Goal: Task Accomplishment & Management: Use online tool/utility

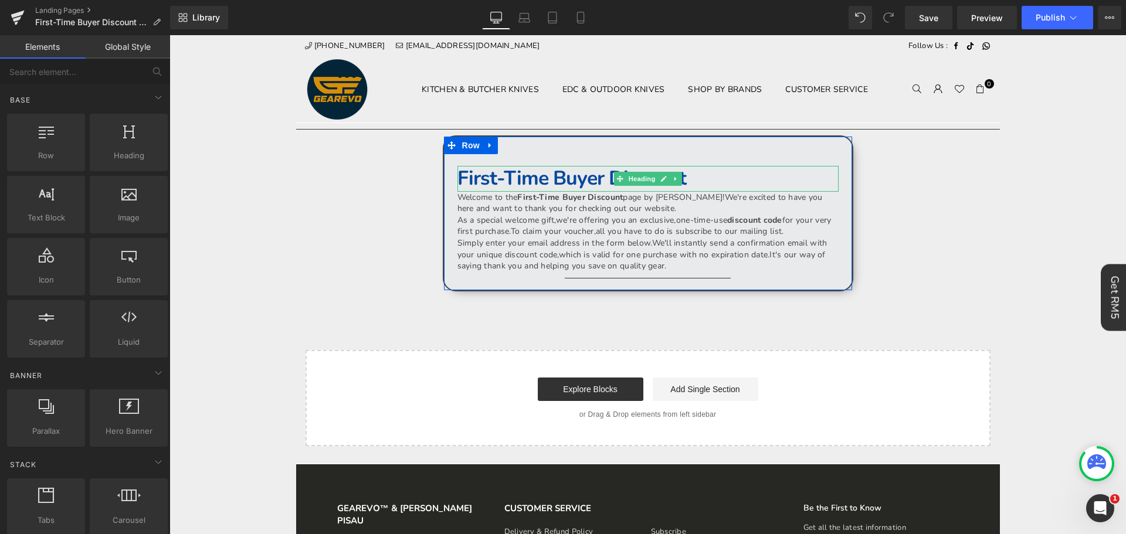
click at [729, 171] on h1 "First-Time Buyer Discount" at bounding box center [648, 179] width 381 height 26
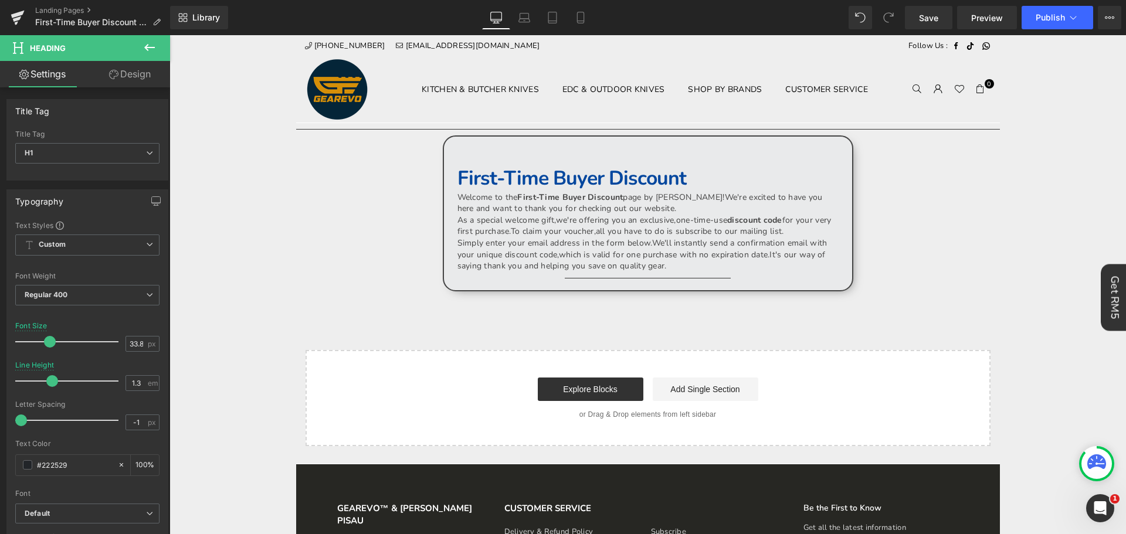
click at [160, 48] on button at bounding box center [149, 48] width 41 height 26
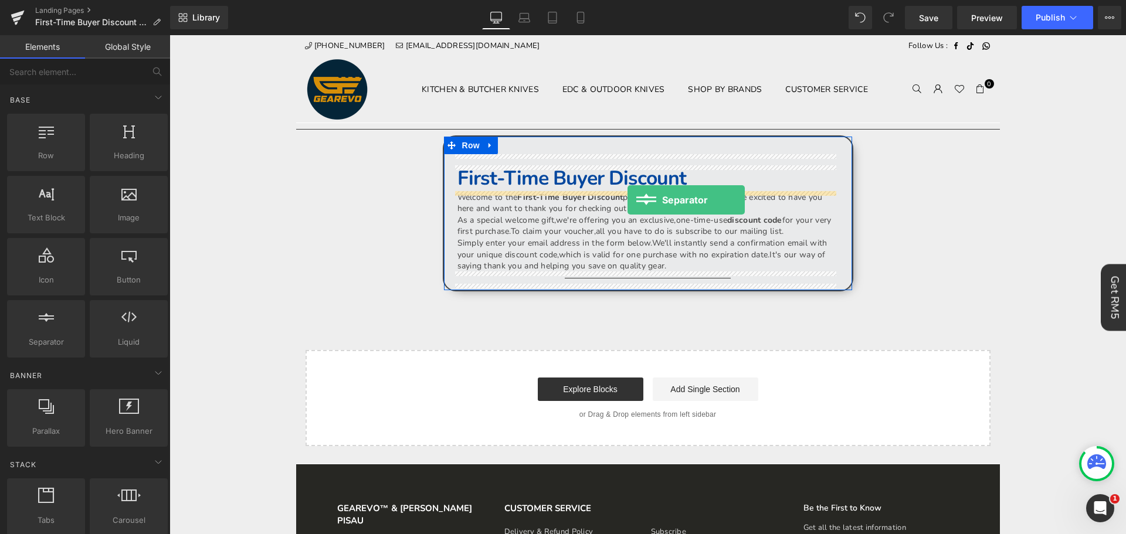
drag, startPoint x: 229, startPoint y: 370, endPoint x: 628, endPoint y: 199, distance: 434.7
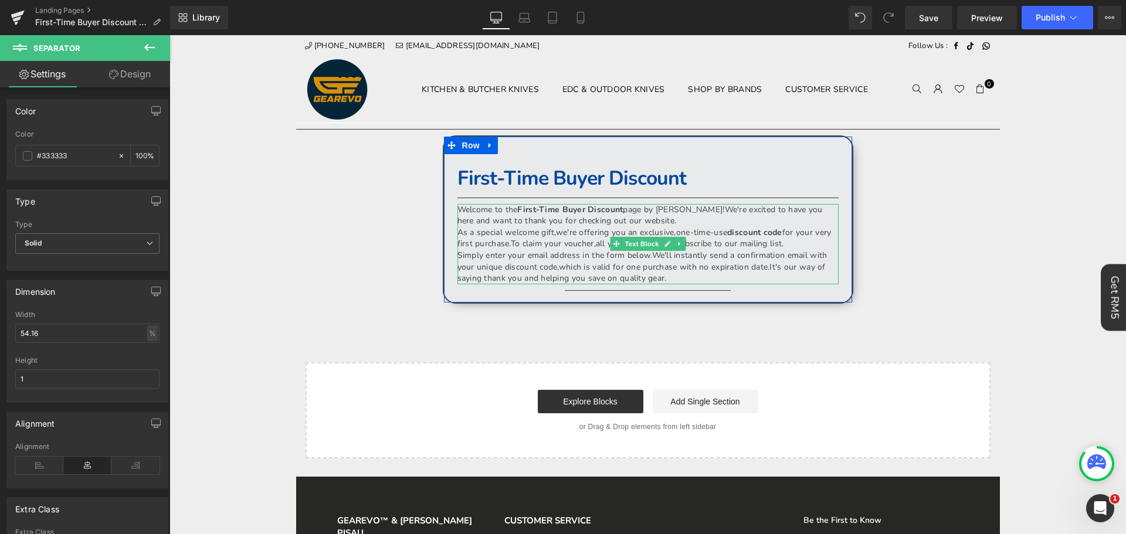
click at [648, 224] on p "Welcome to the First-Time Buyer Discount page by [PERSON_NAME]! We're excited t…" at bounding box center [648, 215] width 381 height 23
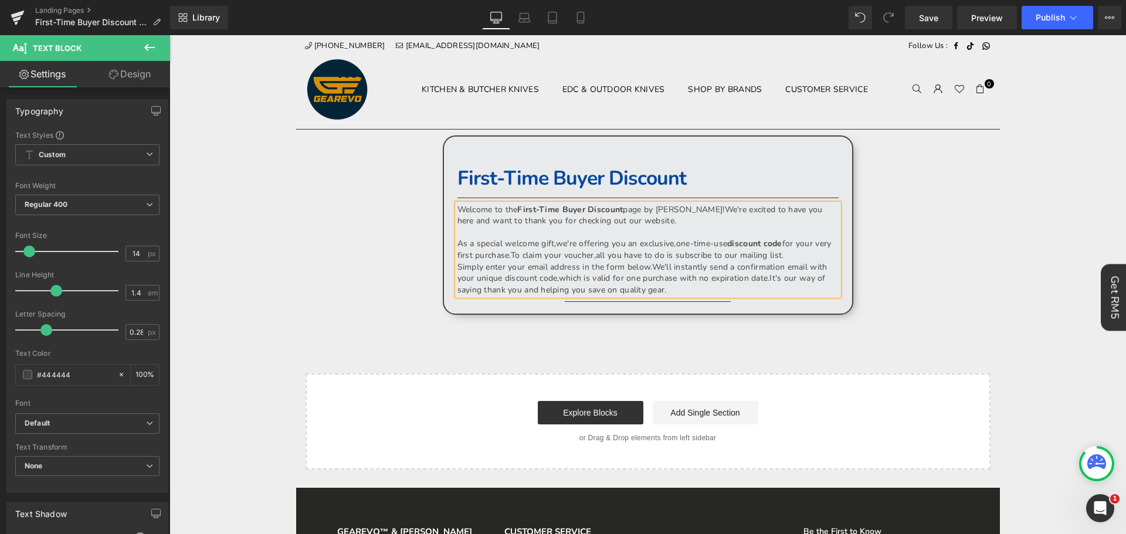
click at [845, 167] on div "Text Block First-Time Buyer Discount Heading Separator Welcome to the First-Tim…" at bounding box center [648, 231] width 408 height 154
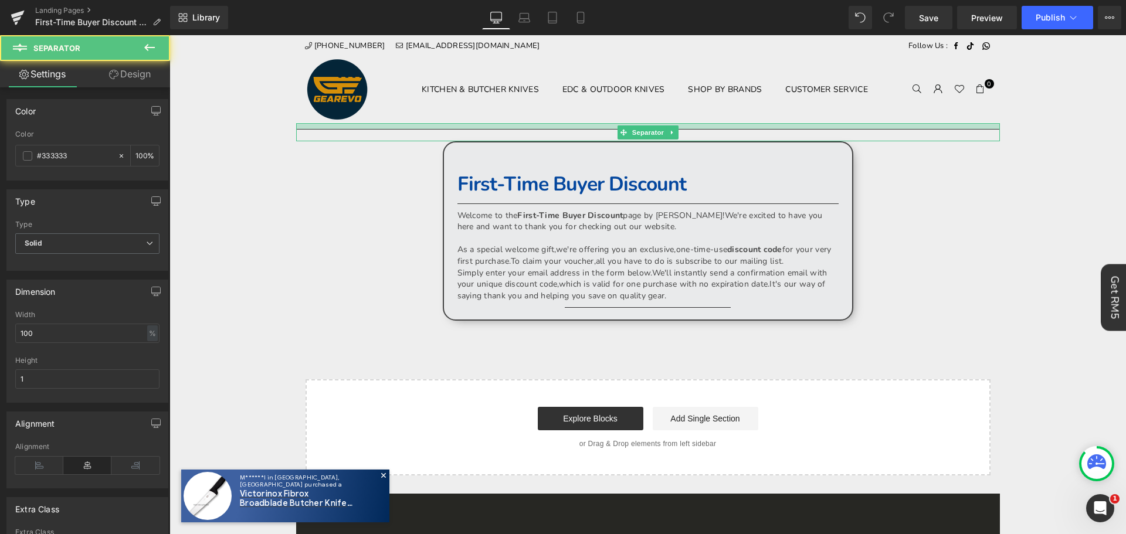
drag, startPoint x: 911, startPoint y: 124, endPoint x: 908, endPoint y: 142, distance: 18.4
click at [911, 133] on div "Separator" at bounding box center [648, 132] width 704 height 18
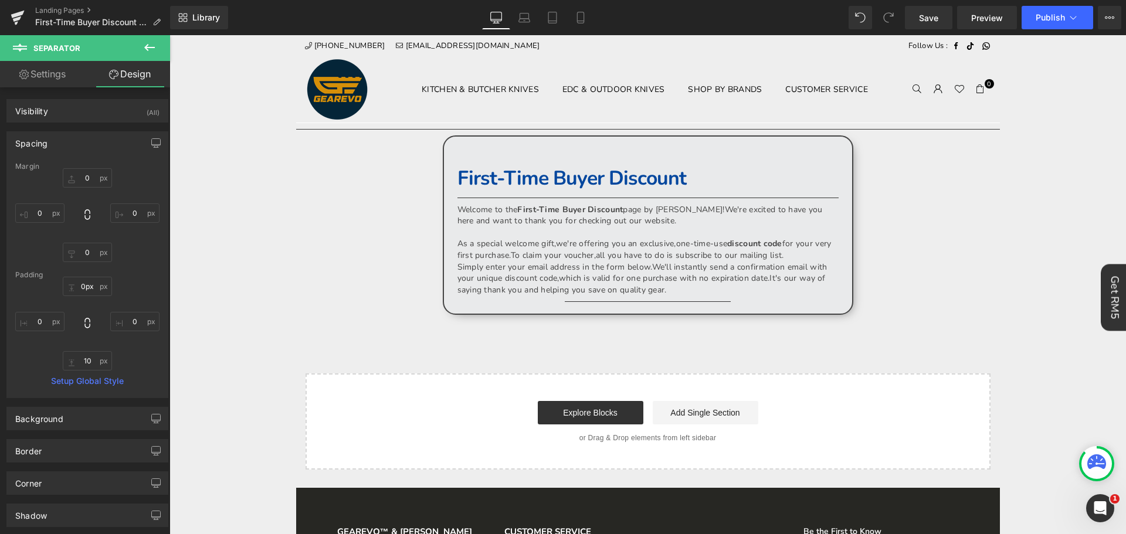
drag, startPoint x: 918, startPoint y: 125, endPoint x: 868, endPoint y: 199, distance: 89.2
click at [868, 199] on div "Separator Text Block First-Time Buyer Discount Heading Separator Welcome to the…" at bounding box center [648, 296] width 704 height 347
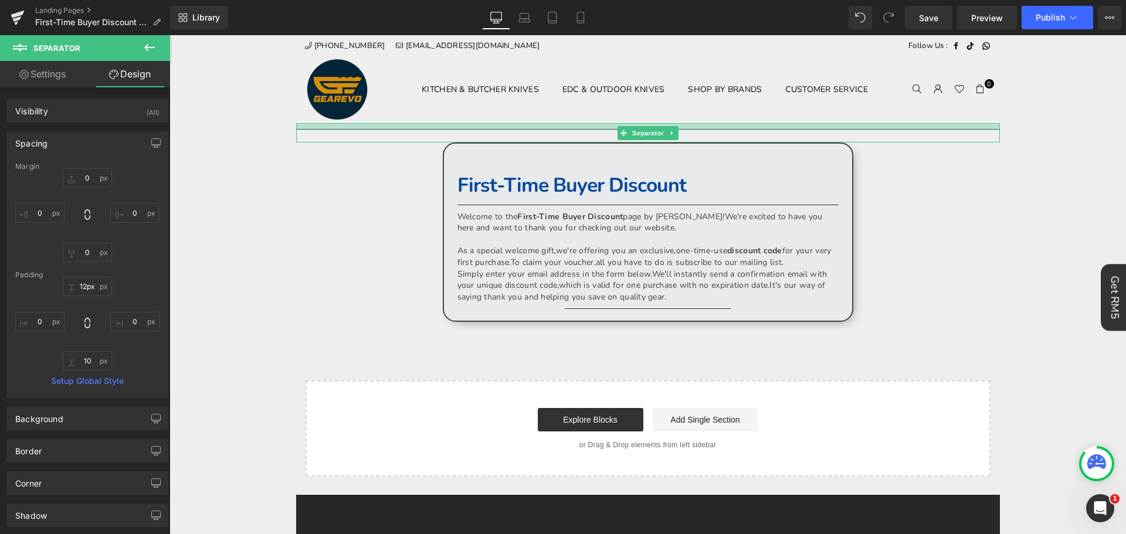
type input "13px"
drag, startPoint x: 864, startPoint y: 124, endPoint x: 866, endPoint y: 142, distance: 18.3
click at [865, 131] on div "Separator" at bounding box center [648, 132] width 704 height 19
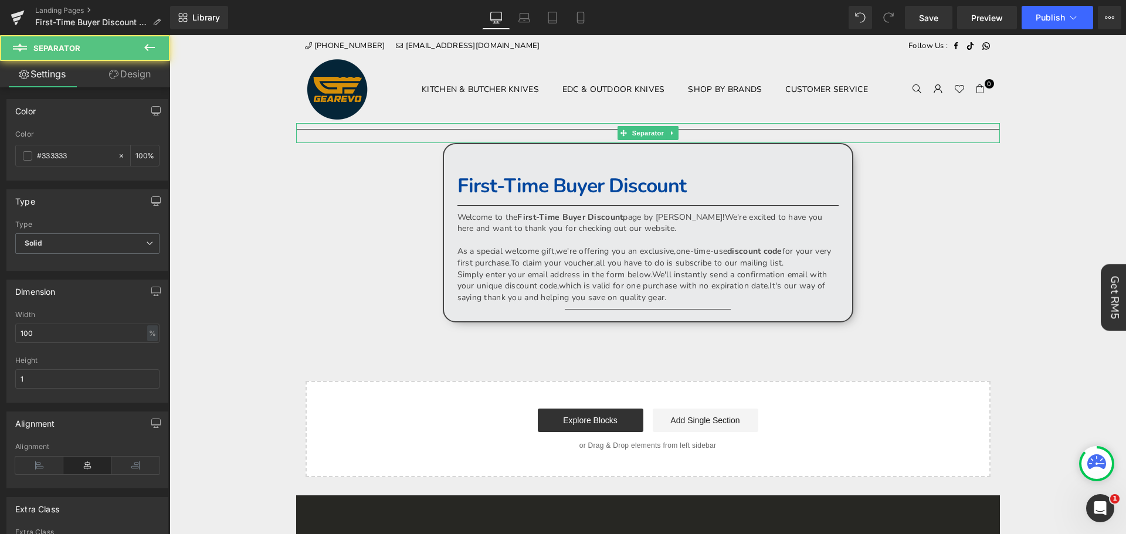
click at [870, 134] on hr at bounding box center [648, 136] width 704 height 14
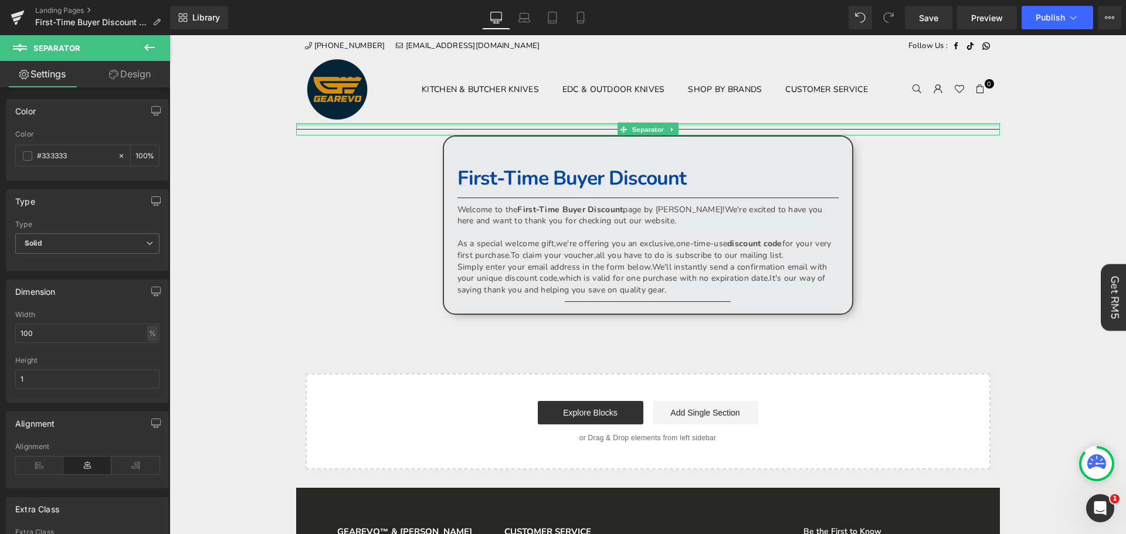
drag, startPoint x: 871, startPoint y: 127, endPoint x: 875, endPoint y: 111, distance: 16.2
click at [875, 111] on div "+60 10 213 6490 sales@gearevo.com Follow Us : Facebook TikTok Whatsapp Gearevo …" at bounding box center [648, 465] width 704 height 860
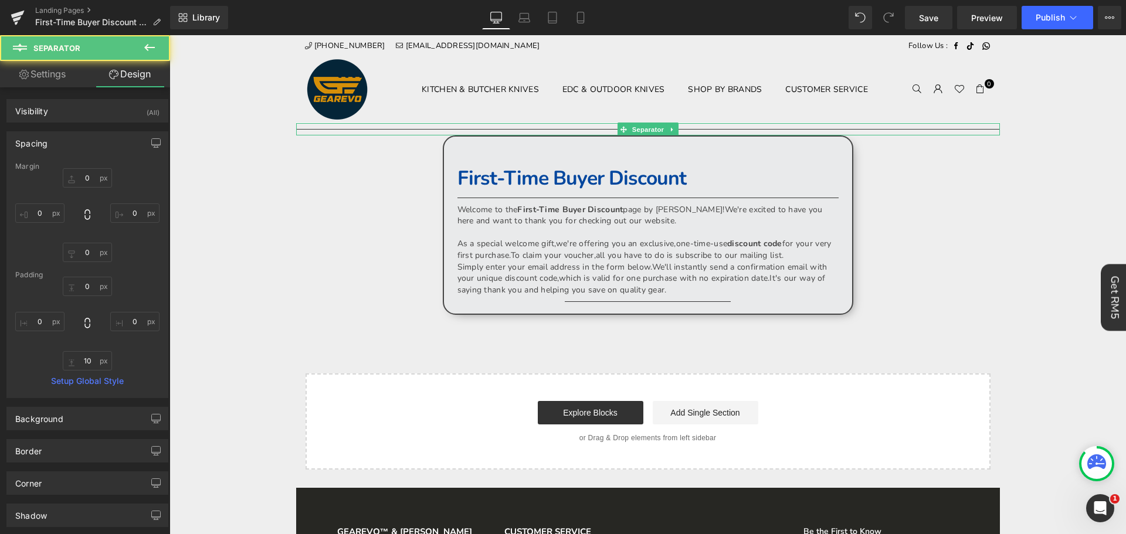
click at [1055, 175] on body "Time to own it Why wait? Shop today, 0% interest over 3 payments. 0% interest 1…" at bounding box center [648, 465] width 957 height 860
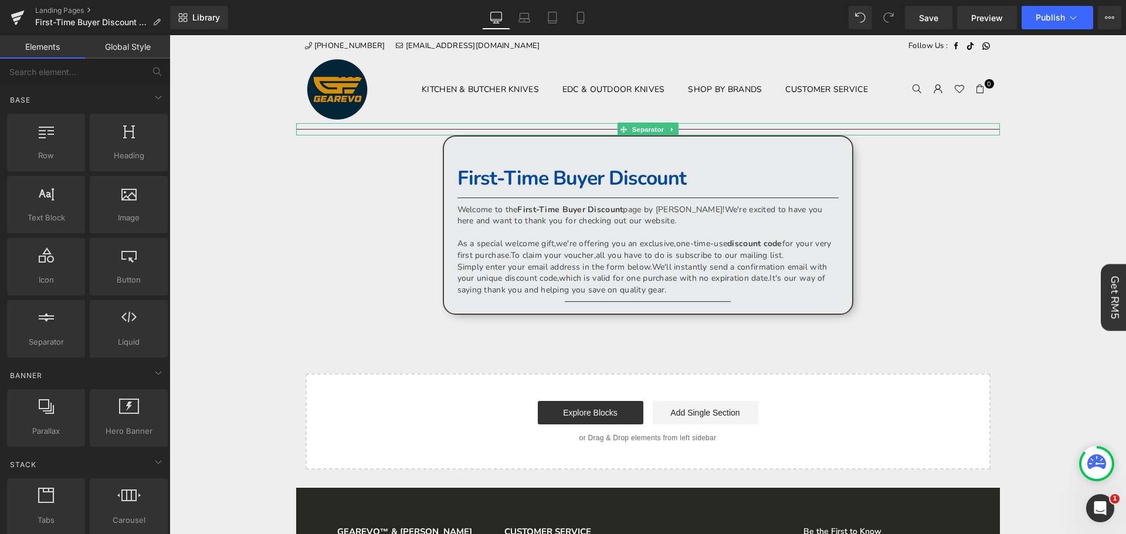
click at [1010, 243] on body "Time to own it Why wait? Shop today, 0% interest over 3 payments. 0% interest 1…" at bounding box center [648, 465] width 957 height 860
click at [976, 275] on div "Separator Text Block First-Time Buyer Discount Heading Separator Welcome to the…" at bounding box center [648, 296] width 704 height 347
click at [927, 274] on div "Separator Text Block First-Time Buyer Discount Heading Separator Welcome to the…" at bounding box center [648, 296] width 704 height 347
drag, startPoint x: 235, startPoint y: 234, endPoint x: 285, endPoint y: 242, distance: 50.5
click at [235, 234] on body "Time to own it Why wait? Shop today, 0% interest over 3 payments. 0% interest 1…" at bounding box center [648, 465] width 957 height 860
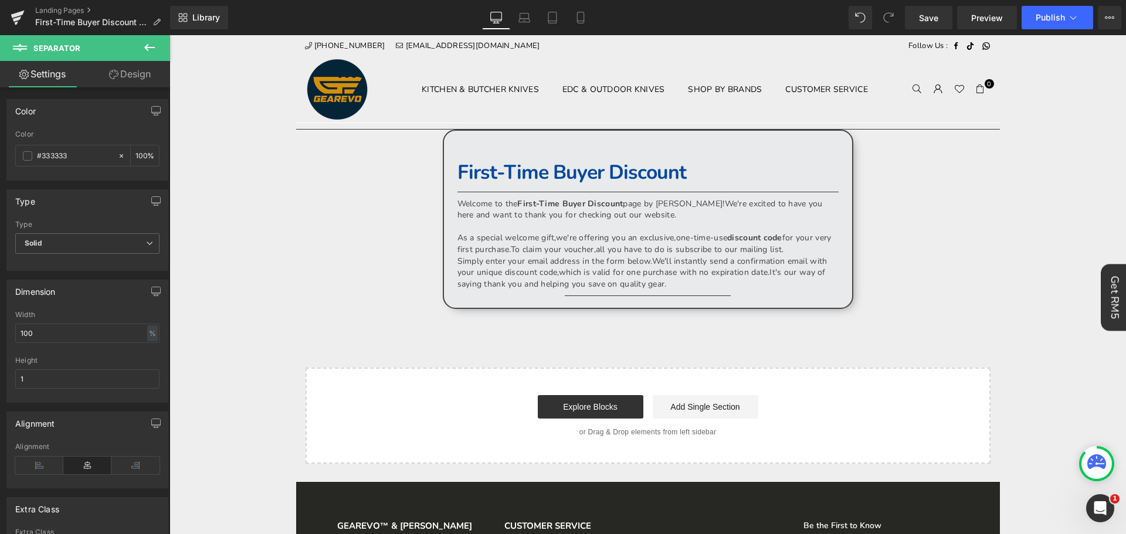
drag, startPoint x: 446, startPoint y: 134, endPoint x: 401, endPoint y: 158, distance: 51.7
click at [410, 162] on div "Separator Text Block First-Time Buyer Discount Heading Separator Welcome to the…" at bounding box center [648, 293] width 704 height 341
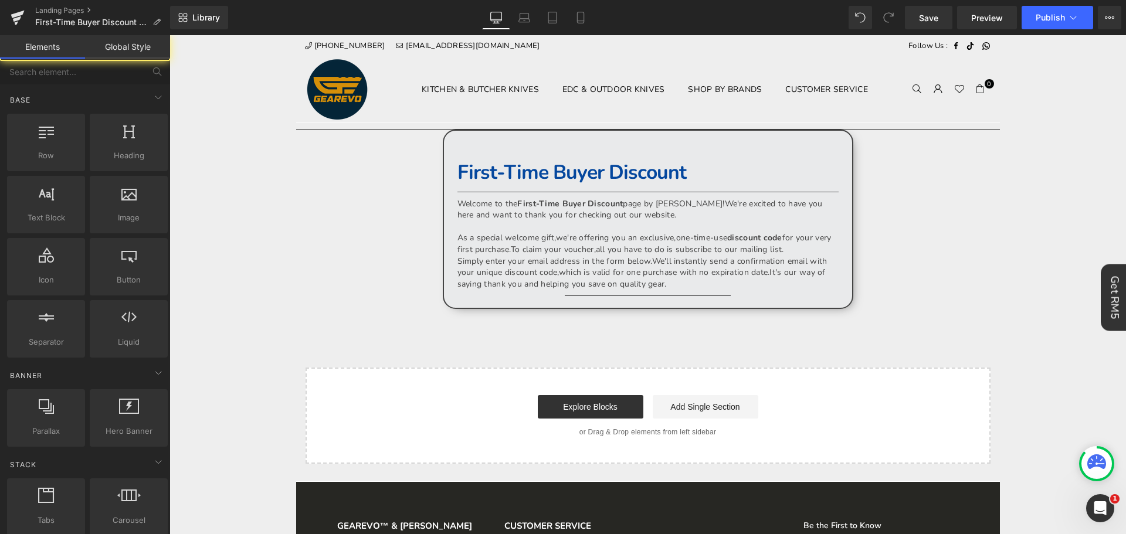
click at [408, 131] on div "Separator Text Block First-Time Buyer Discount Heading Separator Welcome to the…" at bounding box center [648, 293] width 704 height 341
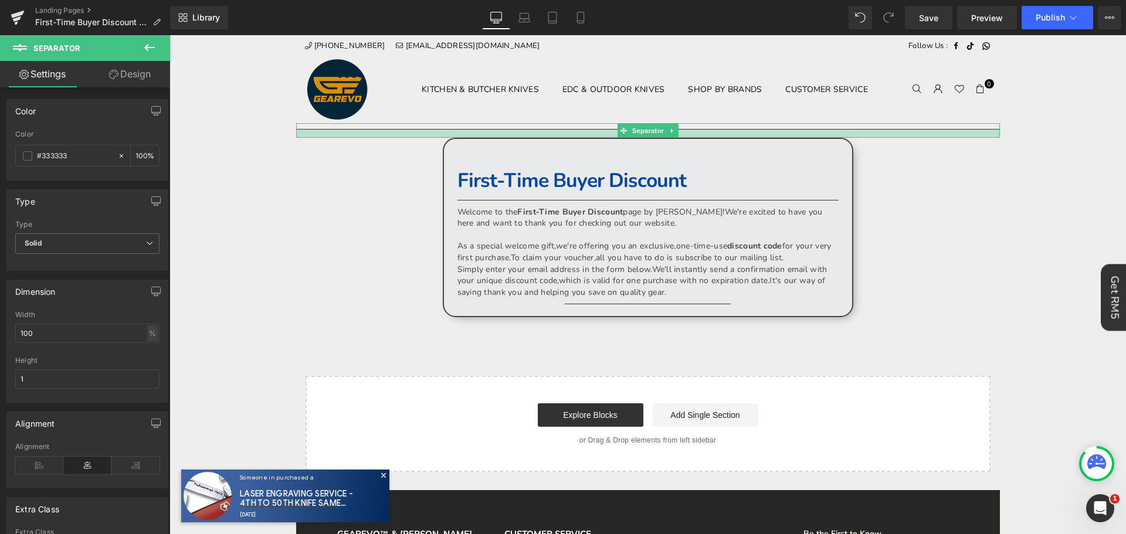
drag, startPoint x: 411, startPoint y: 127, endPoint x: 416, endPoint y: 136, distance: 9.5
click at [416, 136] on div at bounding box center [648, 134] width 704 height 8
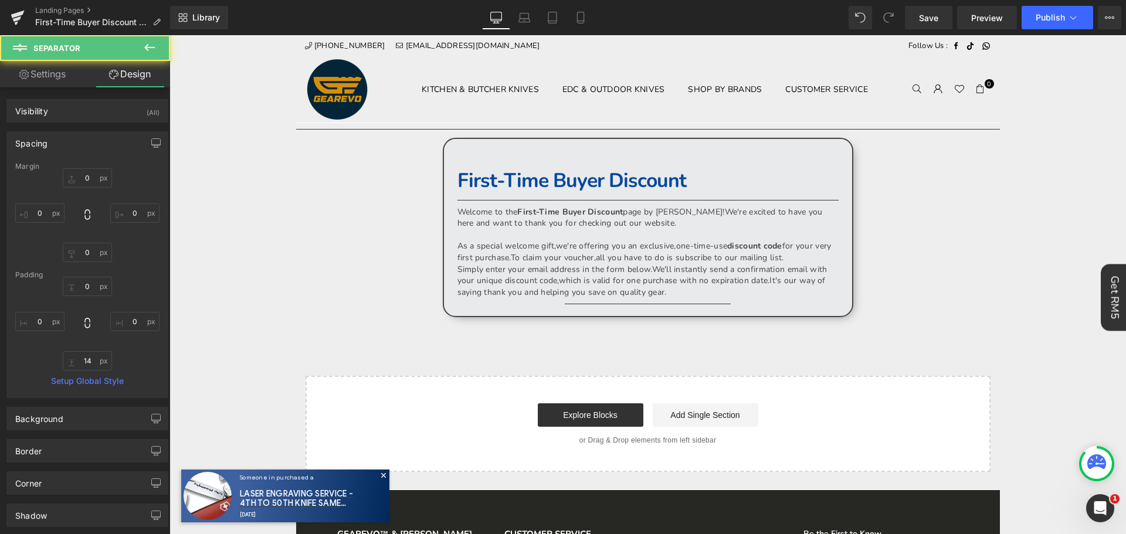
click at [400, 255] on div "Separator Text Block First-Time Buyer Discount Heading Separator Welcome to the…" at bounding box center [648, 297] width 704 height 349
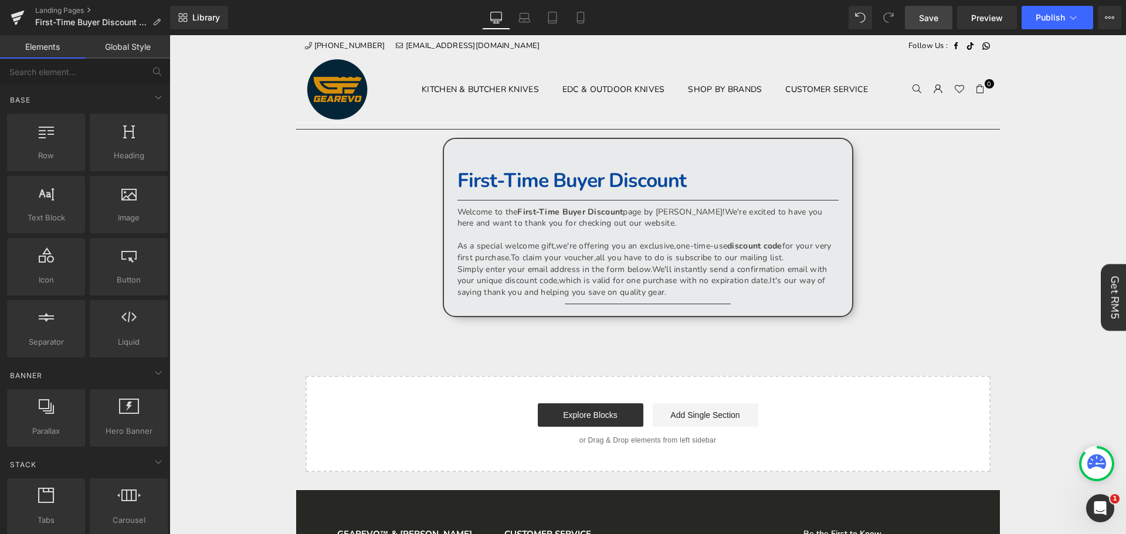
click at [939, 15] on span "Save" at bounding box center [928, 18] width 19 height 12
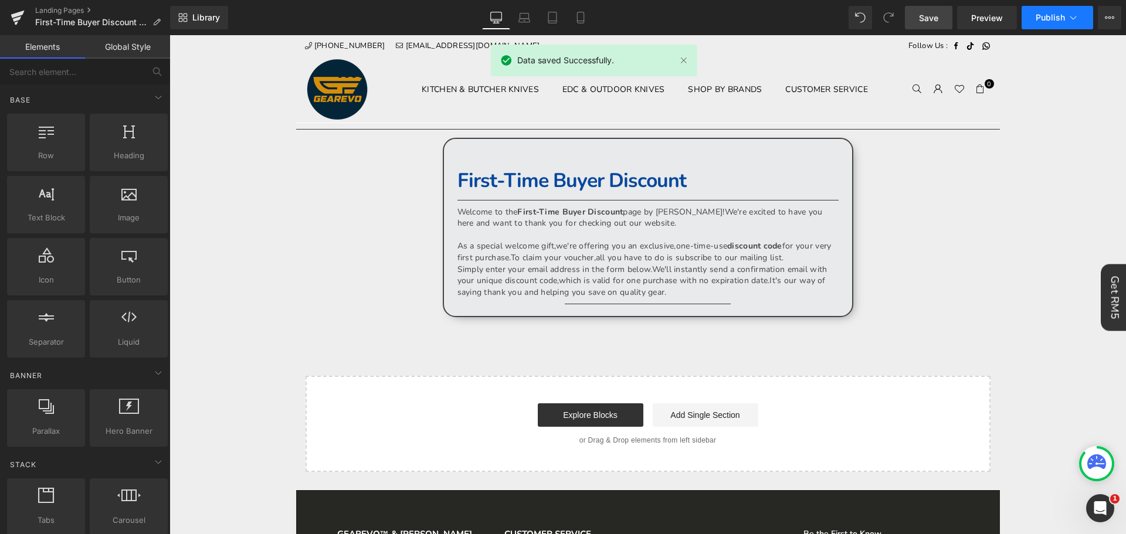
click at [1062, 20] on span "Publish" at bounding box center [1050, 17] width 29 height 9
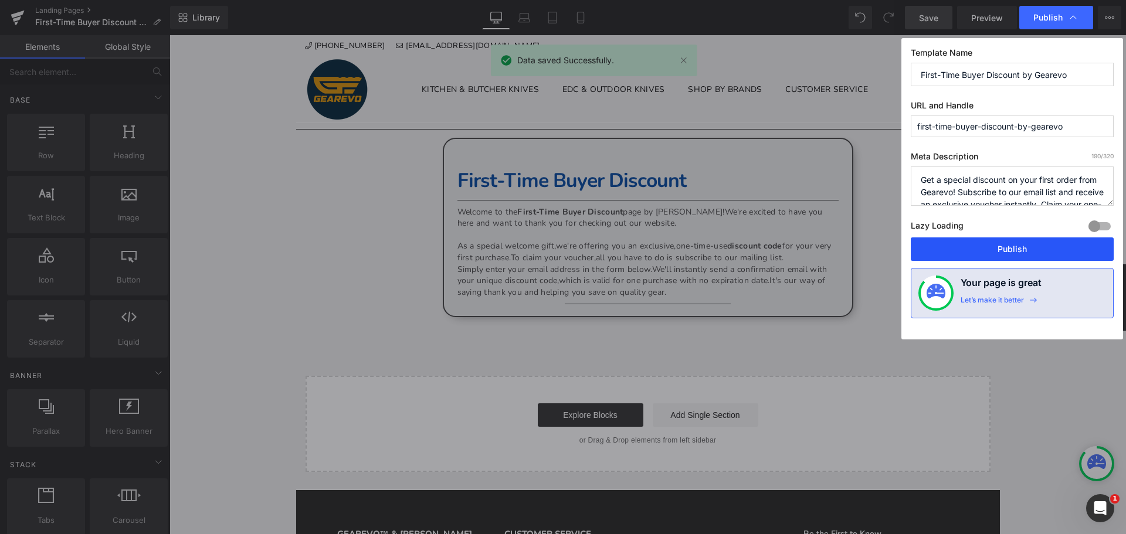
click at [1055, 245] on button "Publish" at bounding box center [1012, 249] width 203 height 23
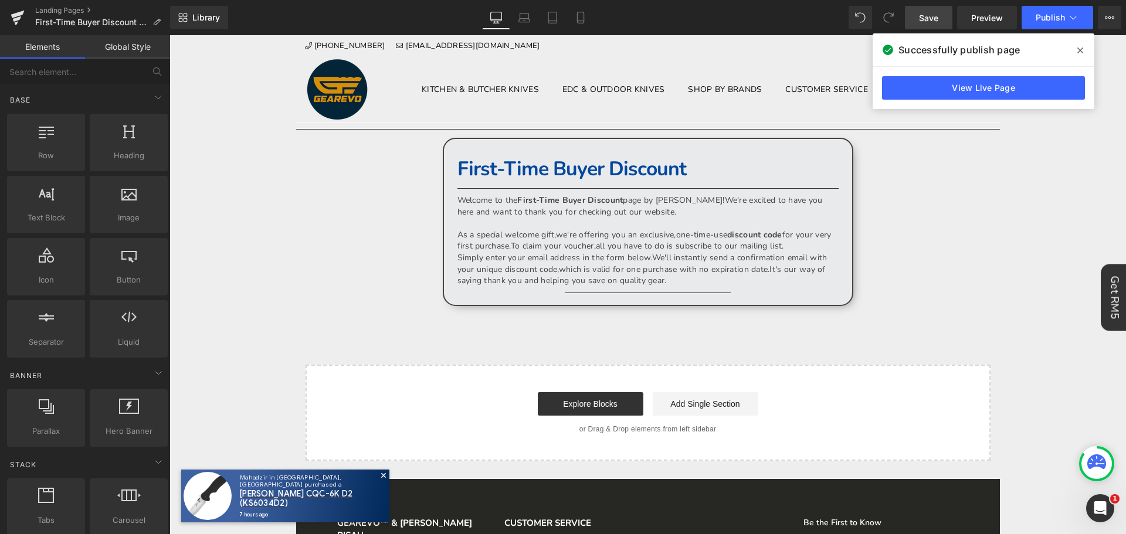
click at [930, 29] on link "Save" at bounding box center [929, 17] width 48 height 23
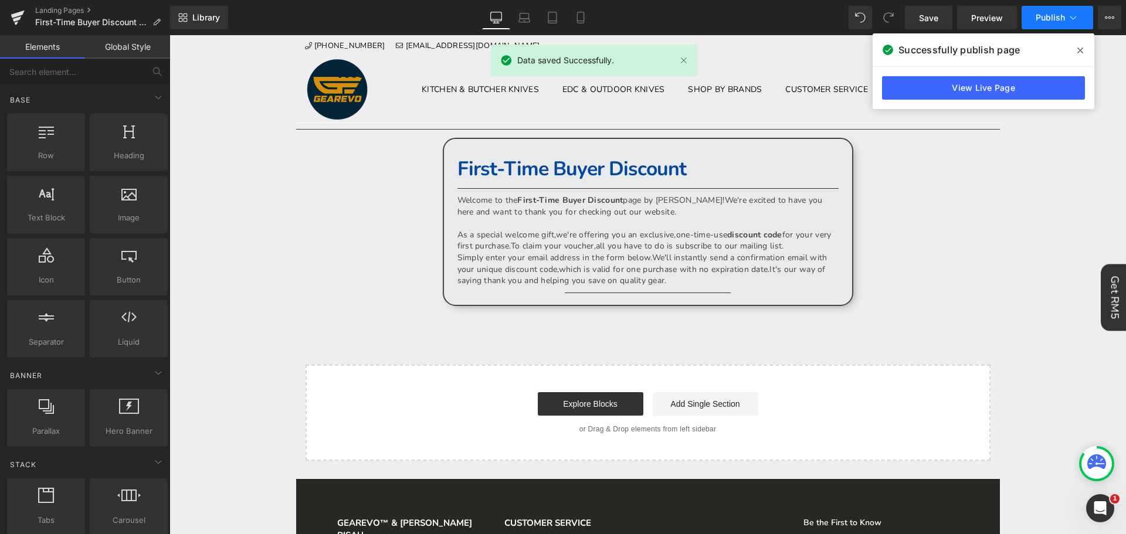
click at [1057, 19] on span "Publish" at bounding box center [1050, 17] width 29 height 9
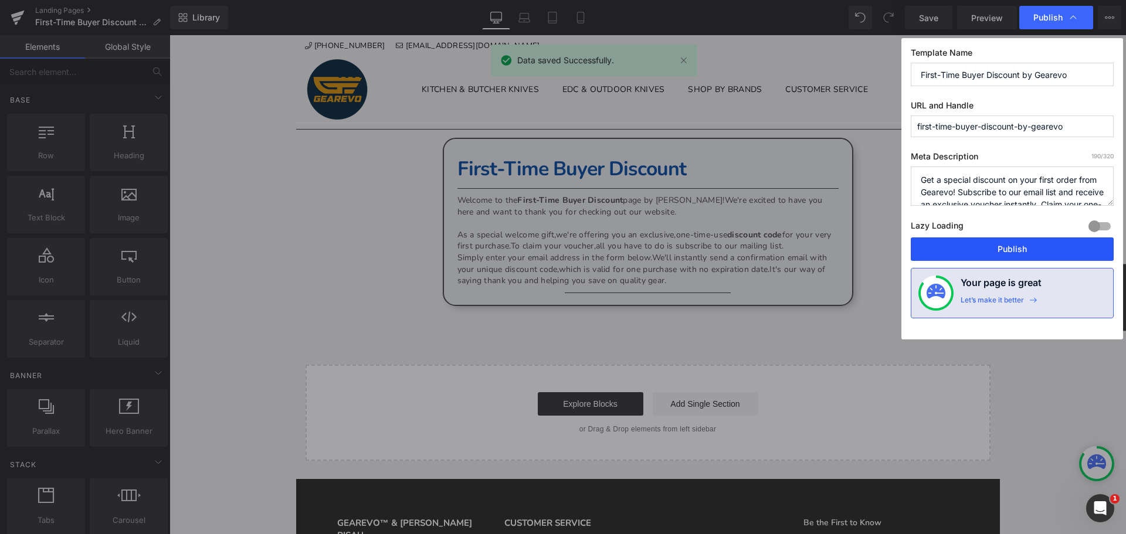
click at [1007, 258] on button "Publish" at bounding box center [1012, 249] width 203 height 23
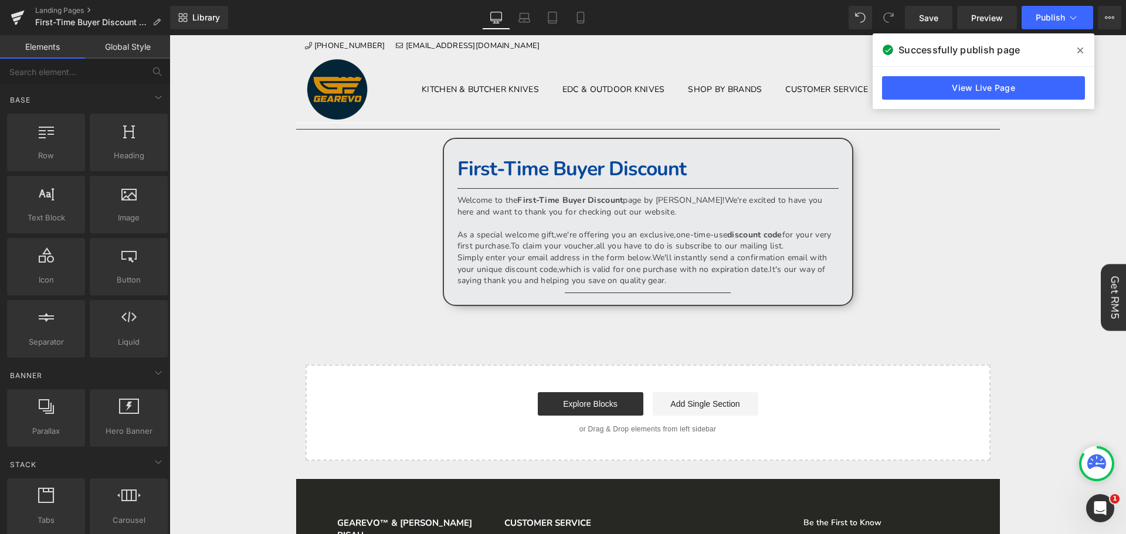
click at [1082, 46] on icon at bounding box center [1081, 50] width 6 height 9
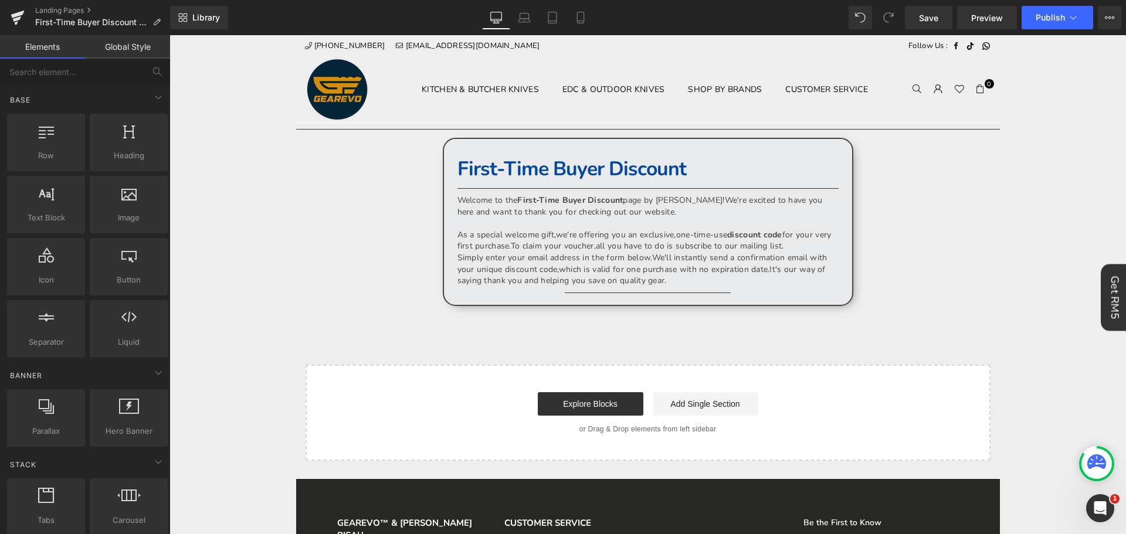
drag, startPoint x: 23, startPoint y: 13, endPoint x: 339, endPoint y: 19, distance: 315.7
click at [23, 13] on icon at bounding box center [17, 15] width 13 height 8
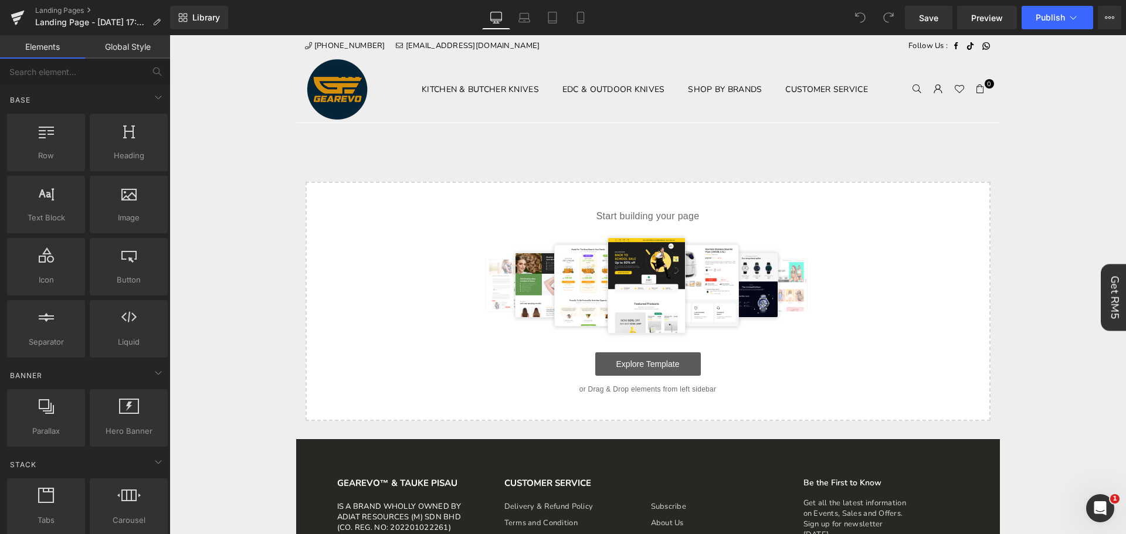
click at [682, 371] on link "Explore Template" at bounding box center [648, 364] width 106 height 23
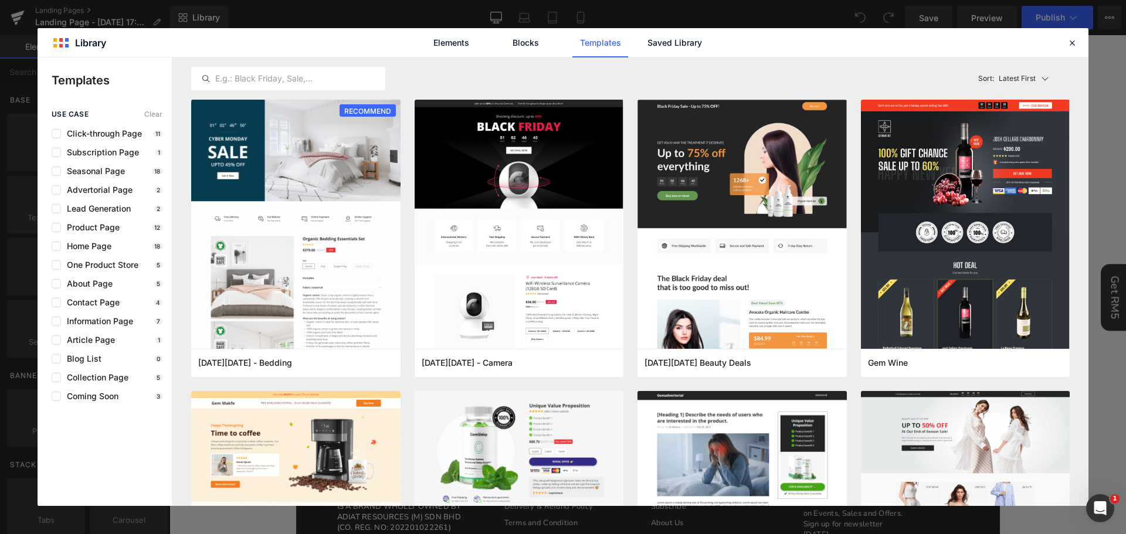
click at [715, 57] on header "Library Elements Blocks Templates Saved Library" at bounding box center [563, 42] width 1051 height 29
click at [682, 45] on link "Saved Library" at bounding box center [675, 42] width 56 height 29
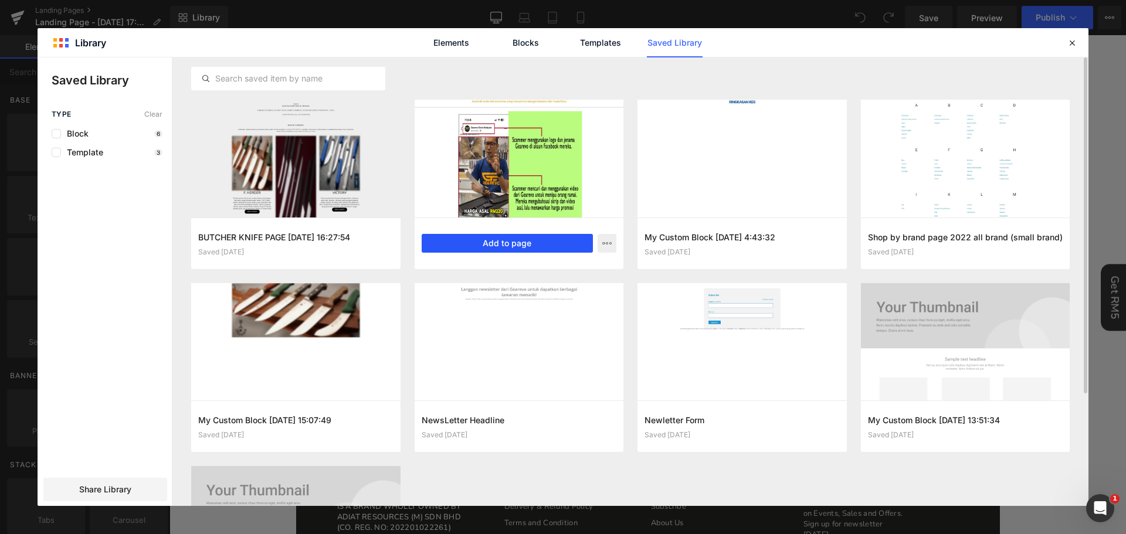
click at [511, 248] on button "Add to page" at bounding box center [508, 243] width 172 height 19
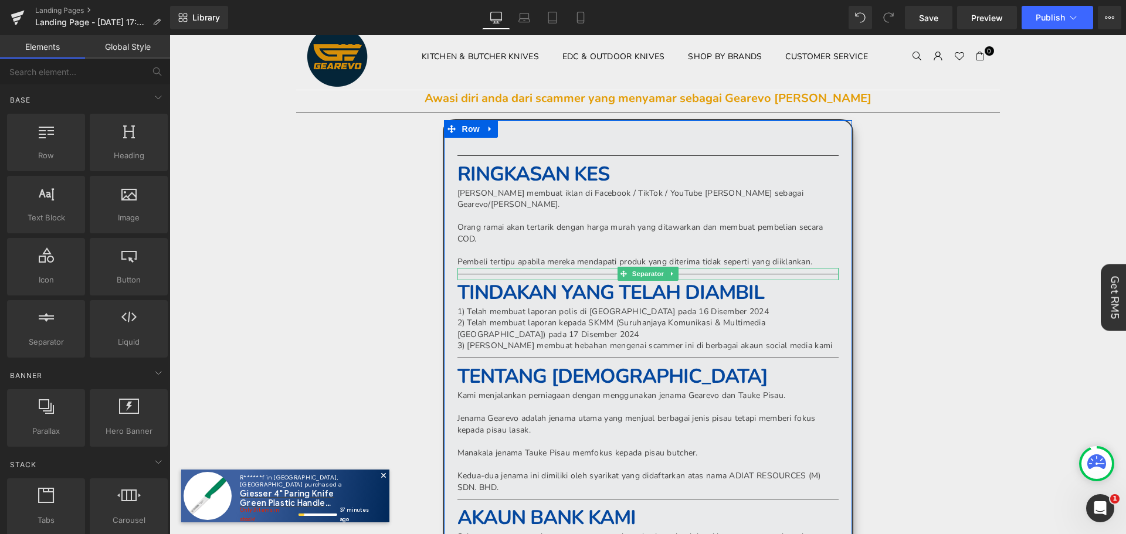
scroll to position [59, 0]
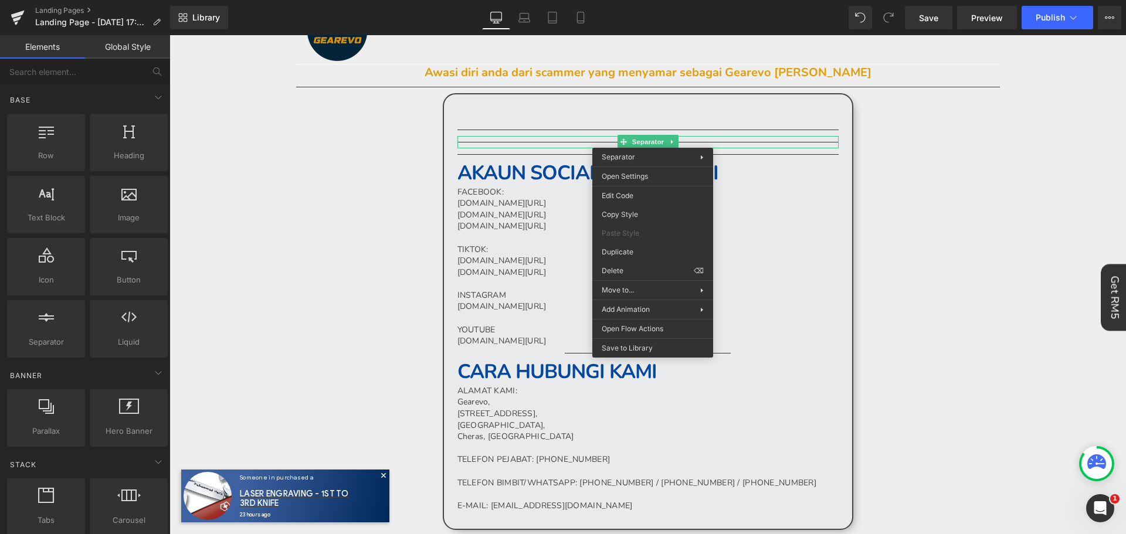
drag, startPoint x: 854, startPoint y: 312, endPoint x: 685, endPoint y: 236, distance: 185.4
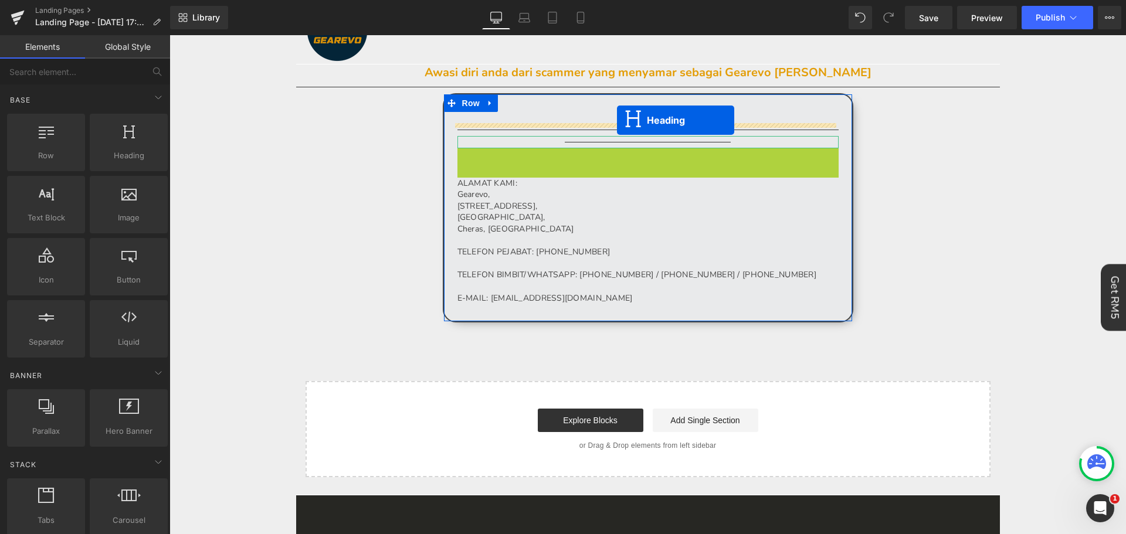
drag, startPoint x: 614, startPoint y: 160, endPoint x: 617, endPoint y: 120, distance: 39.5
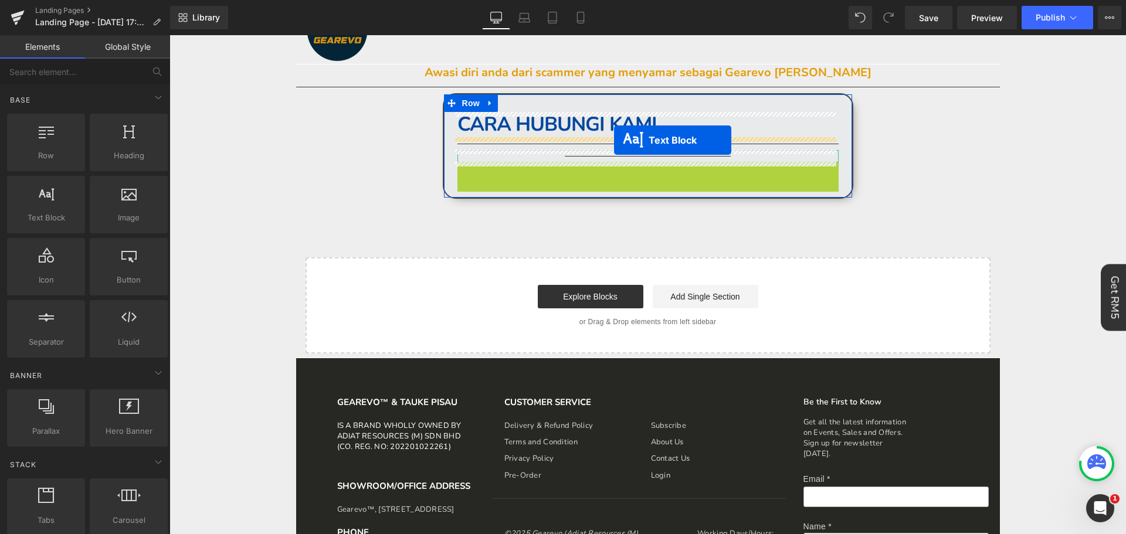
drag, startPoint x: 613, startPoint y: 228, endPoint x: 614, endPoint y: 140, distance: 88.0
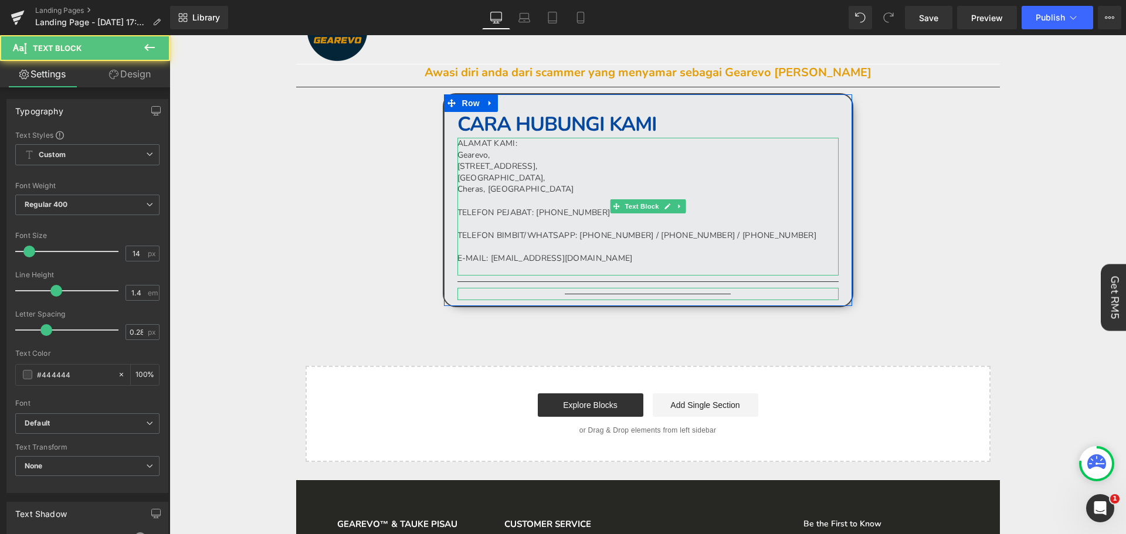
click at [713, 107] on div "CARA HUBUNGI KAMI Heading ALAMAT KAMI: Gearevo, 26-1, Jalan Damai Perdana 6/1E,…" at bounding box center [648, 200] width 411 height 214
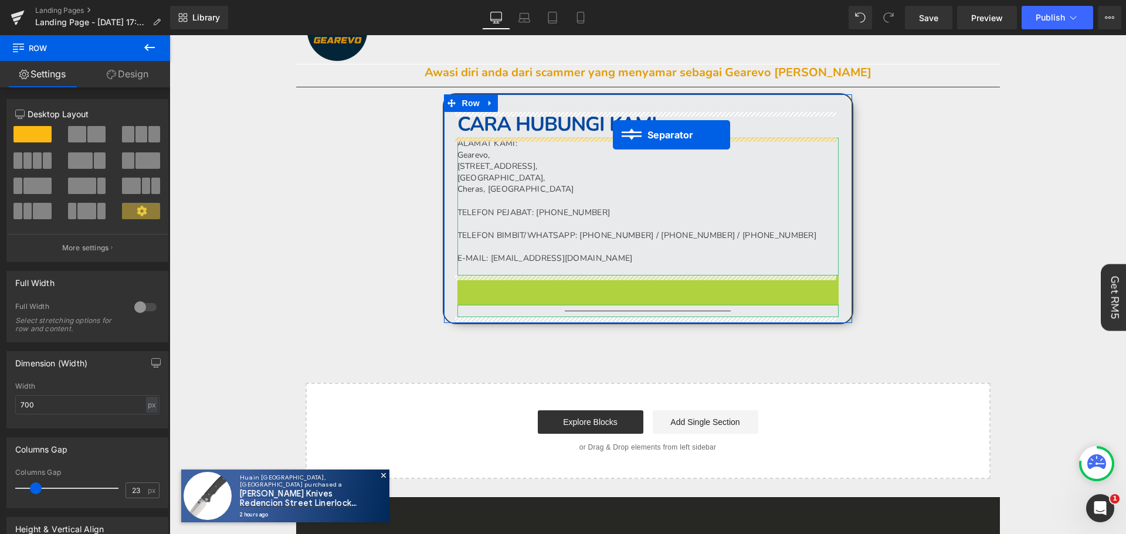
drag, startPoint x: 620, startPoint y: 281, endPoint x: 613, endPoint y: 135, distance: 146.3
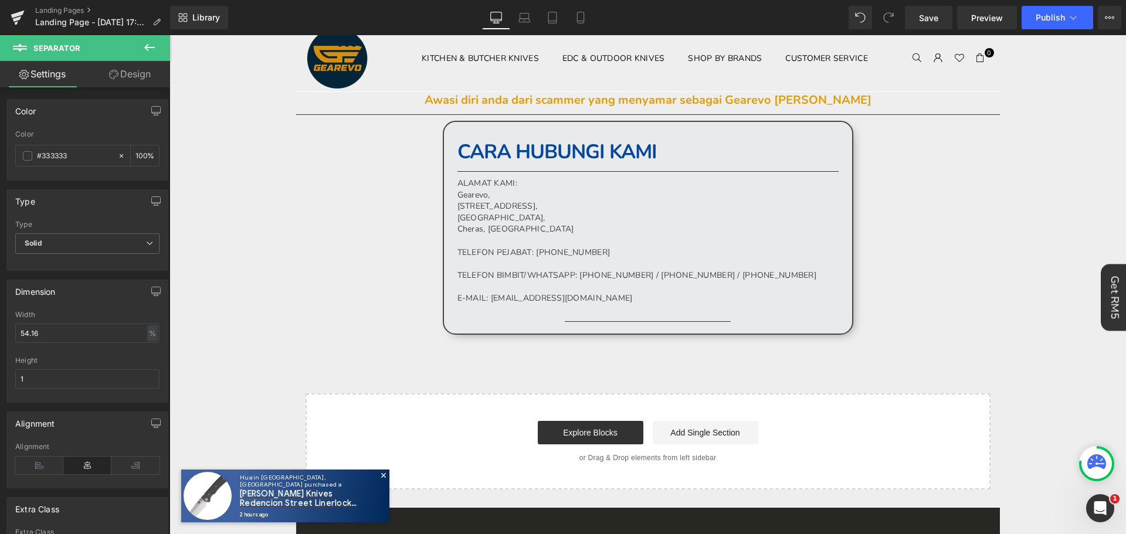
scroll to position [0, 0]
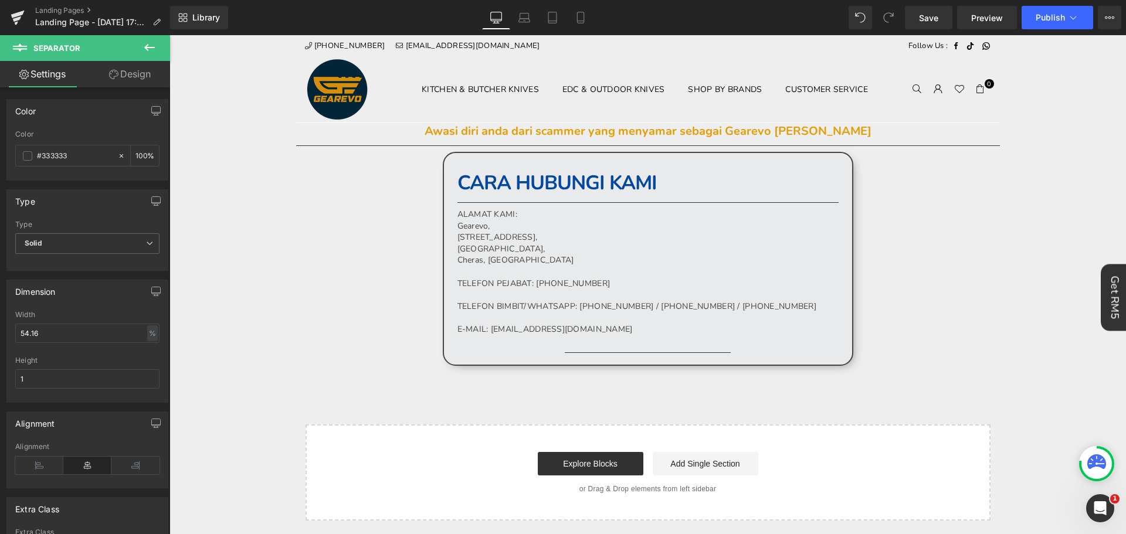
click at [566, 187] on span "CARA HUBUNGI KAMI" at bounding box center [557, 183] width 199 height 27
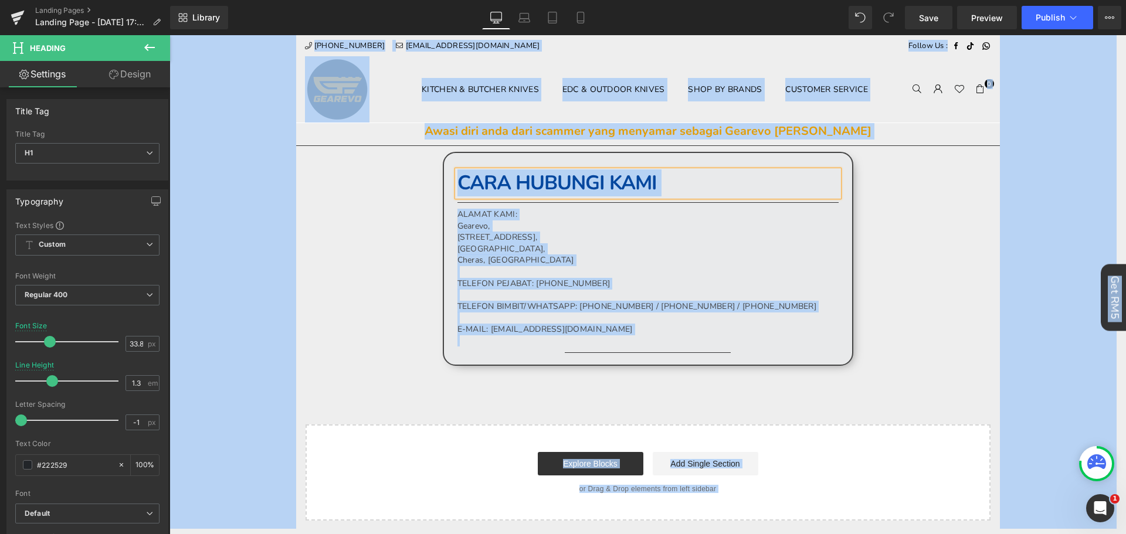
click at [566, 187] on span "CARA HUBUNGI KAMI" at bounding box center [557, 183] width 199 height 27
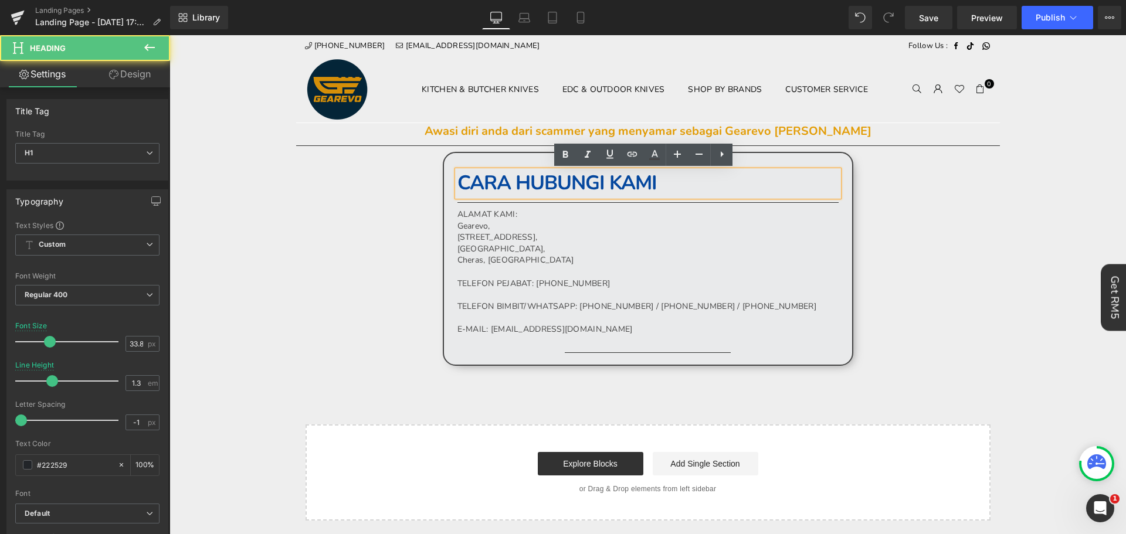
click at [566, 187] on span "CARA HUBUNGI KAMI" at bounding box center [557, 183] width 199 height 27
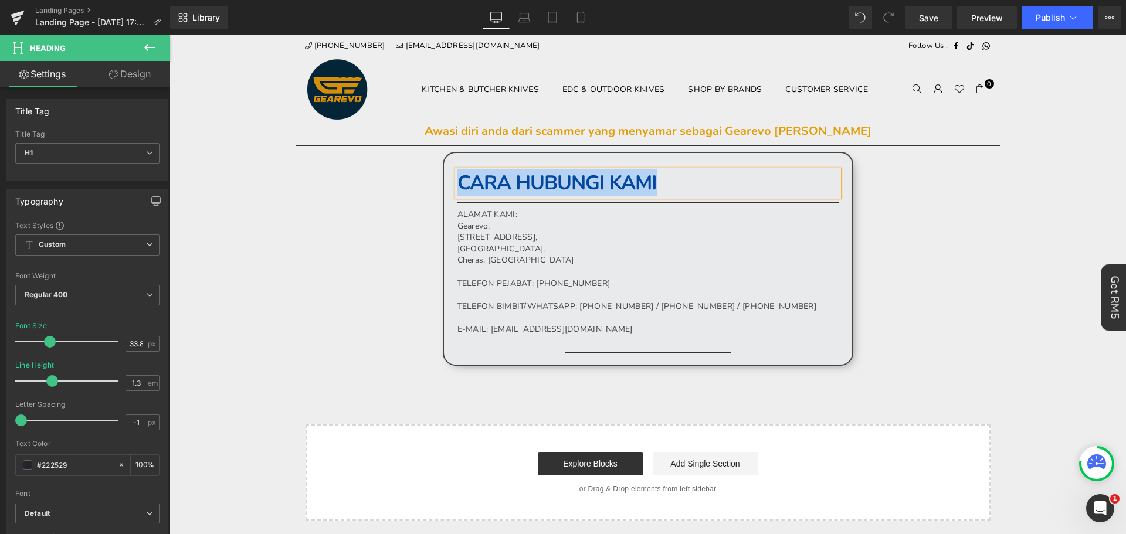
paste div
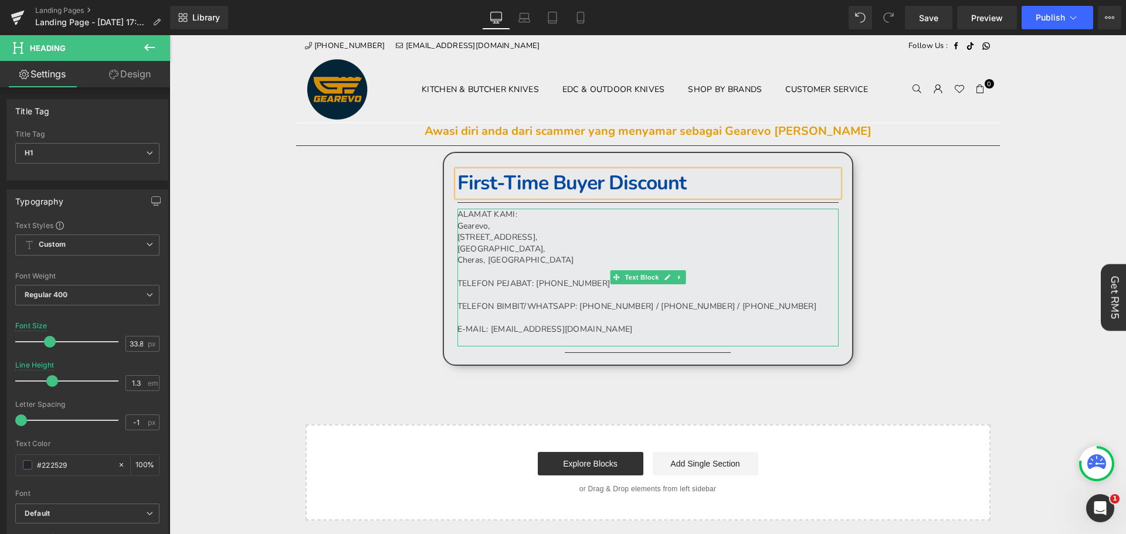
click at [675, 223] on p "Gearevo," at bounding box center [648, 227] width 381 height 12
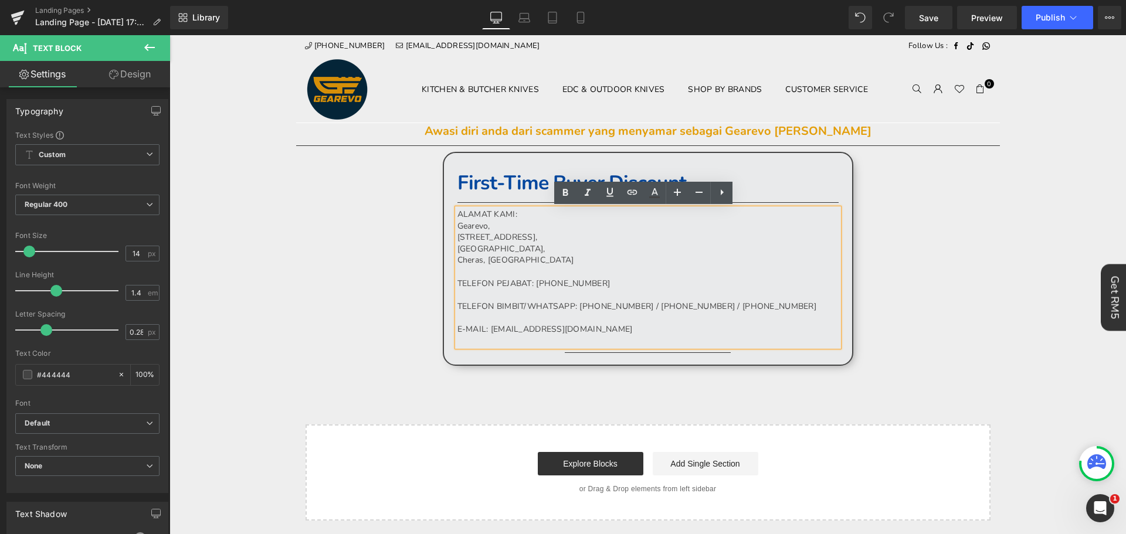
click at [520, 226] on p "Gearevo," at bounding box center [648, 227] width 381 height 12
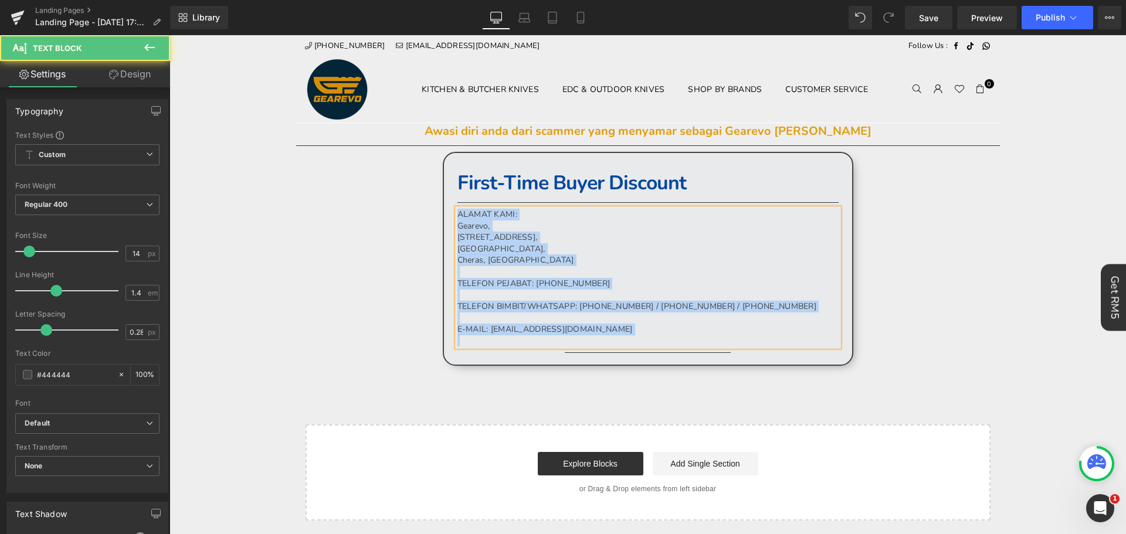
paste div
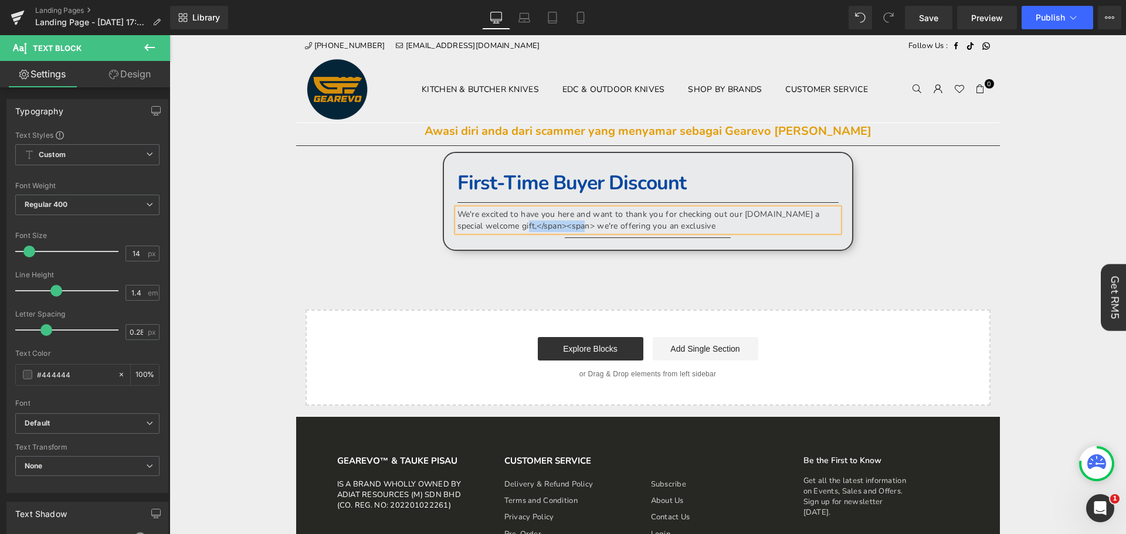
drag, startPoint x: 564, startPoint y: 224, endPoint x: 503, endPoint y: 231, distance: 61.4
click at [503, 231] on p "We're excited to have you here and want to thank you for checking out our websi…" at bounding box center [648, 220] width 381 height 23
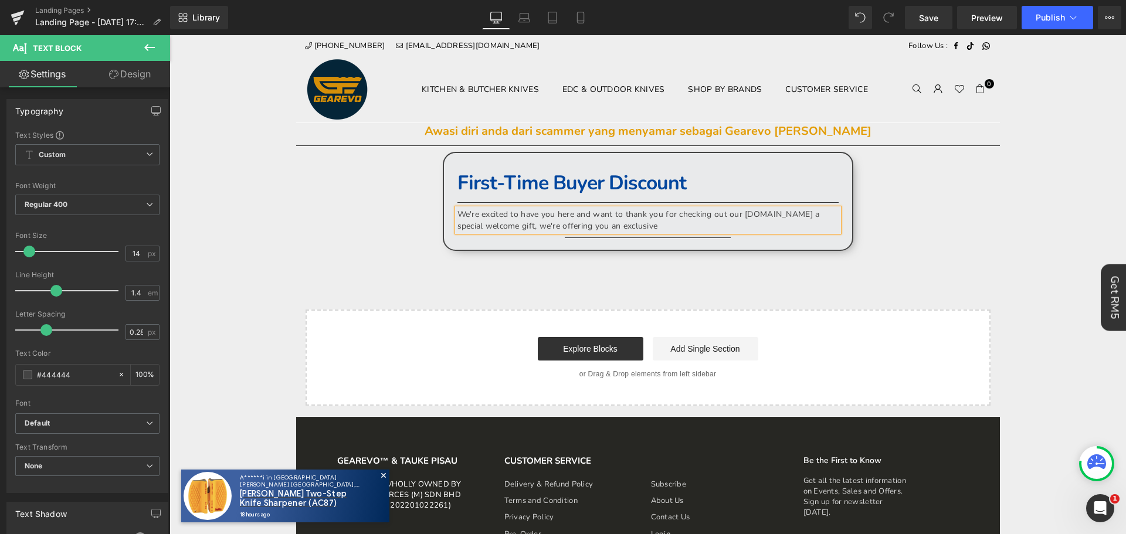
click at [671, 221] on p "We're excited to have you here and want to thank you for checking out our websi…" at bounding box center [648, 220] width 381 height 23
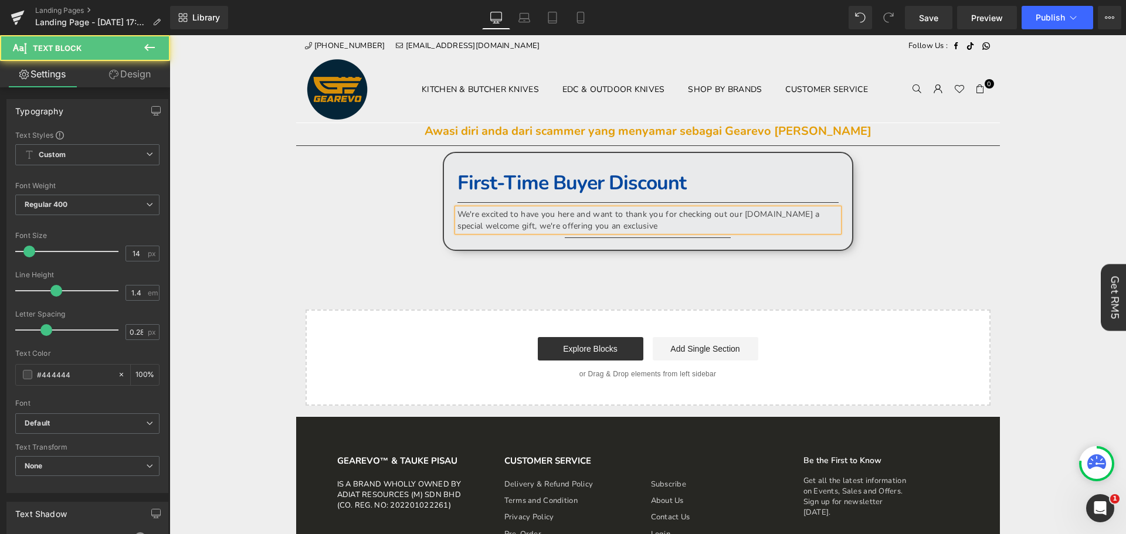
click at [634, 225] on p "We're excited to have you here and want to thank you for checking out our websi…" at bounding box center [648, 220] width 381 height 23
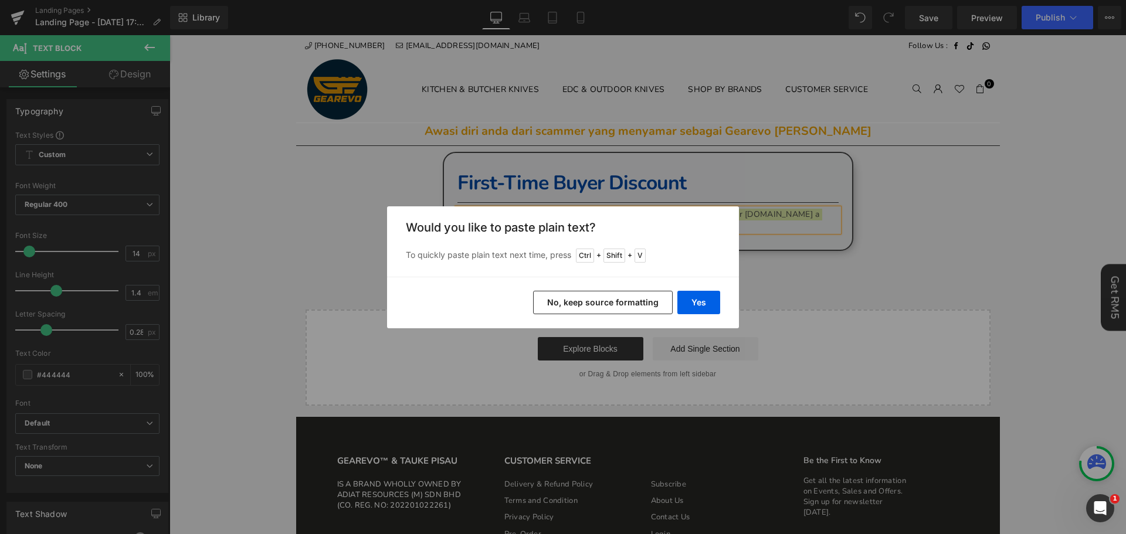
click at [608, 311] on button "No, keep source formatting" at bounding box center [603, 302] width 140 height 23
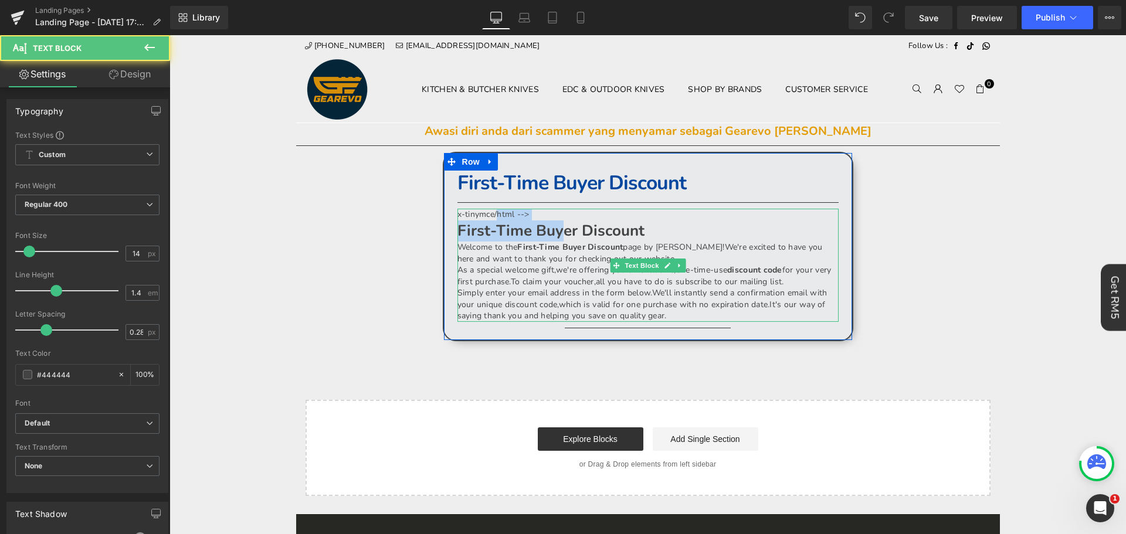
drag, startPoint x: 560, startPoint y: 222, endPoint x: 496, endPoint y: 219, distance: 64.6
click at [490, 218] on div "x-tinymce/html --> First-Time Buyer Discount Welcome to the First-Time Buyer Di…" at bounding box center [648, 265] width 381 height 113
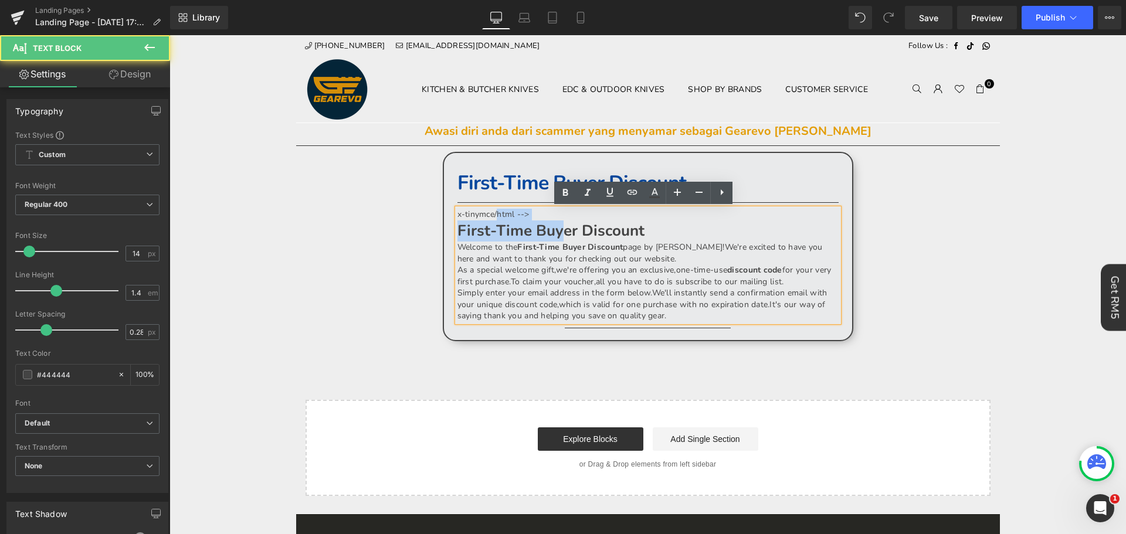
click at [561, 221] on h2 "First-Time Buyer Discount" at bounding box center [648, 231] width 381 height 21
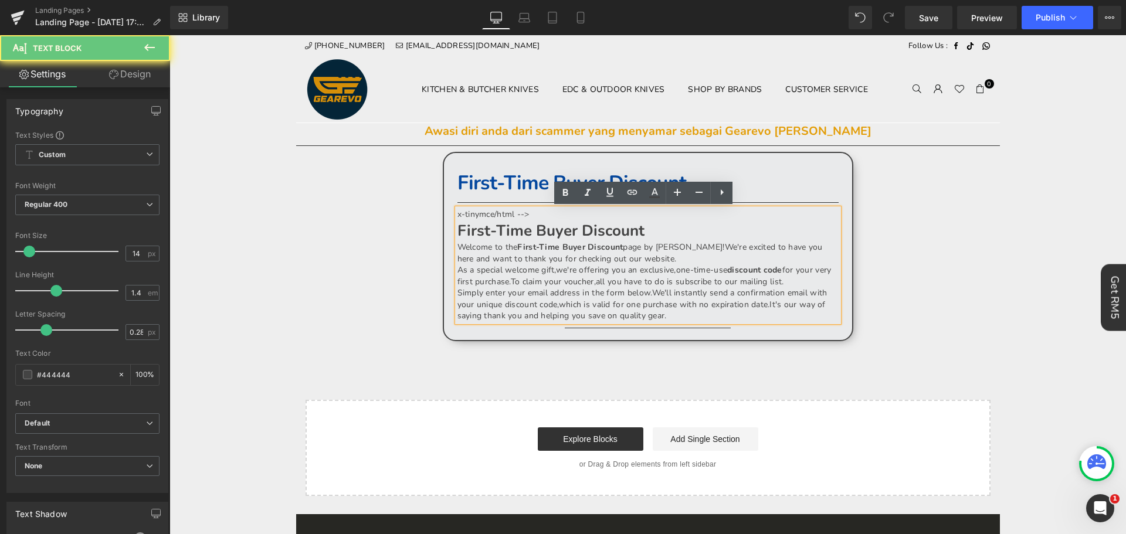
click at [563, 215] on p "x-tinymce/html -->" at bounding box center [648, 215] width 381 height 12
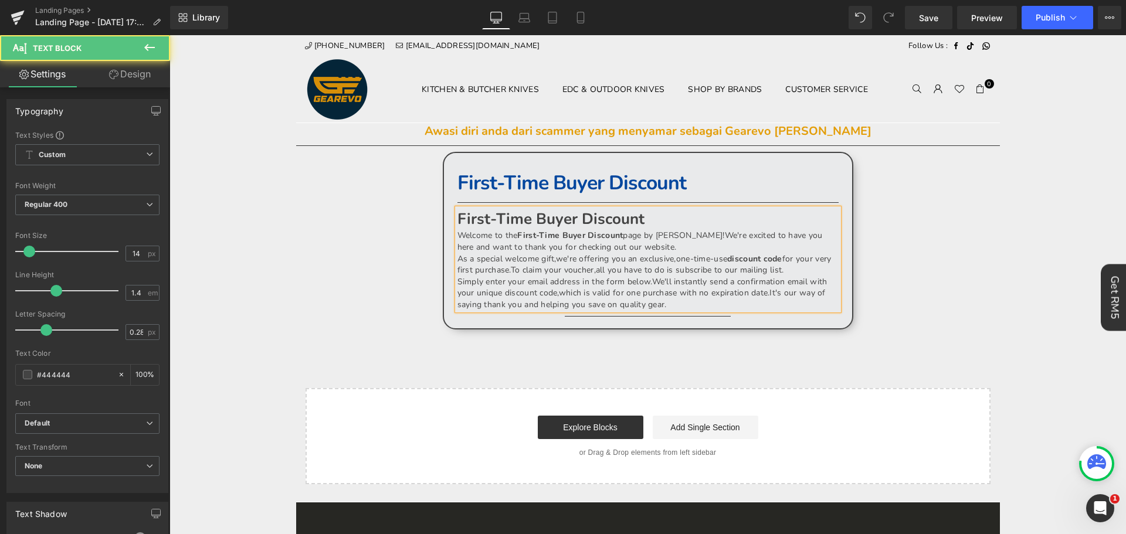
click at [672, 224] on p "First-Time Buyer Discount" at bounding box center [648, 219] width 381 height 21
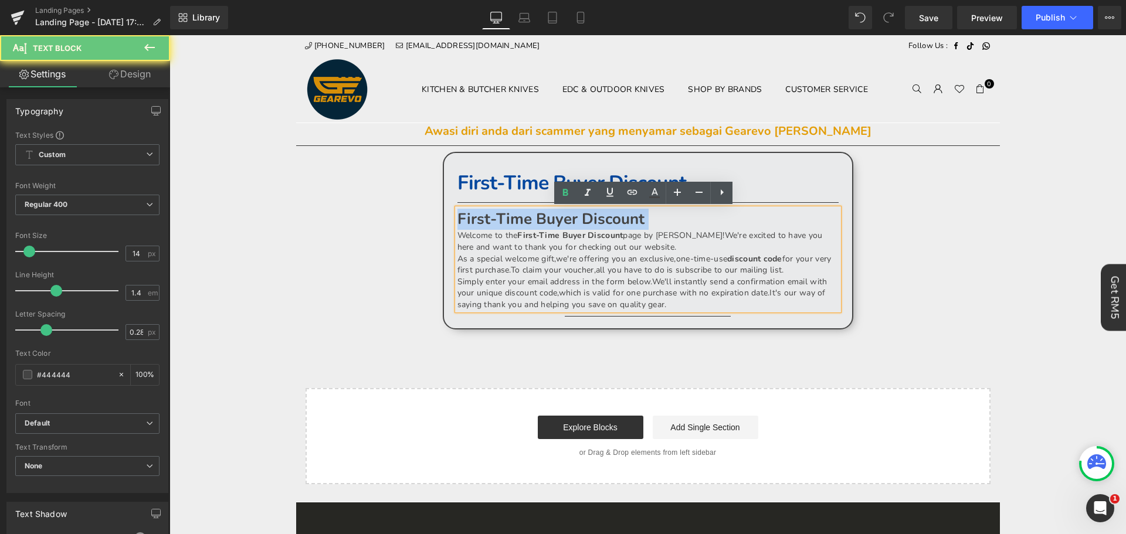
drag, startPoint x: 672, startPoint y: 224, endPoint x: 455, endPoint y: 219, distance: 217.7
click at [458, 219] on p "First-Time Buyer Discount" at bounding box center [648, 219] width 381 height 21
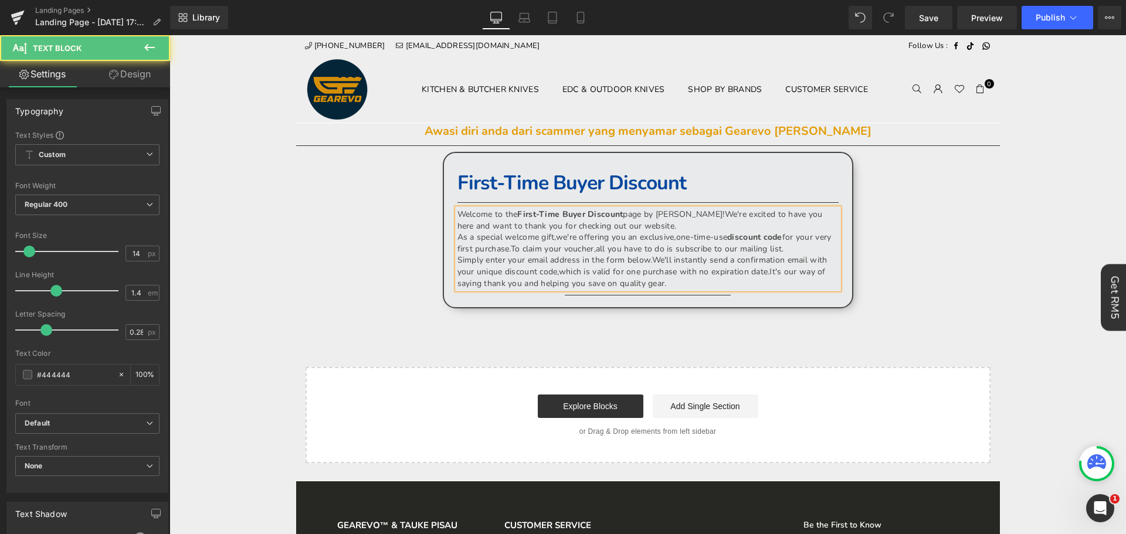
click at [723, 228] on p "Welcome to the First-Time Buyer Discount page by Gearevo! We're excited to have…" at bounding box center [648, 220] width 381 height 23
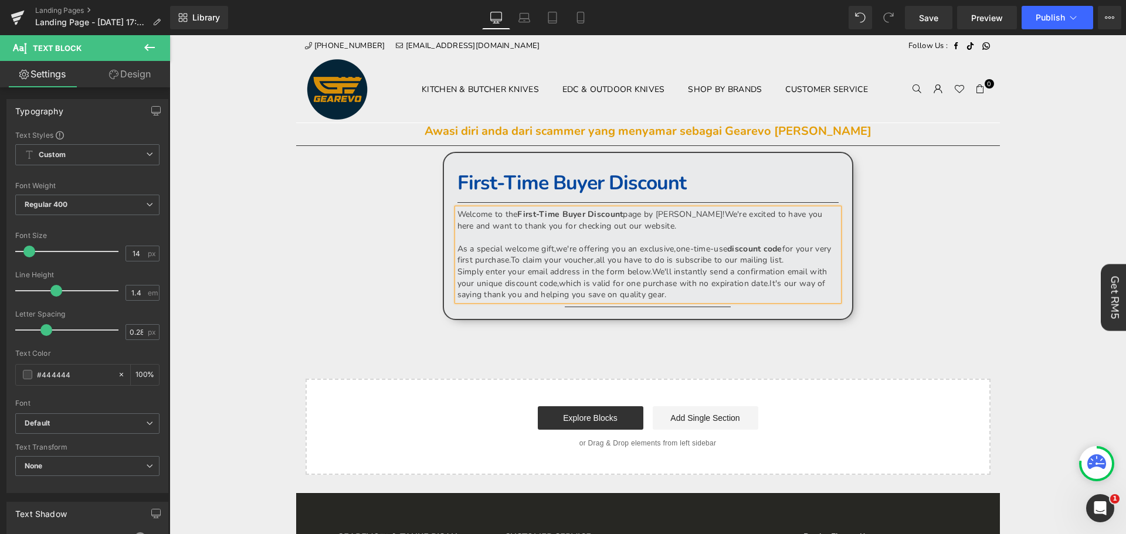
click at [735, 191] on h1 "First-Time Buyer Discount" at bounding box center [648, 184] width 381 height 26
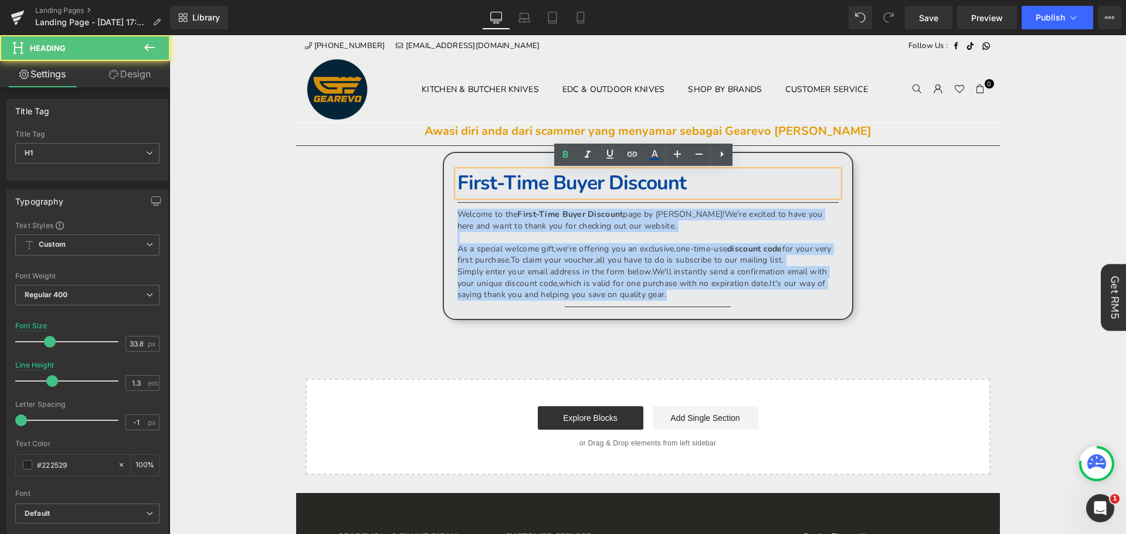
click at [916, 214] on div "Awasi diri anda dari scammer yang menyamar sebagai Gearevo dan Tauke Pisau Head…" at bounding box center [648, 299] width 704 height 352
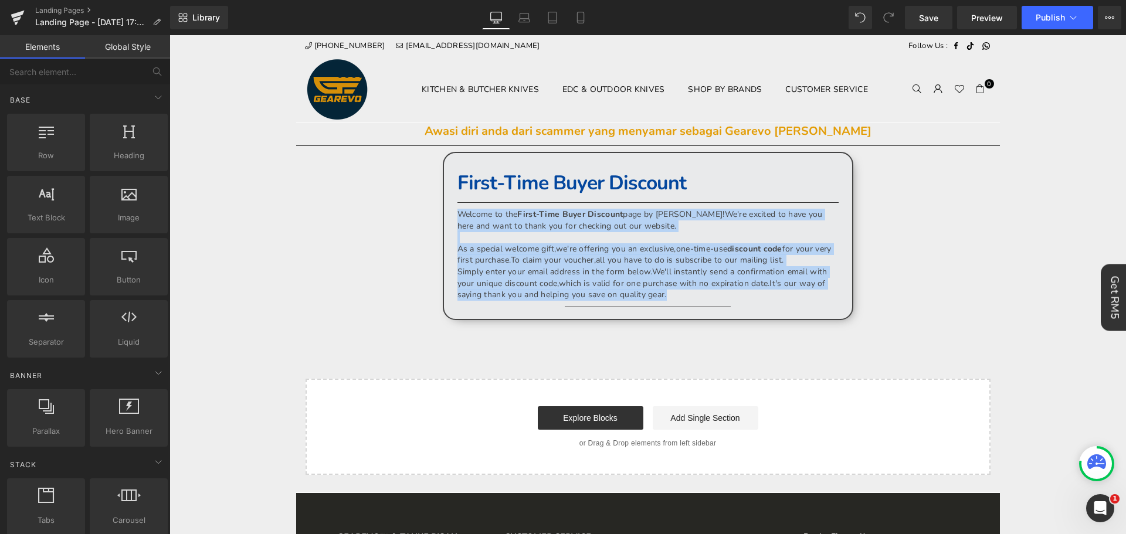
click at [929, 216] on div "Awasi diri anda dari scammer yang menyamar sebagai Gearevo dan Tauke Pisau Head…" at bounding box center [648, 299] width 704 height 352
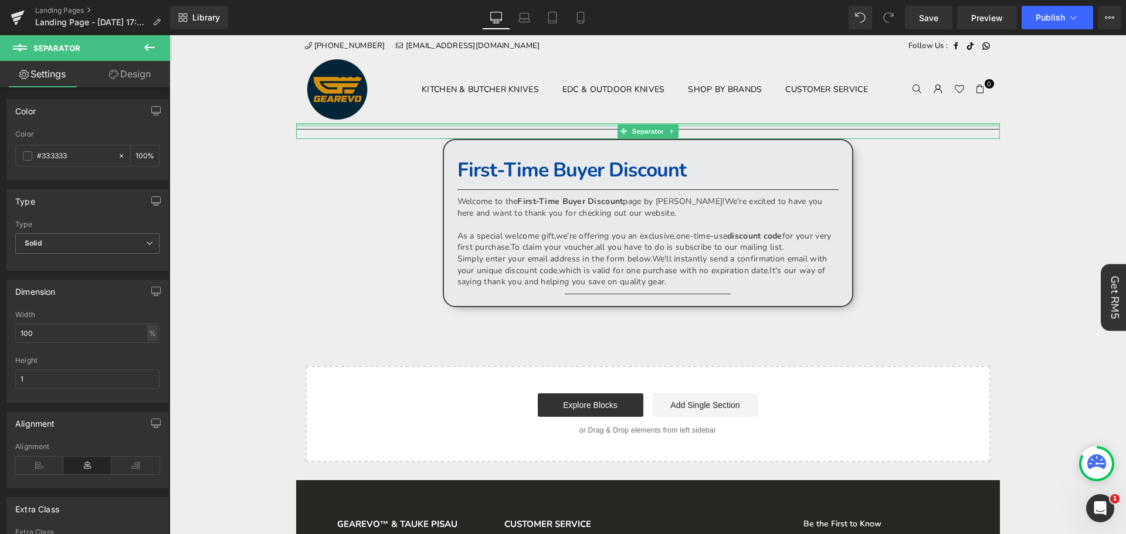
click at [920, 128] on div "Separator" at bounding box center [648, 131] width 704 height 16
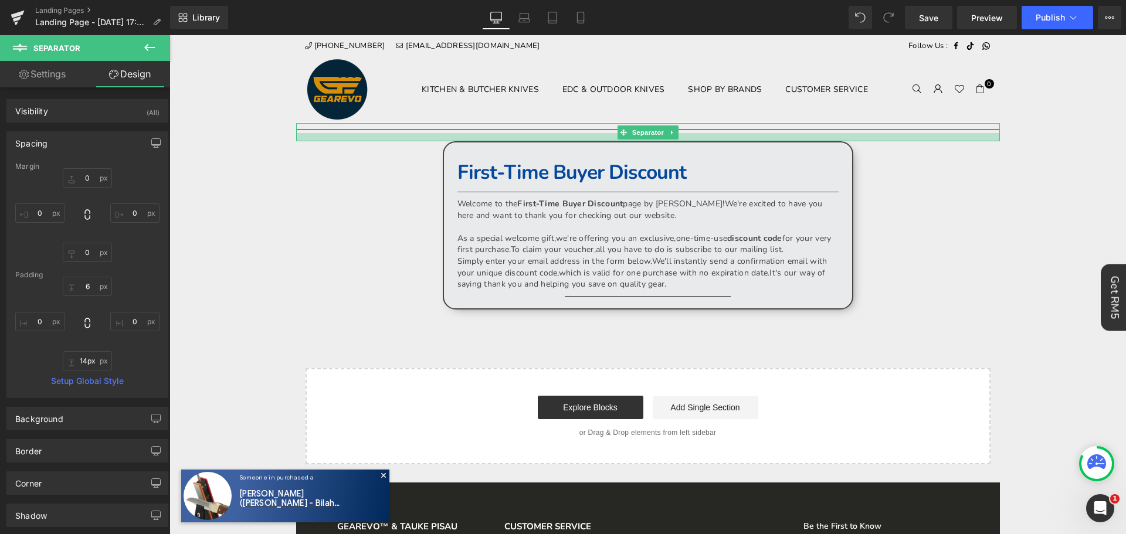
type input "15px"
click at [933, 141] on div at bounding box center [648, 137] width 704 height 9
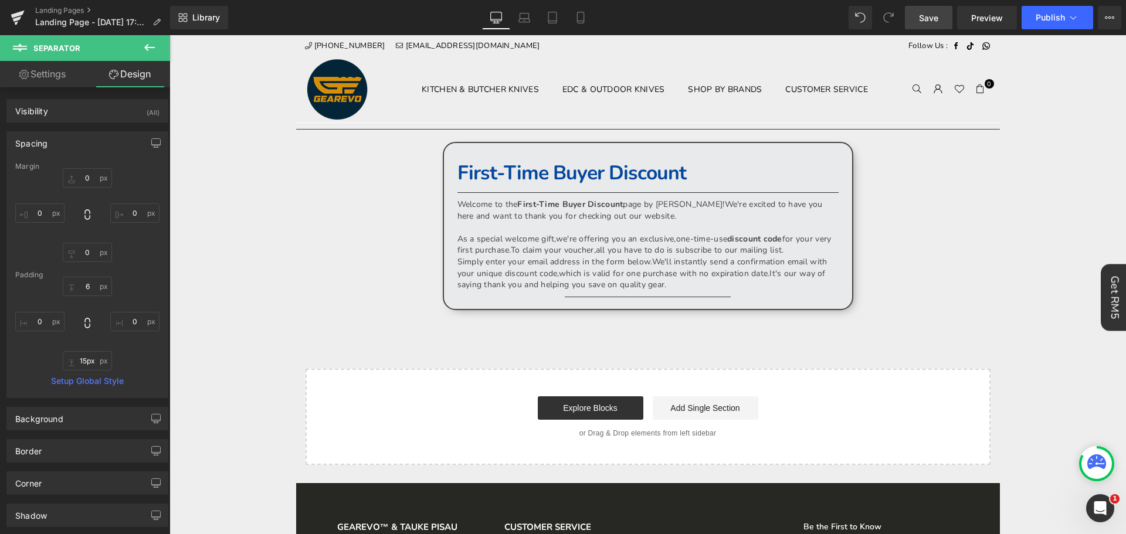
click at [945, 19] on link "Save" at bounding box center [929, 17] width 48 height 23
click at [956, 1] on div "Library Desktop Desktop Laptop Tablet Mobile Save Preview Publish Scheduled Vie…" at bounding box center [648, 17] width 956 height 35
click at [946, 1] on div "Library Desktop Desktop Laptop Tablet Mobile Save Preview Publish Scheduled Vie…" at bounding box center [648, 17] width 956 height 35
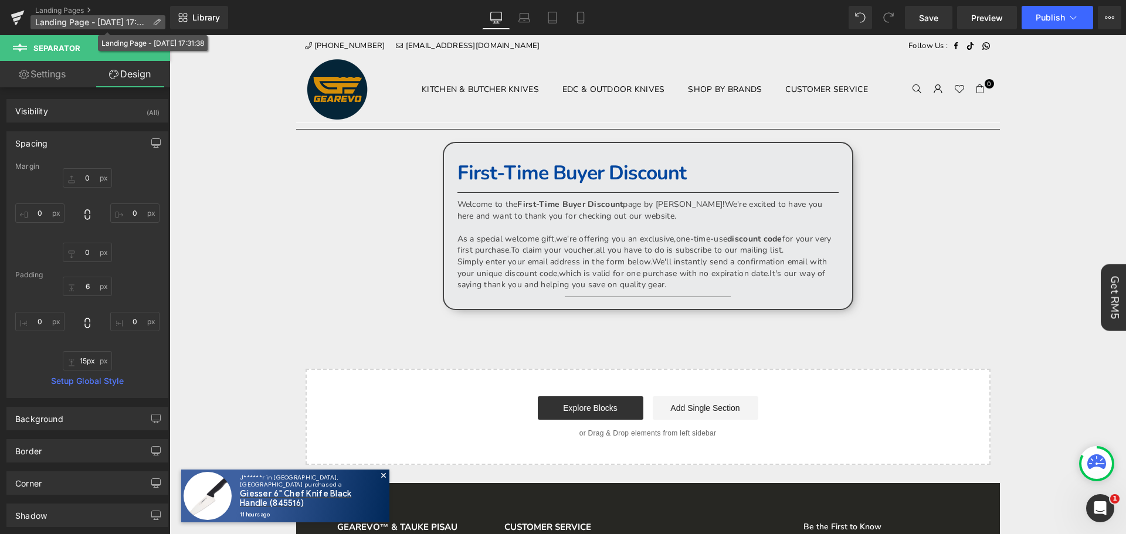
click at [155, 21] on icon at bounding box center [157, 22] width 8 height 8
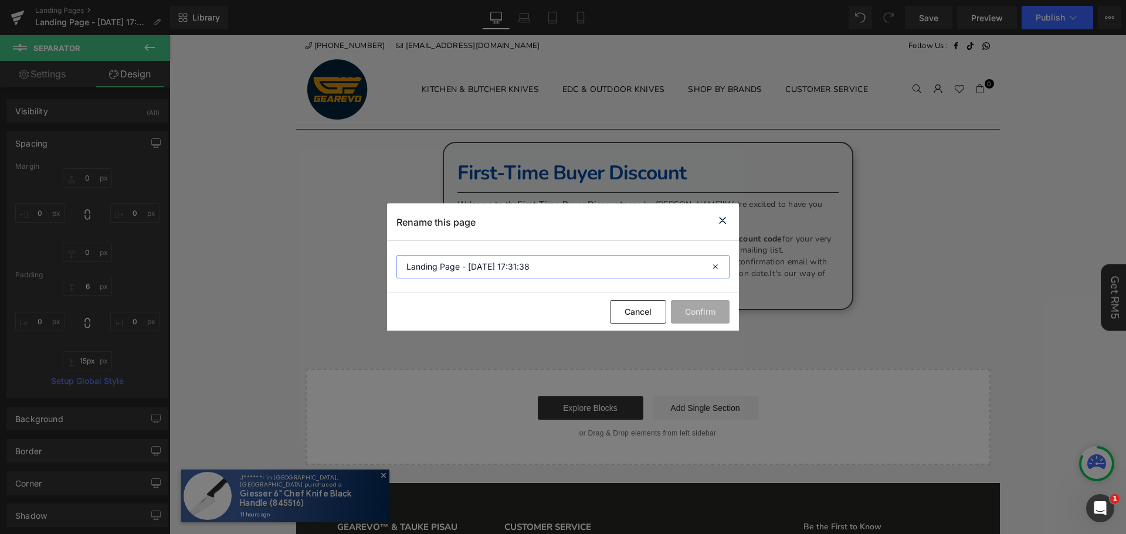
drag, startPoint x: 567, startPoint y: 269, endPoint x: 346, endPoint y: 253, distance: 221.8
click at [336, 257] on div "Rename this page Landing Page - Oct 2, 17:31:38 Cancel Confirm" at bounding box center [563, 267] width 1126 height 534
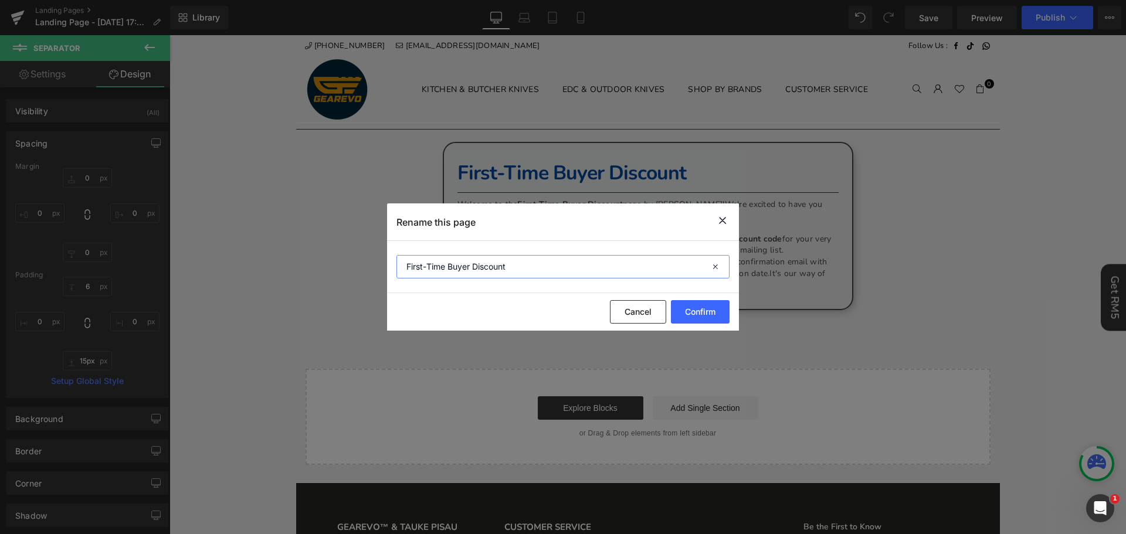
type input "First-Time Buyer Discount"
click at [687, 324] on div "Cancel Confirm" at bounding box center [563, 312] width 352 height 38
click at [694, 313] on button "Confirm" at bounding box center [700, 311] width 59 height 23
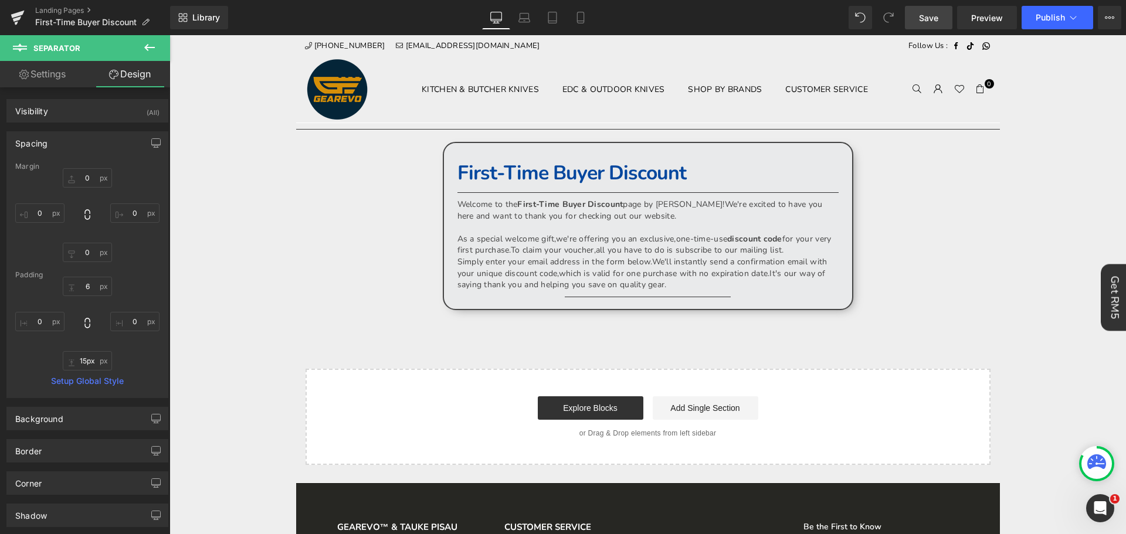
click at [940, 26] on link "Save" at bounding box center [929, 17] width 48 height 23
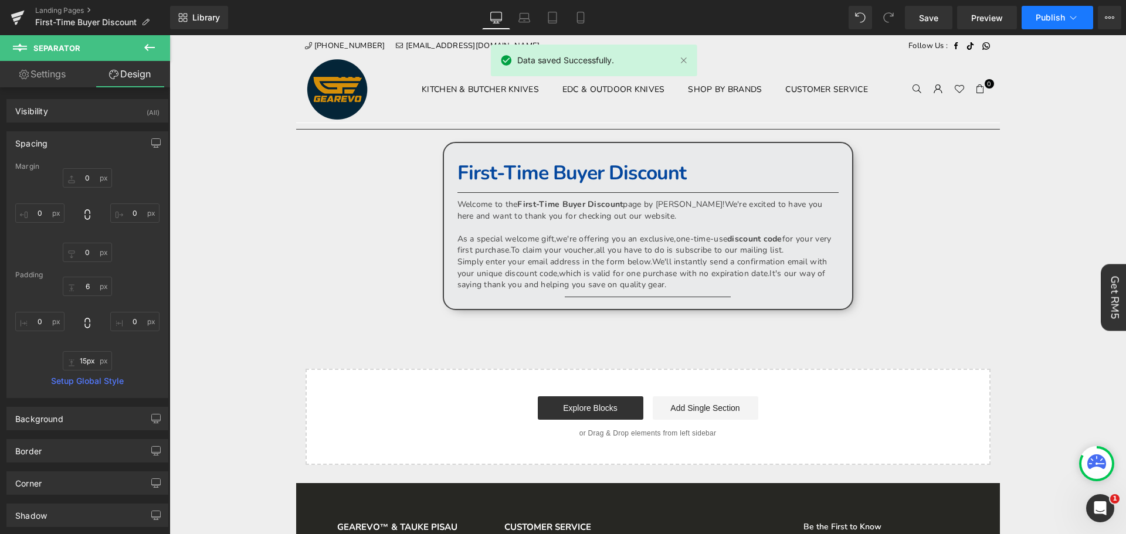
click at [1052, 21] on span "Publish" at bounding box center [1050, 17] width 29 height 9
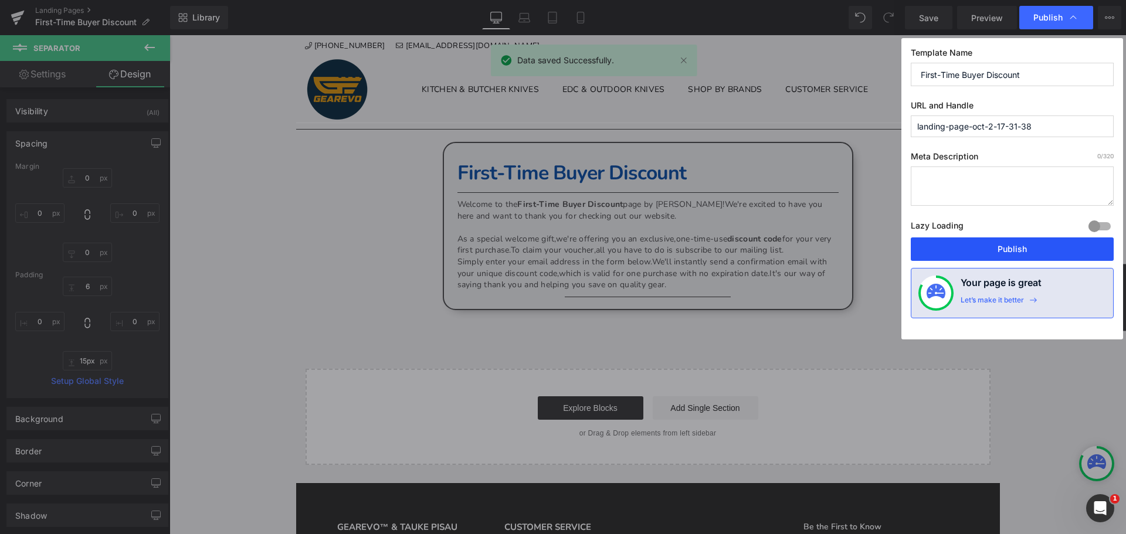
click at [1022, 253] on button "Publish" at bounding box center [1012, 249] width 203 height 23
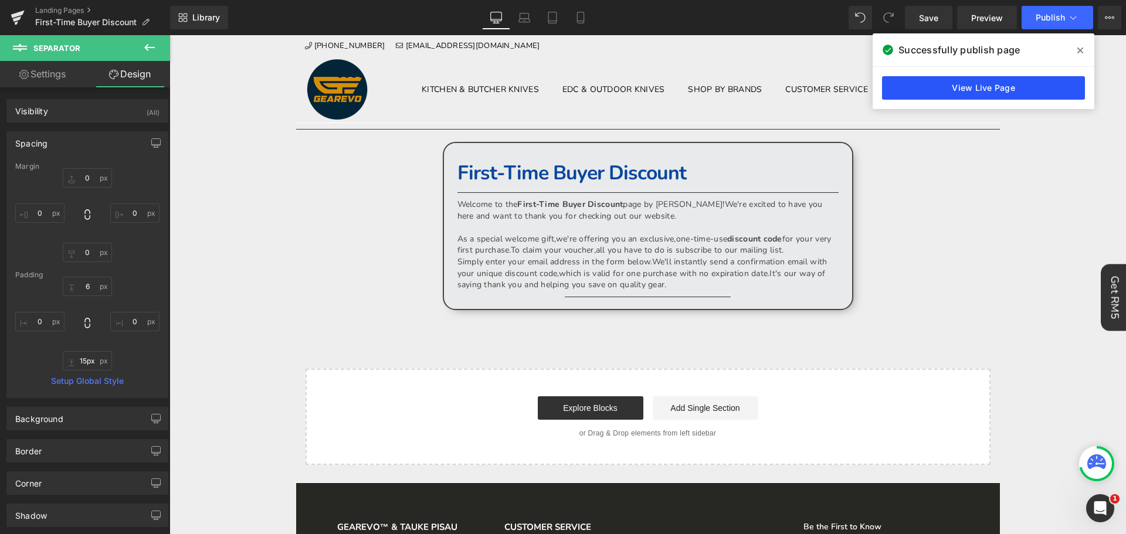
click at [939, 90] on link "View Live Page" at bounding box center [983, 87] width 203 height 23
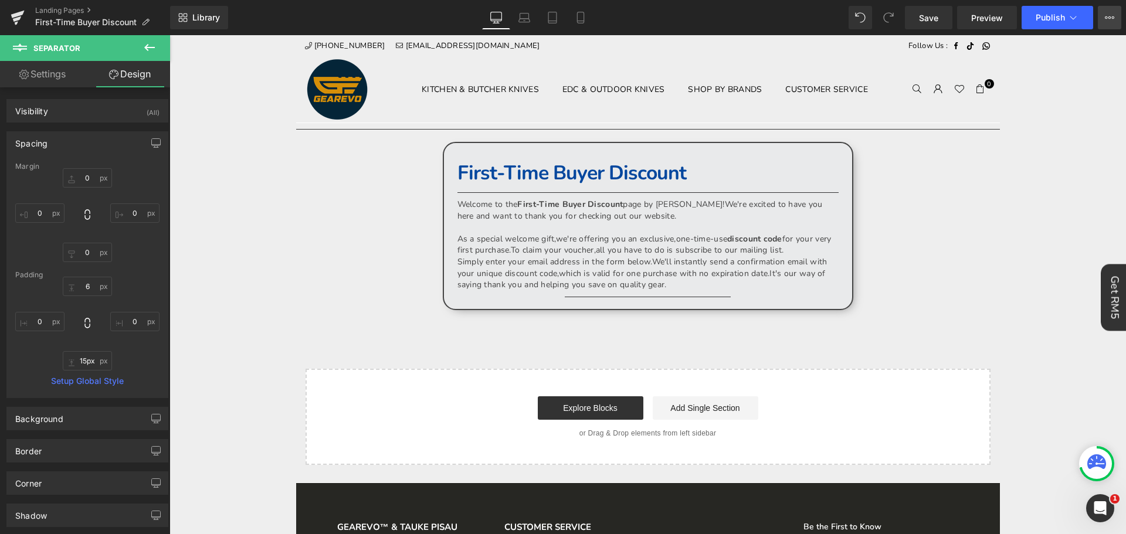
click at [1105, 15] on icon at bounding box center [1109, 17] width 9 height 9
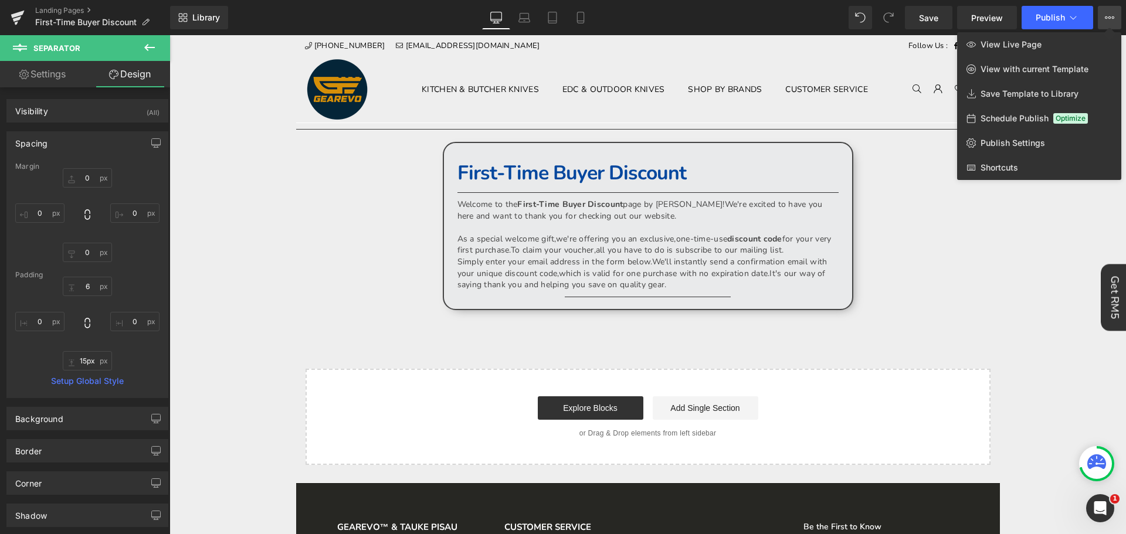
click at [270, 196] on div at bounding box center [648, 284] width 957 height 499
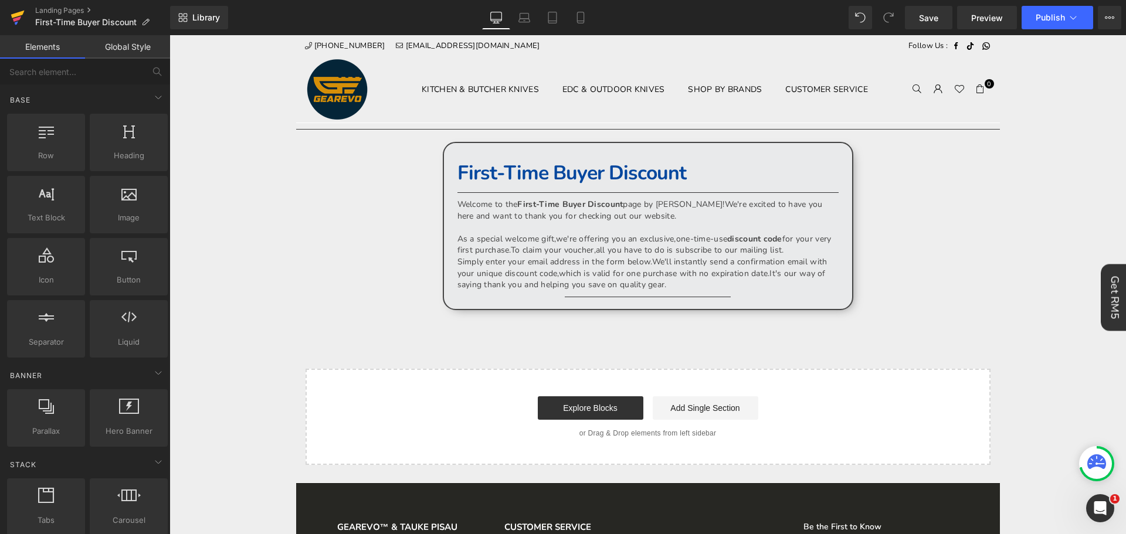
click at [12, 14] on icon at bounding box center [18, 17] width 14 height 29
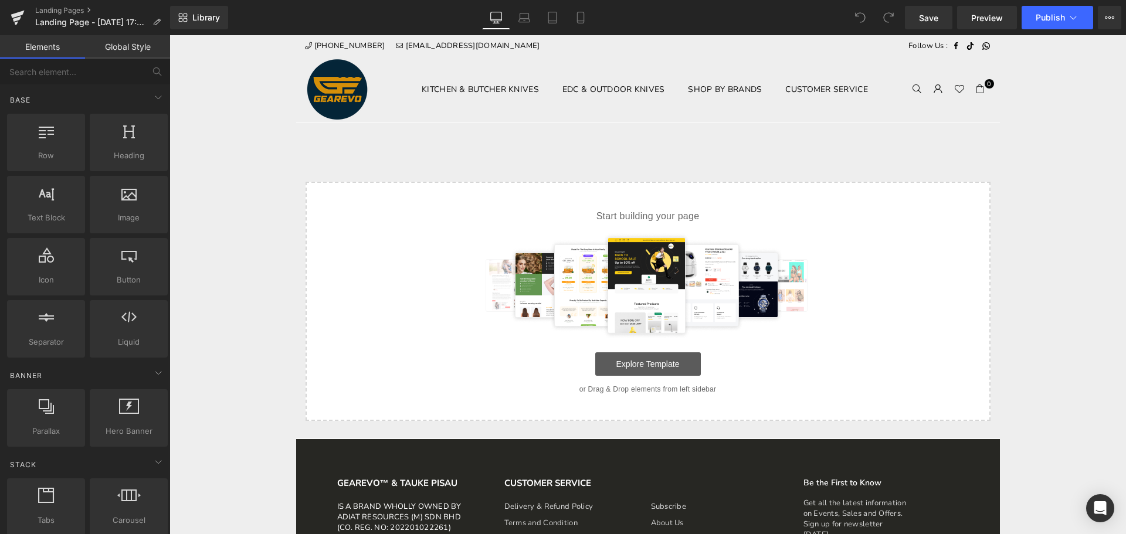
click at [654, 364] on link "Explore Template" at bounding box center [648, 364] width 106 height 23
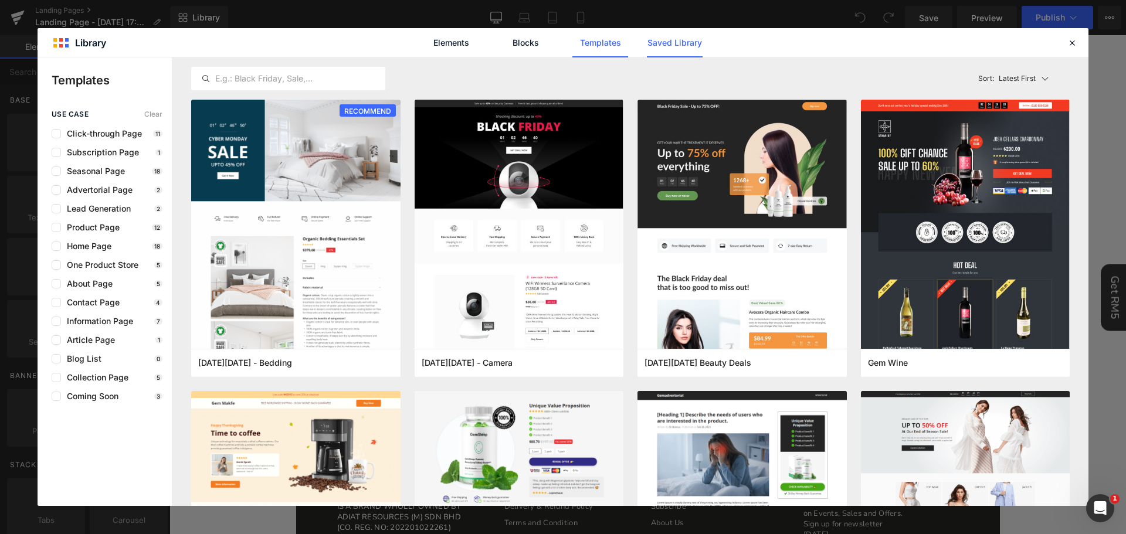
click at [680, 39] on link "Saved Library" at bounding box center [675, 42] width 56 height 29
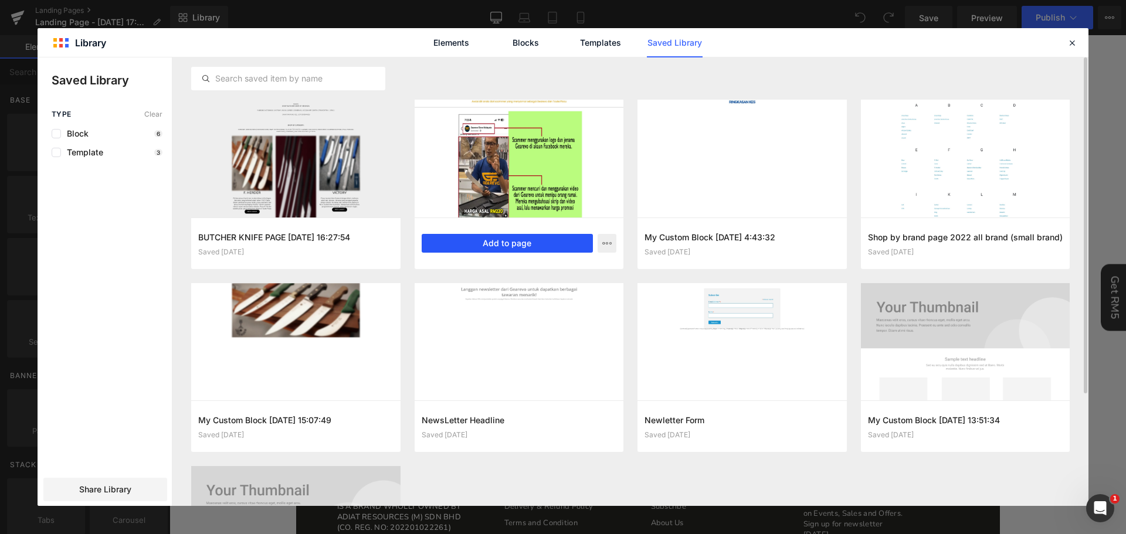
click at [517, 240] on button "Add to page" at bounding box center [508, 243] width 172 height 19
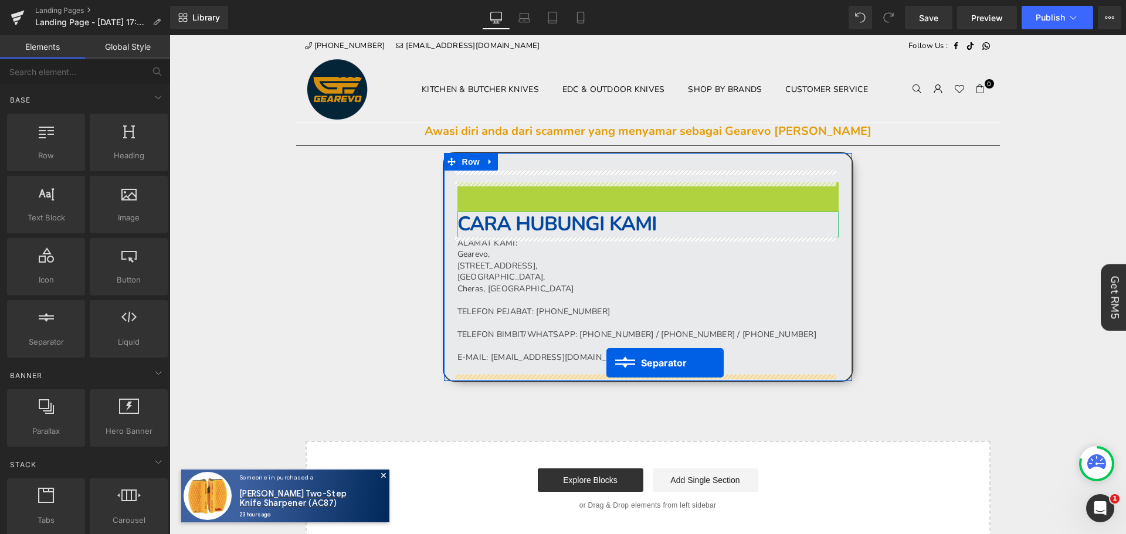
drag, startPoint x: 617, startPoint y: 186, endPoint x: 607, endPoint y: 363, distance: 177.5
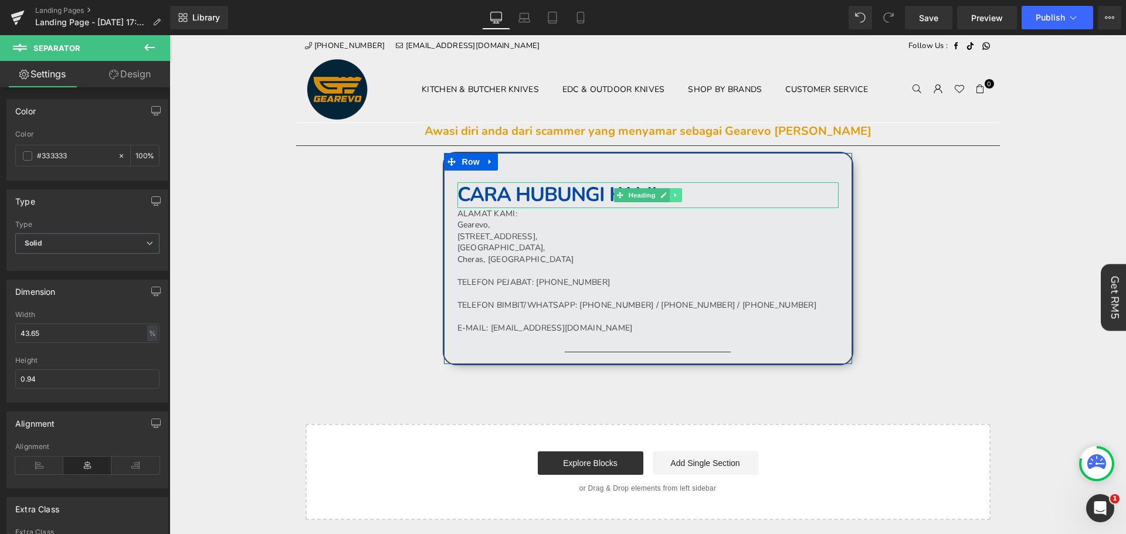
click at [673, 198] on icon at bounding box center [676, 195] width 6 height 7
click at [733, 192] on h1 "CARA HUBUNGI KAMI" at bounding box center [648, 195] width 381 height 26
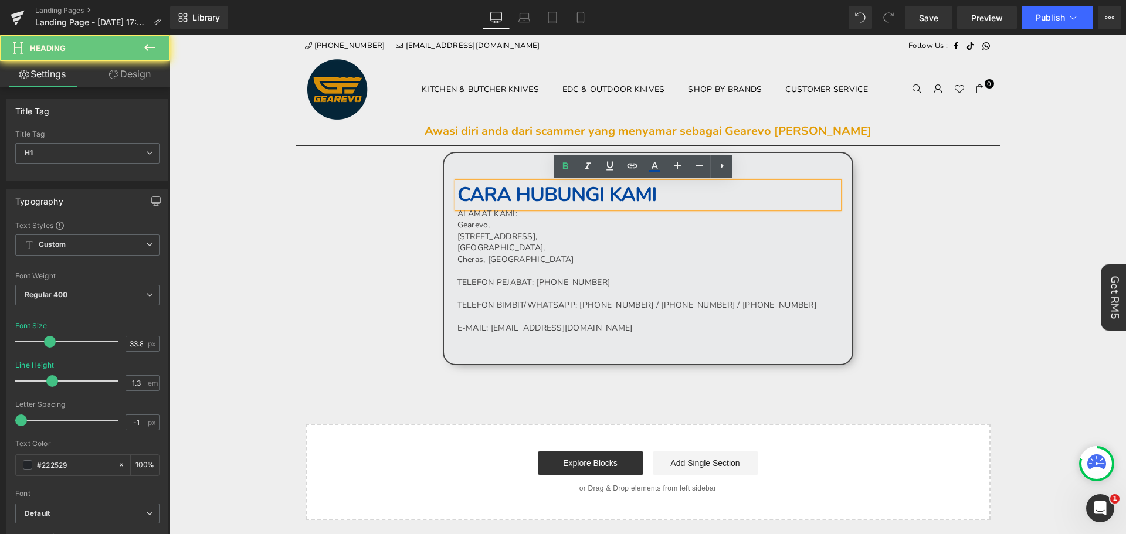
click at [733, 192] on h1 "CARA HUBUNGI KAMI" at bounding box center [648, 195] width 381 height 26
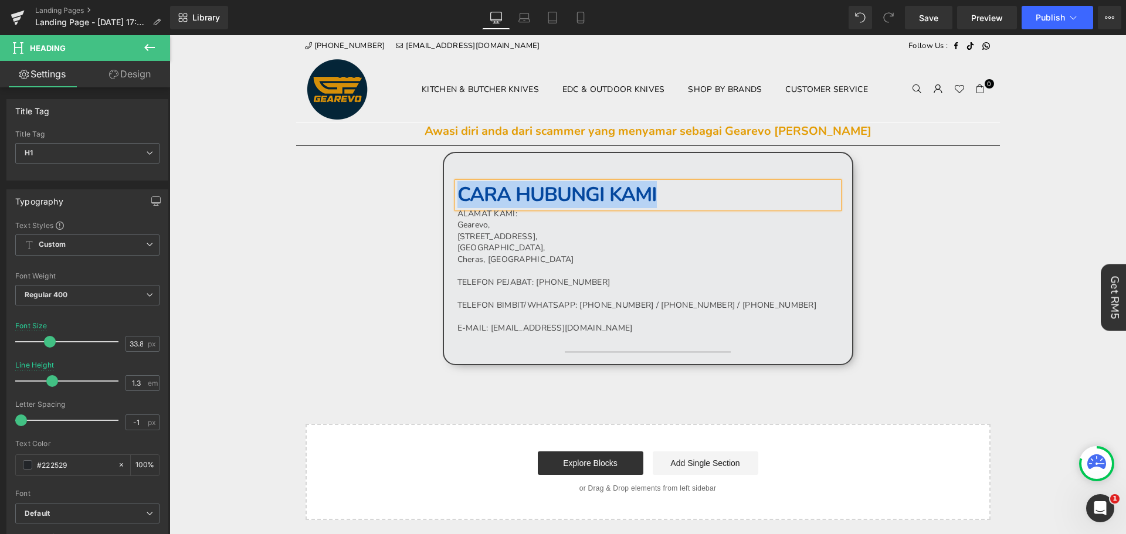
paste div
click at [749, 237] on p "[STREET_ADDRESS]," at bounding box center [648, 237] width 381 height 12
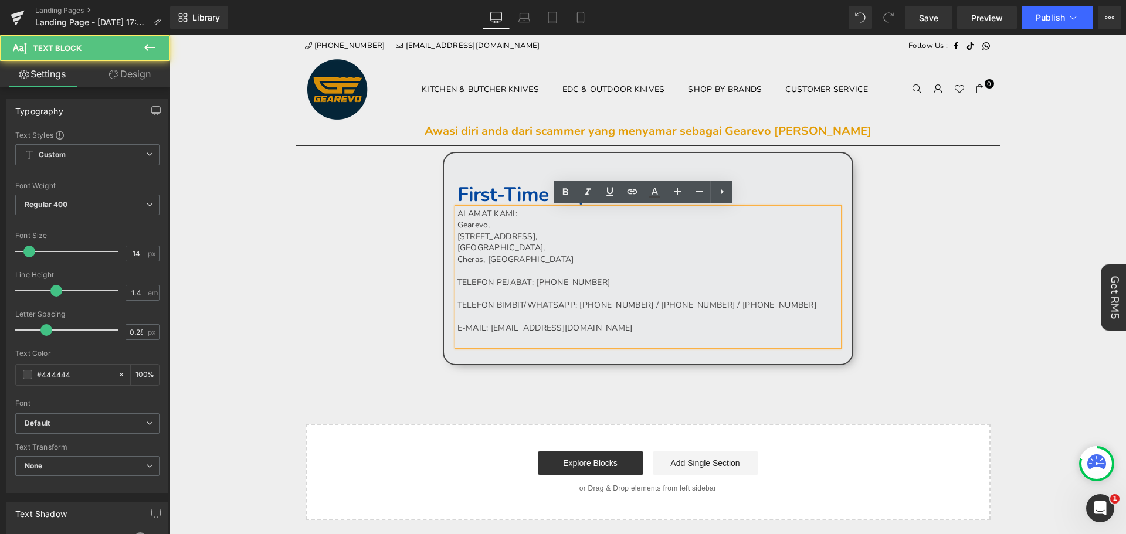
click at [644, 273] on p at bounding box center [648, 272] width 381 height 12
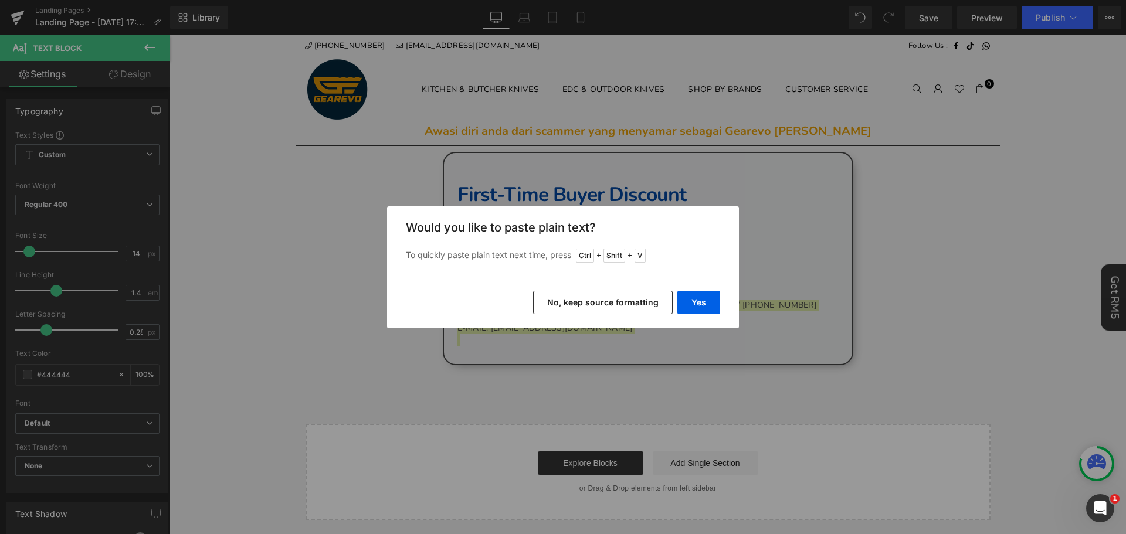
click at [614, 312] on button "No, keep source formatting" at bounding box center [603, 302] width 140 height 23
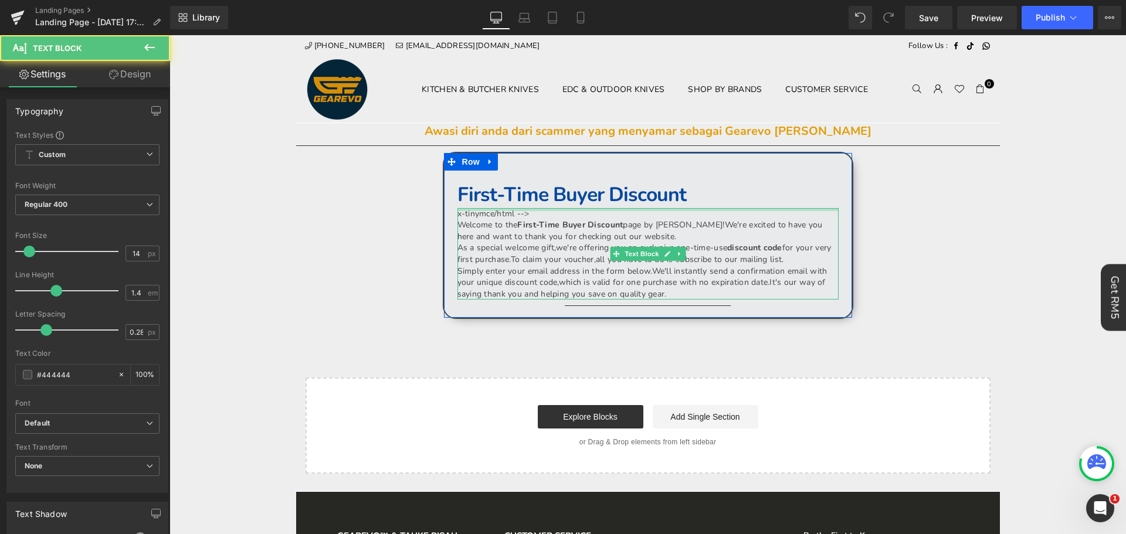
drag, startPoint x: 555, startPoint y: 211, endPoint x: 455, endPoint y: 209, distance: 100.4
click at [458, 209] on div "x-tinymce/html --> Welcome to the First-Time Buyer Discount page by Gearevo! We…" at bounding box center [648, 254] width 381 height 92
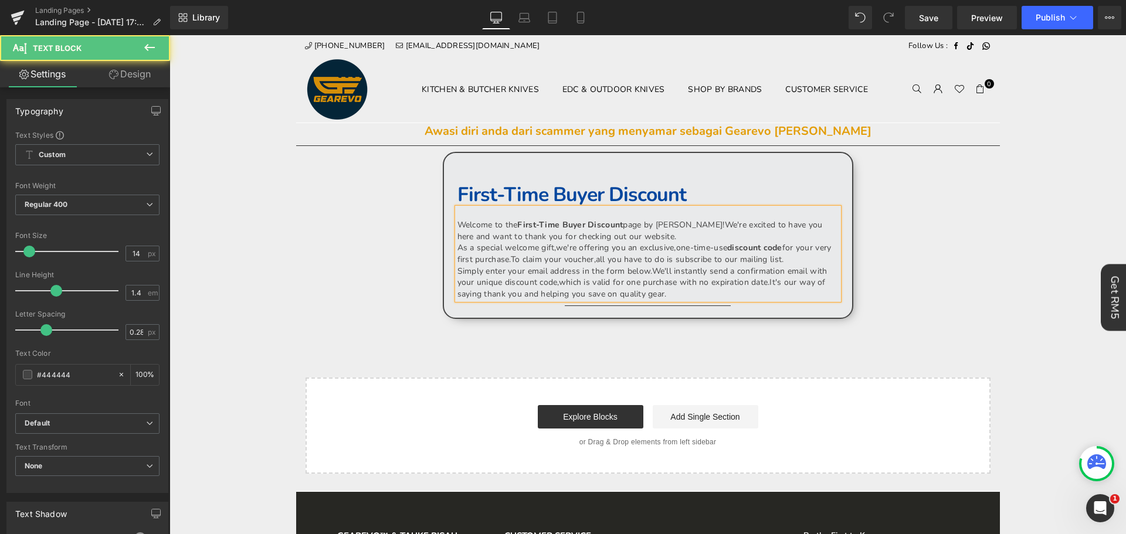
click at [692, 235] on p "Welcome to the First-Time Buyer Discount page by Gearevo! We're excited to have…" at bounding box center [648, 230] width 381 height 23
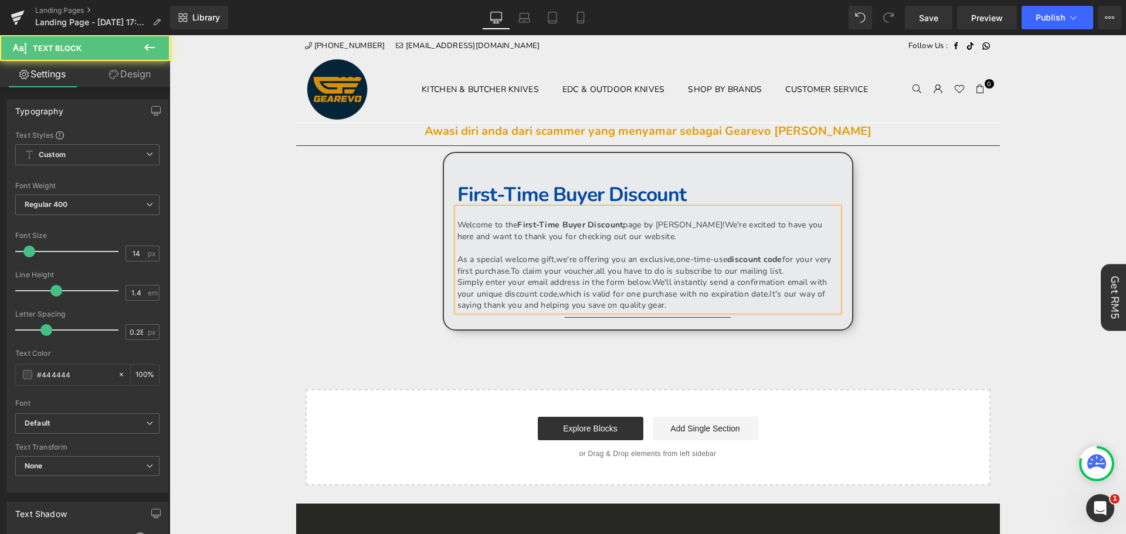
click at [808, 277] on p "Simply enter your email address in the form below. We'll instantly send a confi…" at bounding box center [648, 294] width 381 height 35
click at [814, 270] on p "As a special welcome gift, we're offering you an exclusive, one-time-use discou…" at bounding box center [648, 265] width 381 height 23
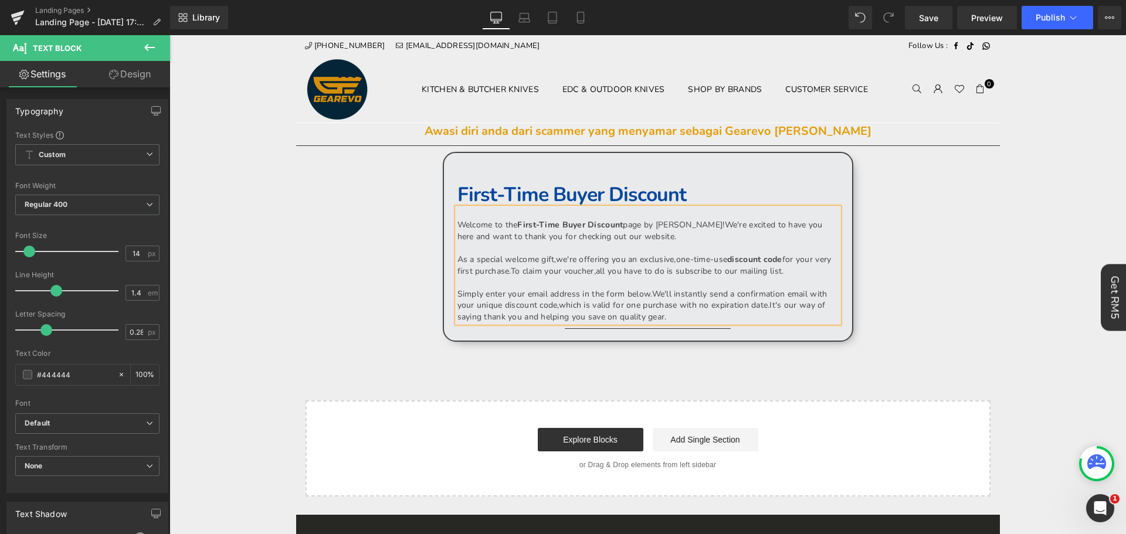
click at [697, 246] on p at bounding box center [648, 248] width 381 height 12
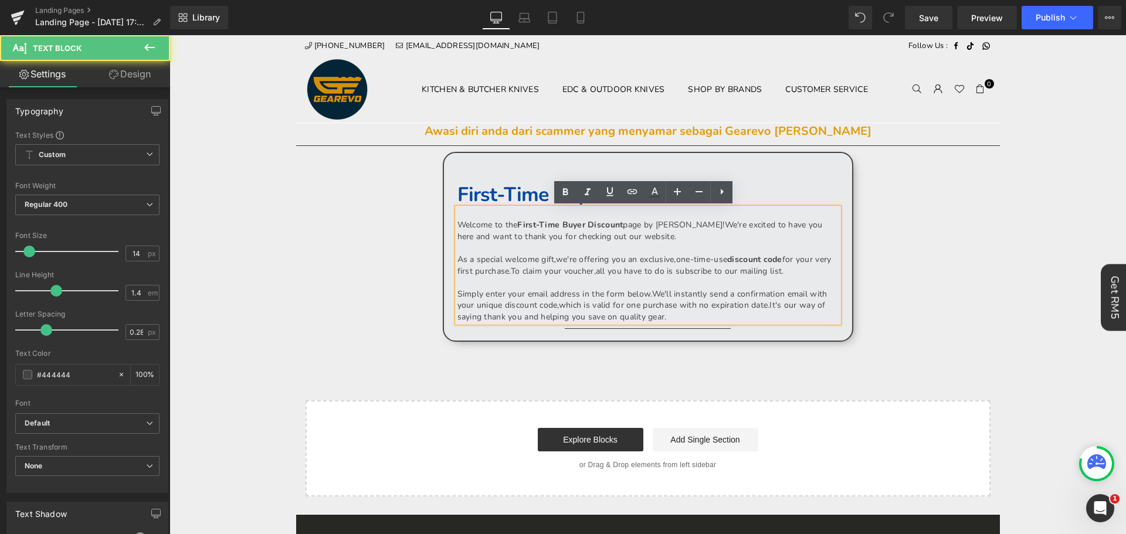
click at [783, 174] on p at bounding box center [648, 177] width 381 height 12
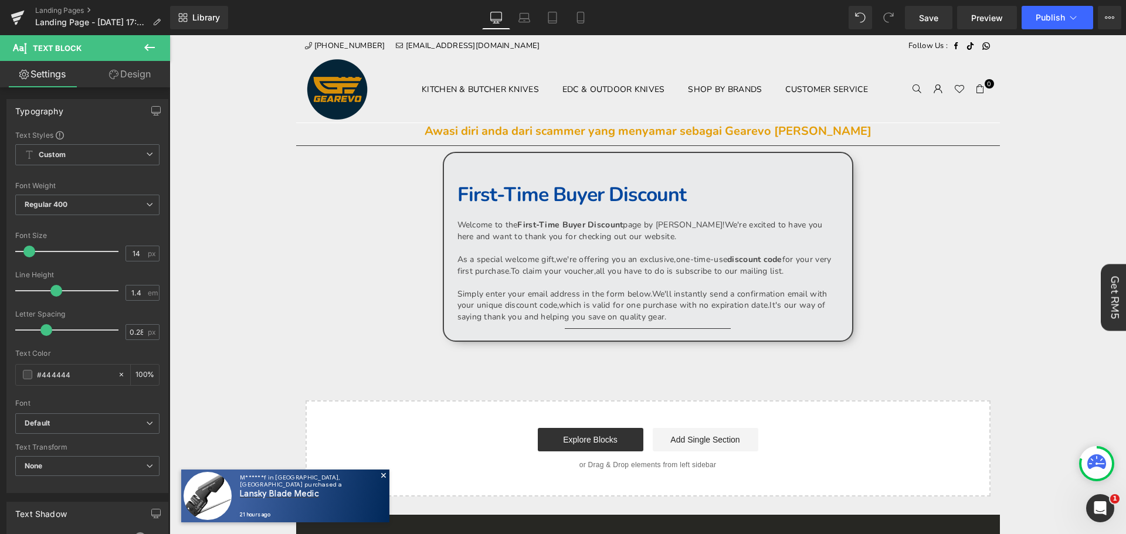
click at [149, 39] on button at bounding box center [149, 48] width 41 height 26
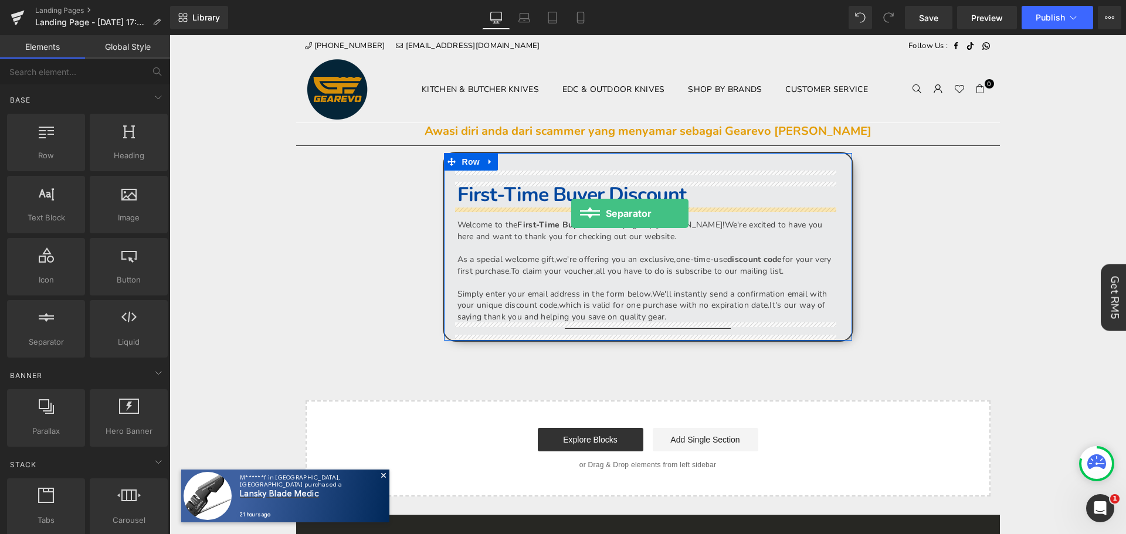
drag, startPoint x: 226, startPoint y: 359, endPoint x: 571, endPoint y: 214, distance: 374.9
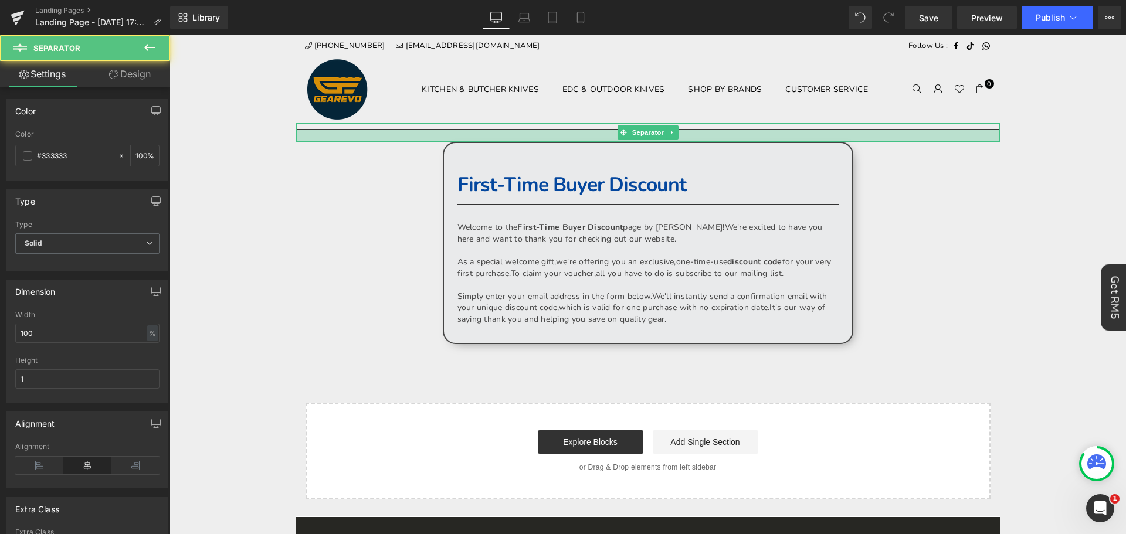
drag, startPoint x: 952, startPoint y: 133, endPoint x: 949, endPoint y: 139, distance: 7.1
click at [949, 139] on div at bounding box center [648, 136] width 704 height 12
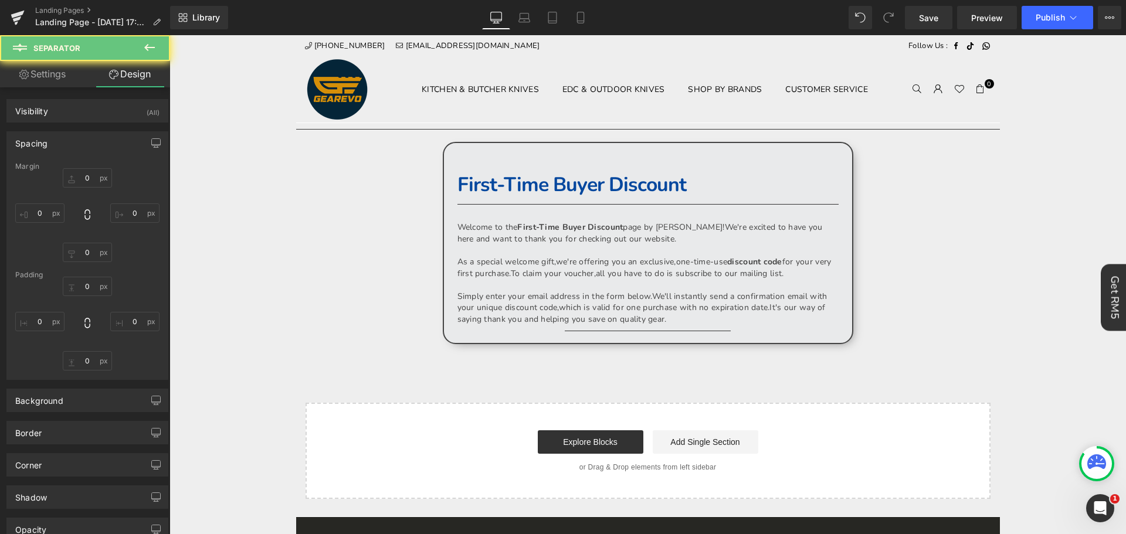
type input "0"
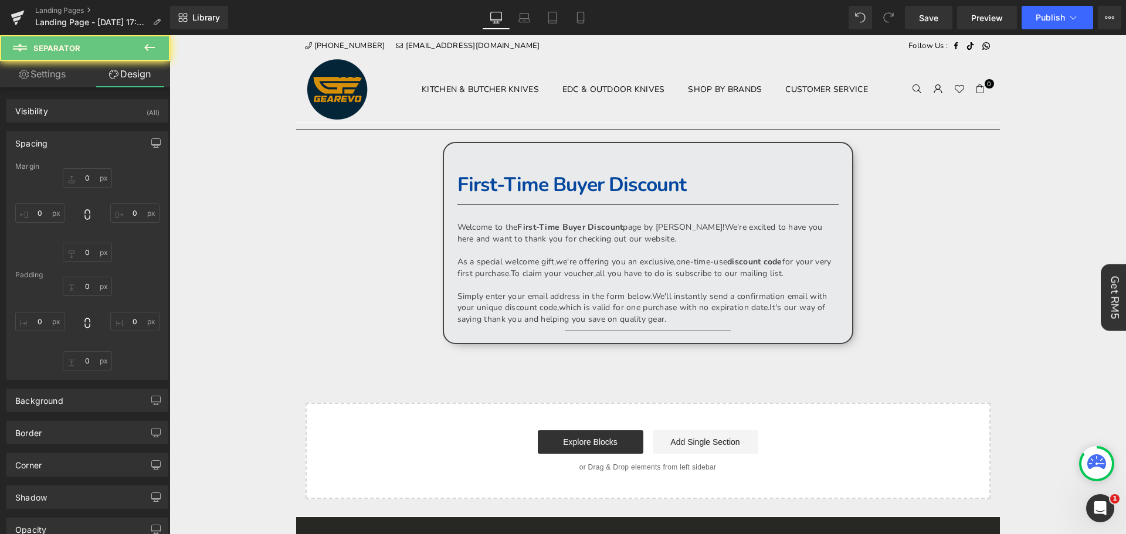
type input "0"
type input "21"
type input "0"
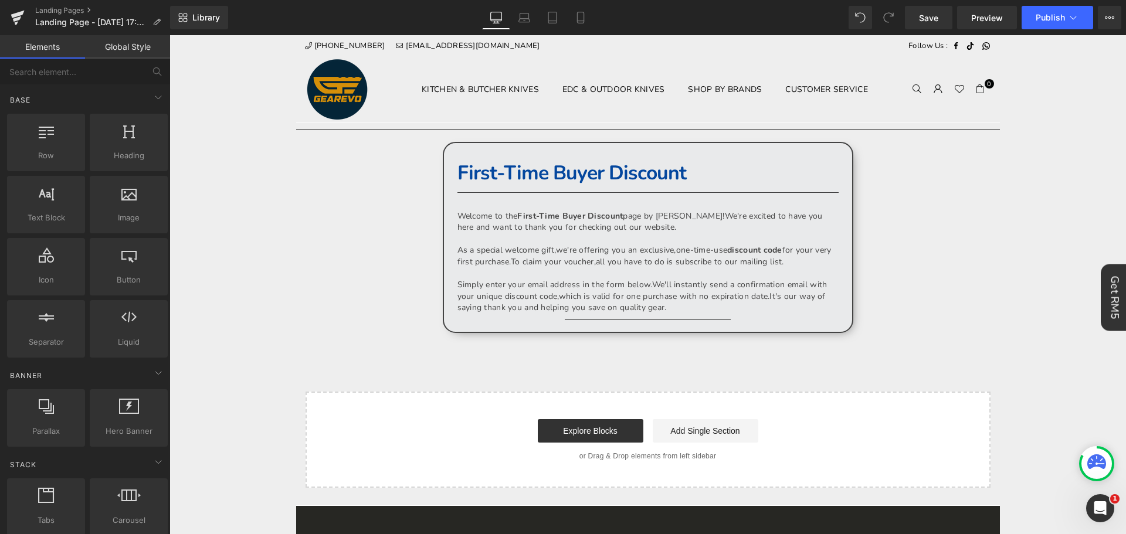
click at [1013, 234] on body "Time to own it Why wait? Shop [DATE], 0% interest over 3 payments. 0% interest …" at bounding box center [648, 469] width 957 height 869
click at [156, 28] on p "Landing Page - Oct 2, 17:38:24" at bounding box center [98, 22] width 135 height 14
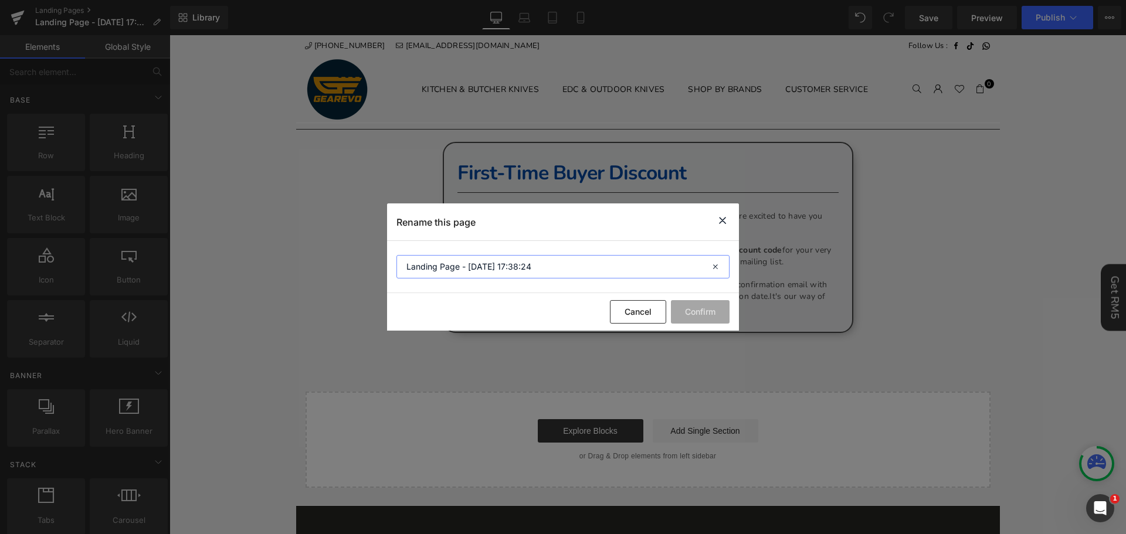
drag, startPoint x: 544, startPoint y: 269, endPoint x: 357, endPoint y: 246, distance: 189.1
click at [357, 246] on div "Rename this page Landing Page - Oct 2, 17:38:24 Cancel Confirm" at bounding box center [563, 267] width 1126 height 534
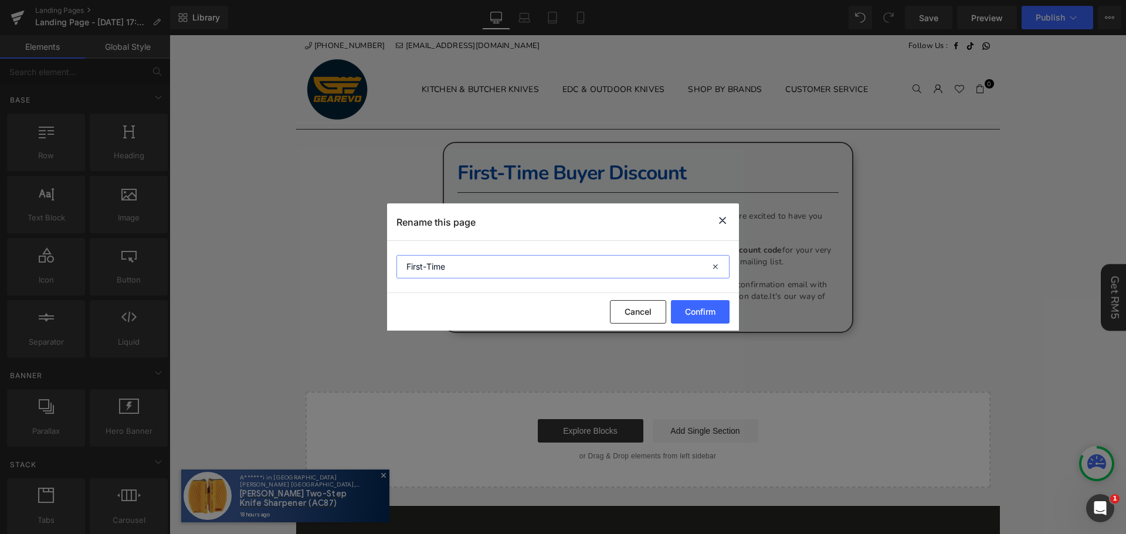
type input "First-Time"
click at [520, 272] on input "First-Time" at bounding box center [563, 266] width 333 height 23
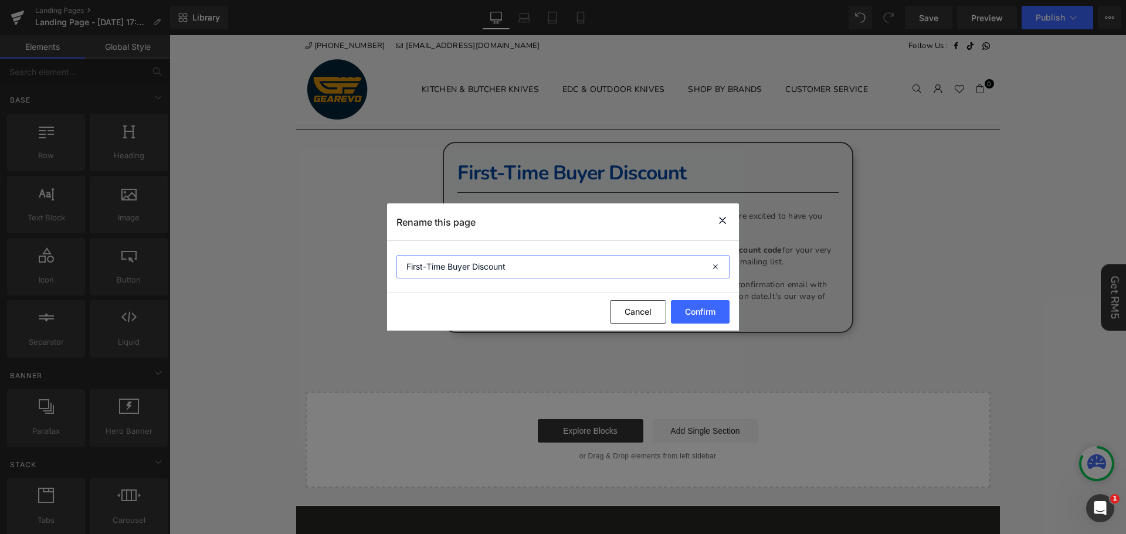
type input "First-Time Buyer Discount"
click at [685, 304] on button "Confirm" at bounding box center [700, 311] width 59 height 23
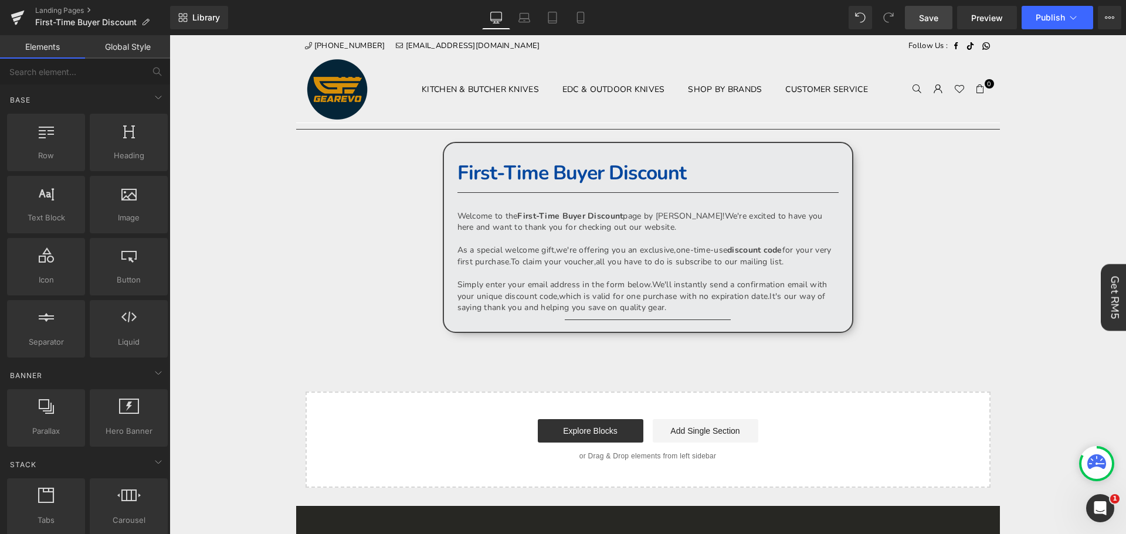
click at [945, 20] on link "Save" at bounding box center [929, 17] width 48 height 23
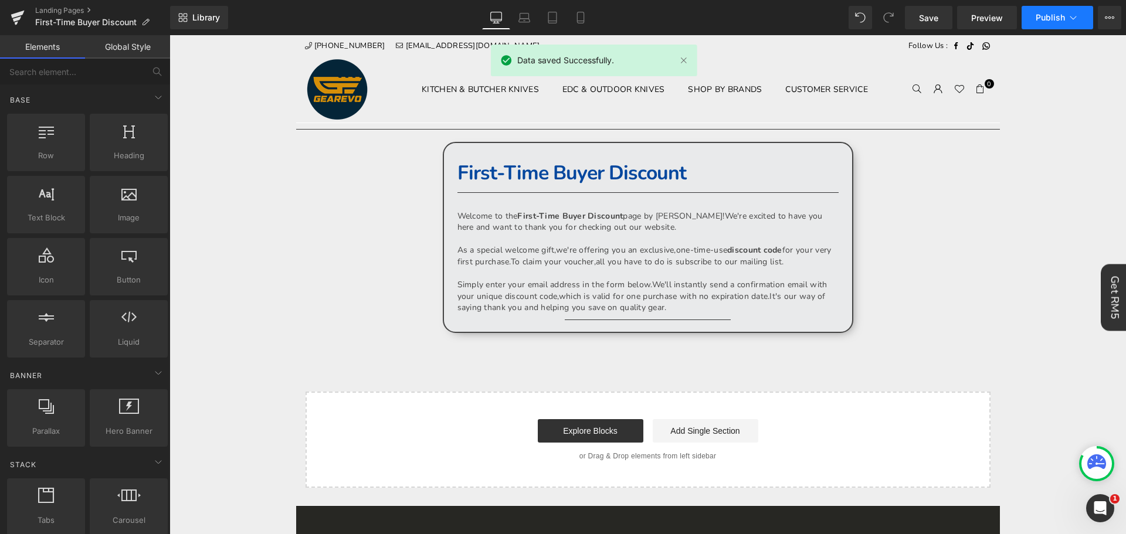
click at [1077, 21] on icon at bounding box center [1074, 18] width 12 height 12
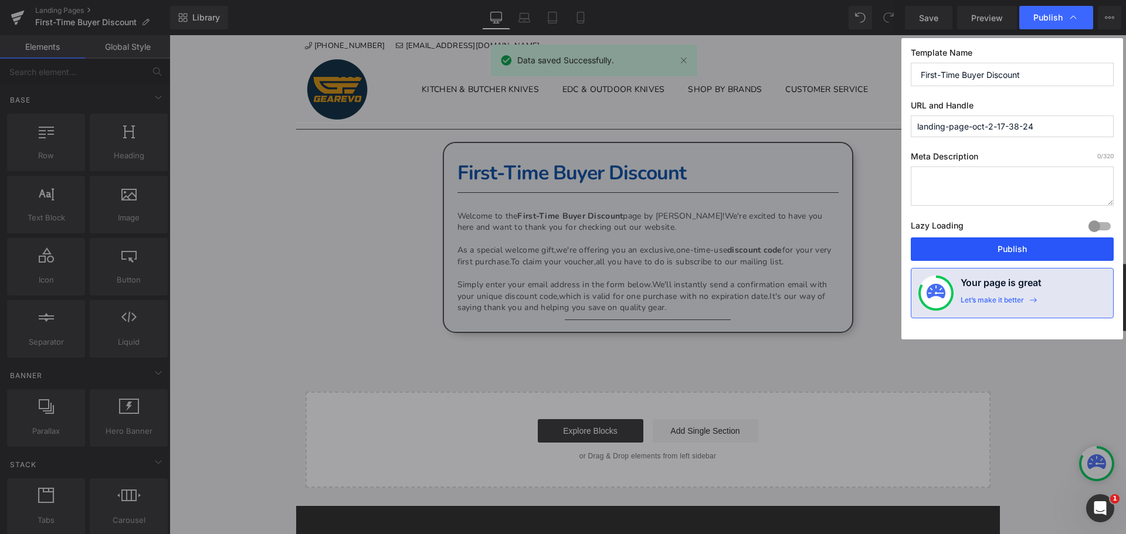
click at [1042, 239] on button "Publish" at bounding box center [1012, 249] width 203 height 23
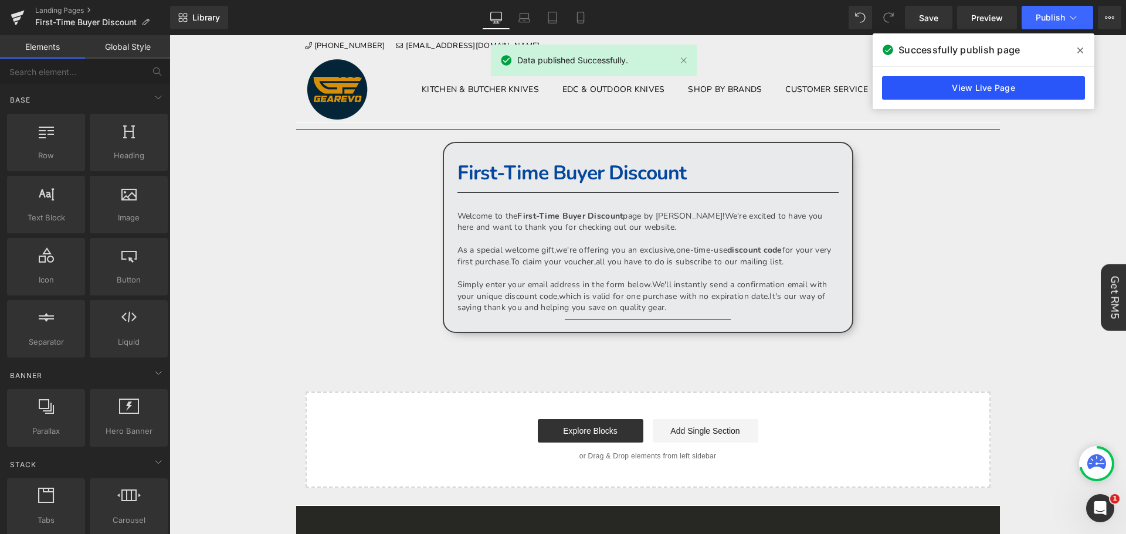
click at [1004, 90] on link "View Live Page" at bounding box center [983, 87] width 203 height 23
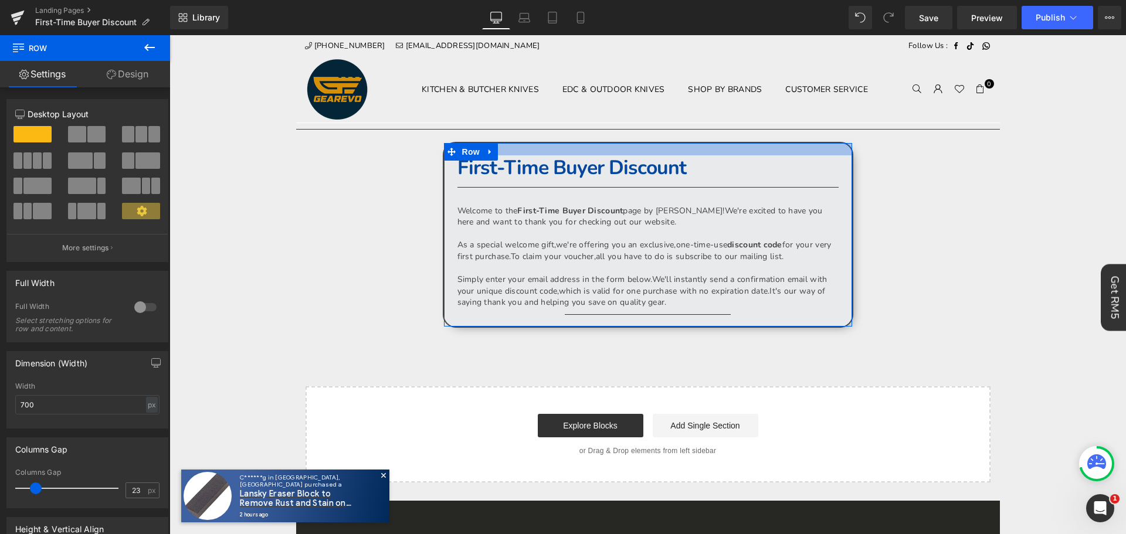
drag, startPoint x: 794, startPoint y: 155, endPoint x: 799, endPoint y: 150, distance: 7.5
click at [799, 150] on div at bounding box center [648, 149] width 408 height 12
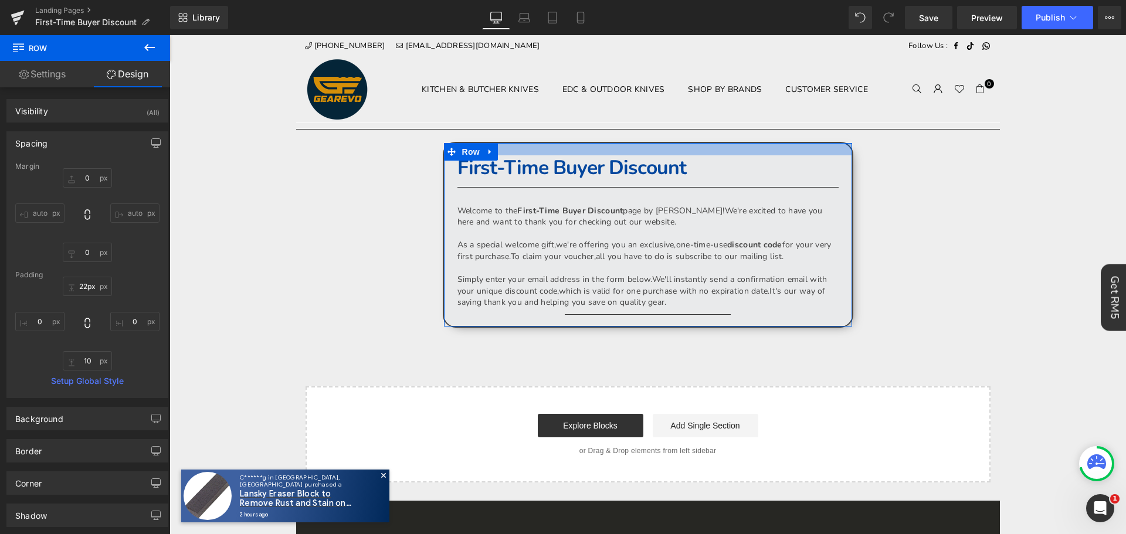
type input "23px"
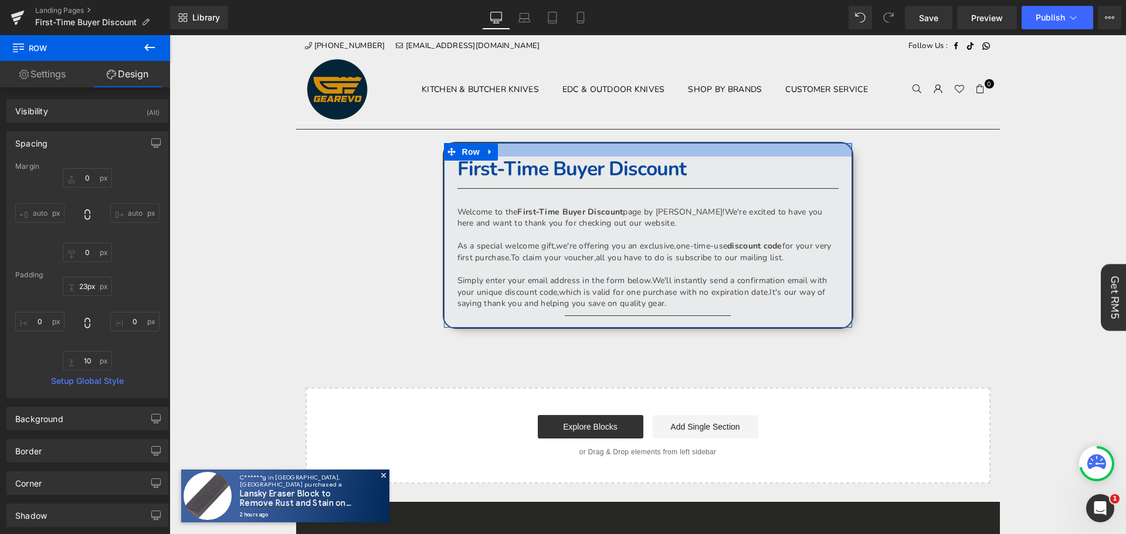
click at [802, 152] on div at bounding box center [648, 149] width 408 height 13
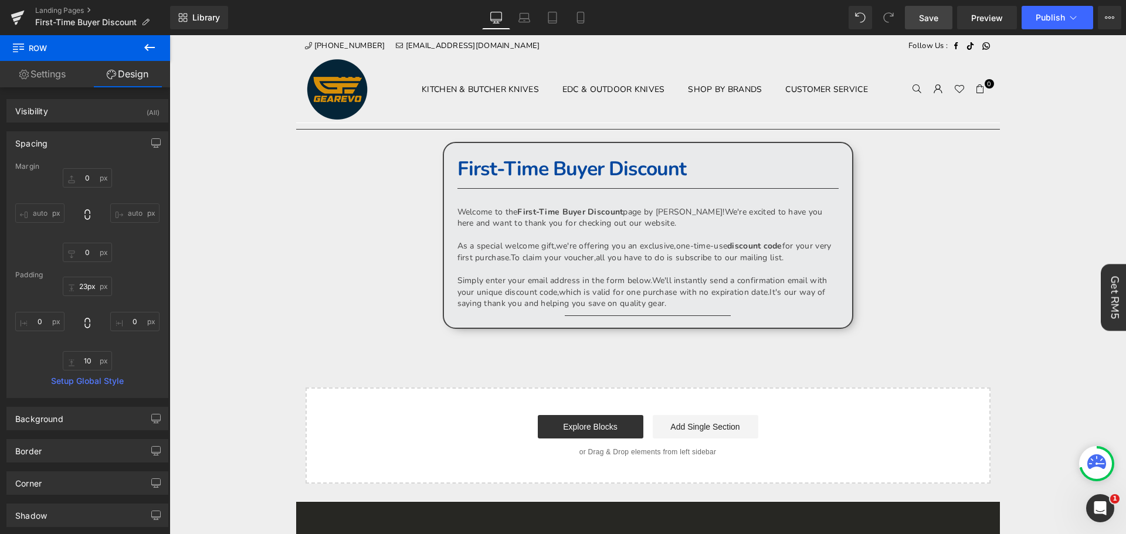
click at [929, 12] on span "Save" at bounding box center [928, 18] width 19 height 12
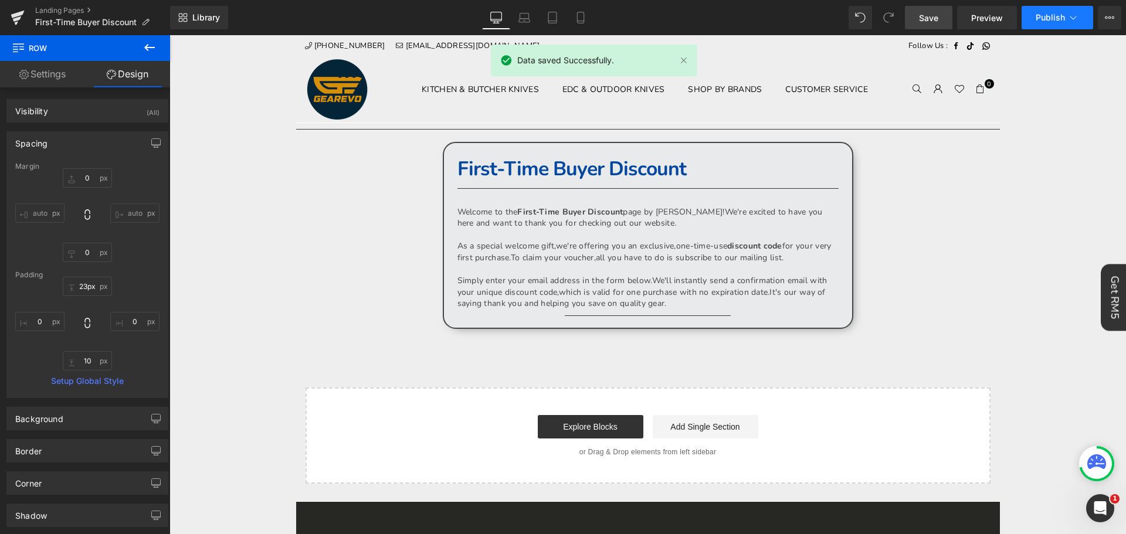
click at [1034, 9] on button "Publish" at bounding box center [1058, 17] width 72 height 23
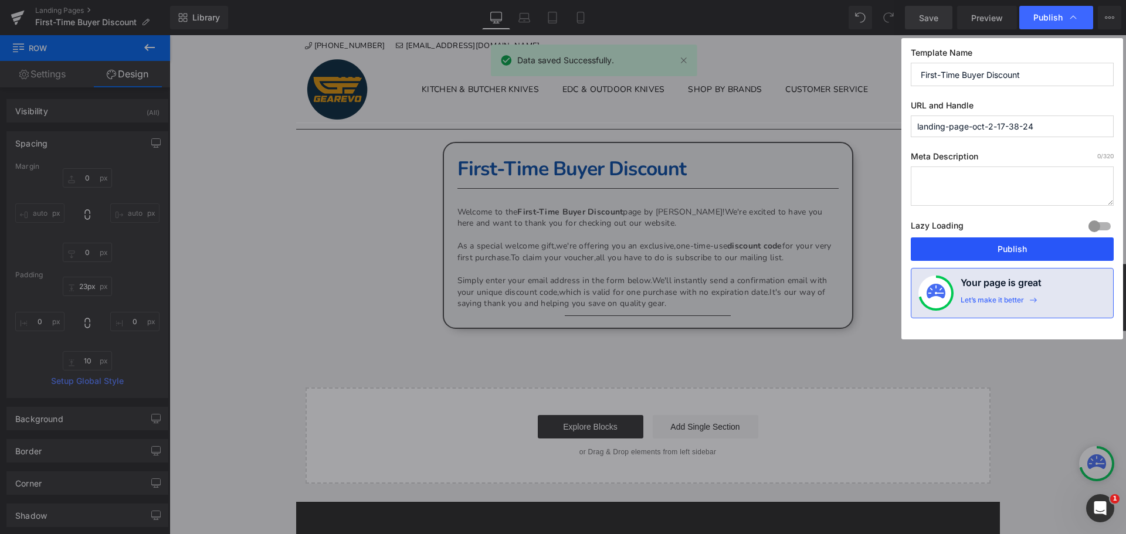
click at [1017, 255] on button "Publish" at bounding box center [1012, 249] width 203 height 23
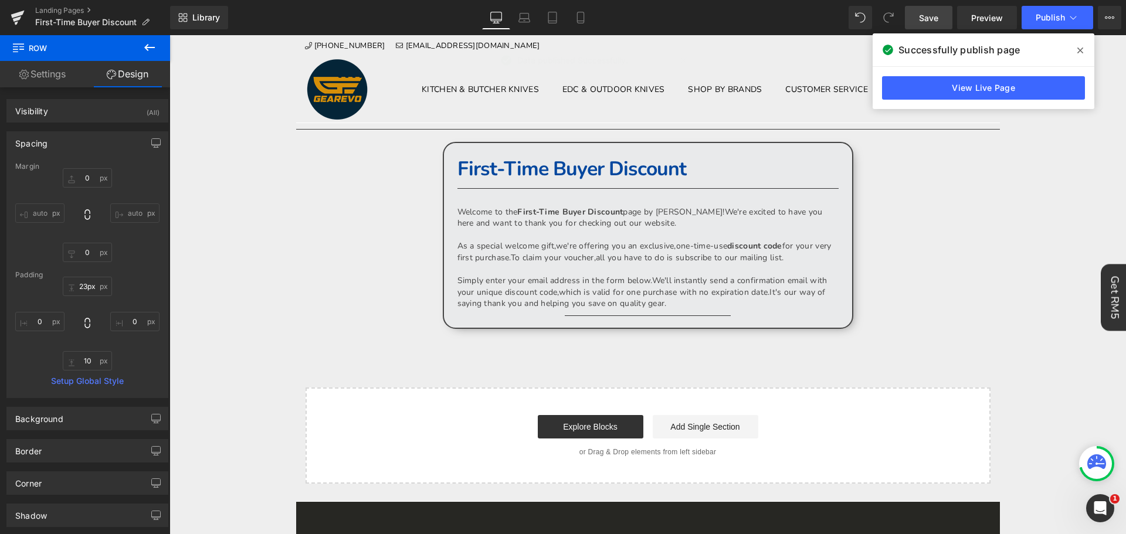
click at [1091, 53] on div "Successfully publish page" at bounding box center [984, 49] width 222 height 33
click at [1080, 54] on icon at bounding box center [1081, 50] width 6 height 9
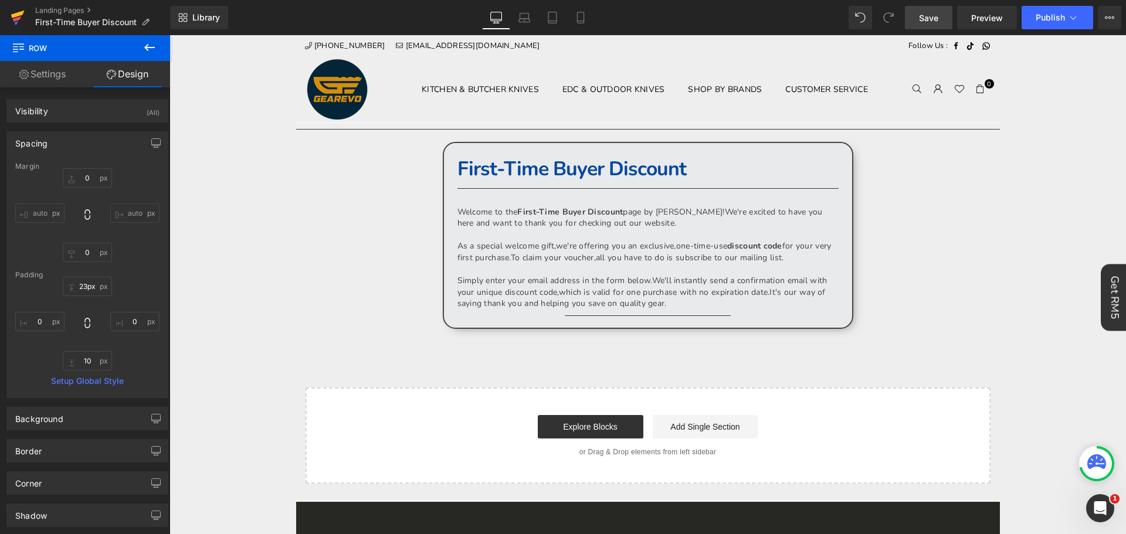
click at [16, 23] on icon at bounding box center [17, 23] width 4 height 4
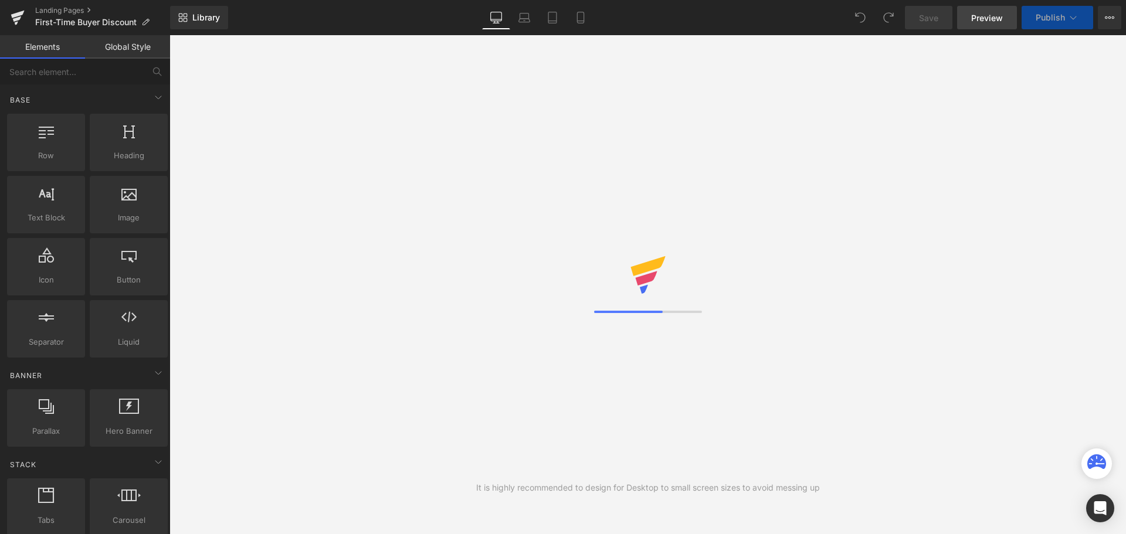
click at [1001, 27] on link "Preview" at bounding box center [987, 17] width 60 height 23
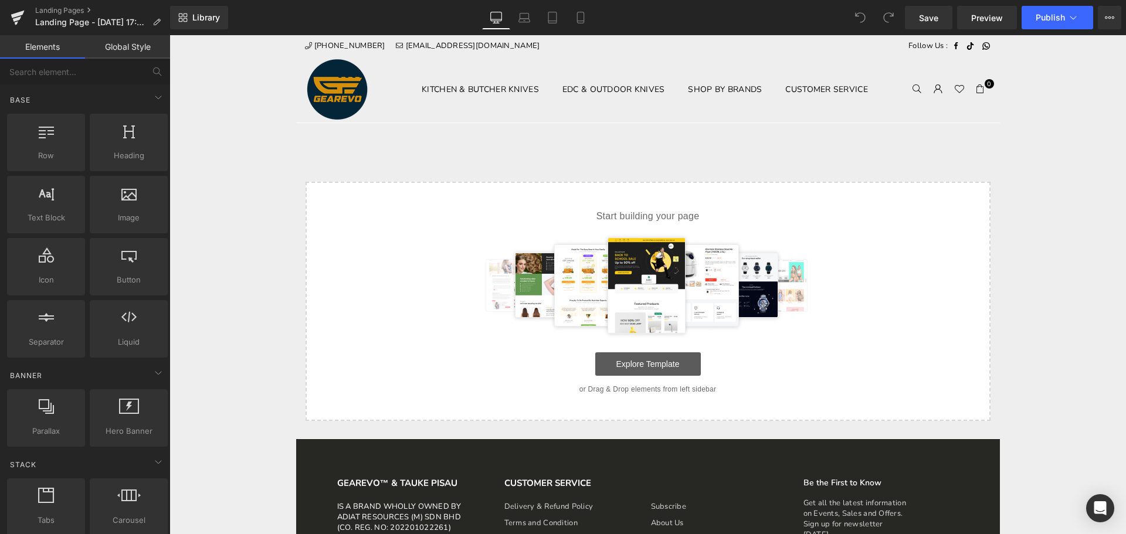
click at [669, 363] on link "Explore Template" at bounding box center [648, 364] width 106 height 23
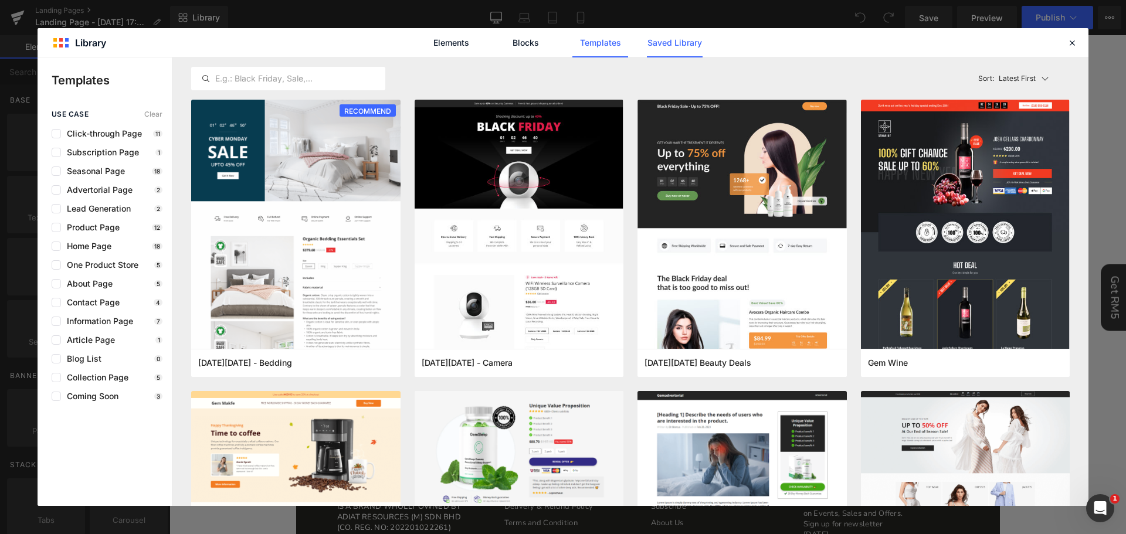
click at [696, 53] on link "Saved Library" at bounding box center [675, 42] width 56 height 29
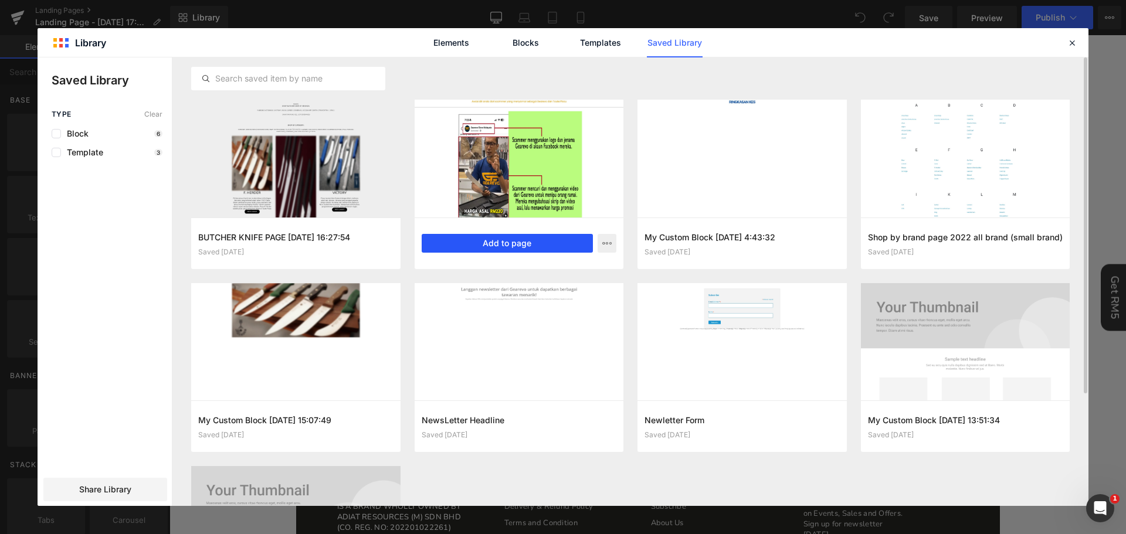
click at [519, 242] on button "Add to page" at bounding box center [508, 243] width 172 height 19
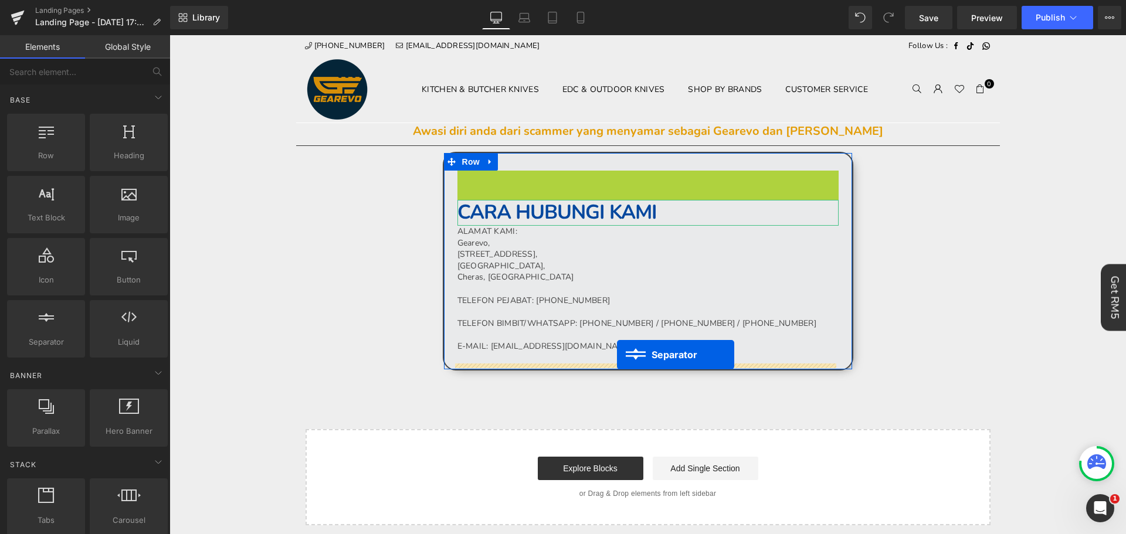
drag, startPoint x: 616, startPoint y: 173, endPoint x: 617, endPoint y: 358, distance: 185.4
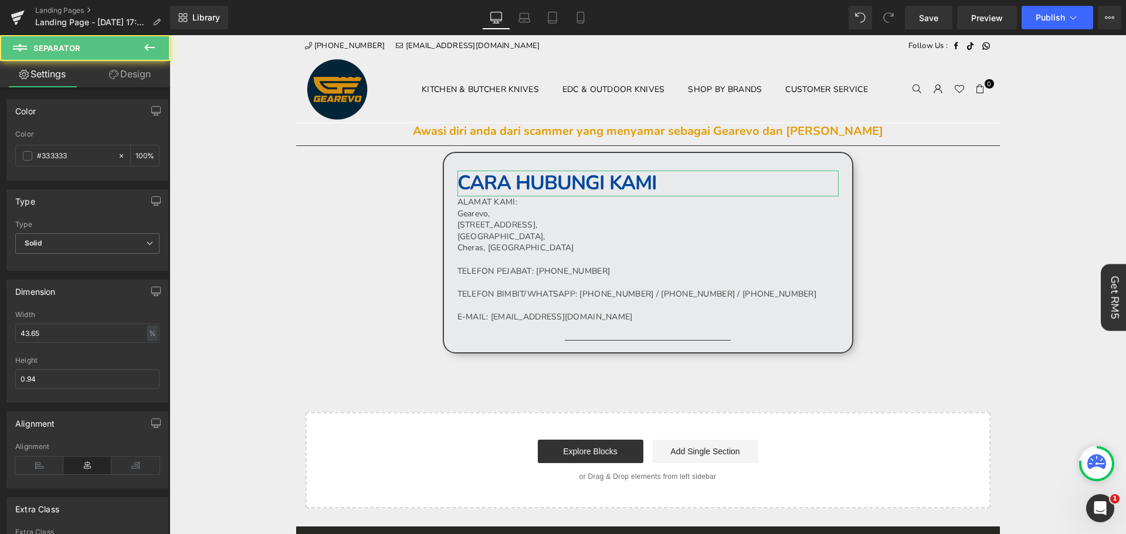
click at [155, 55] on button at bounding box center [149, 48] width 41 height 26
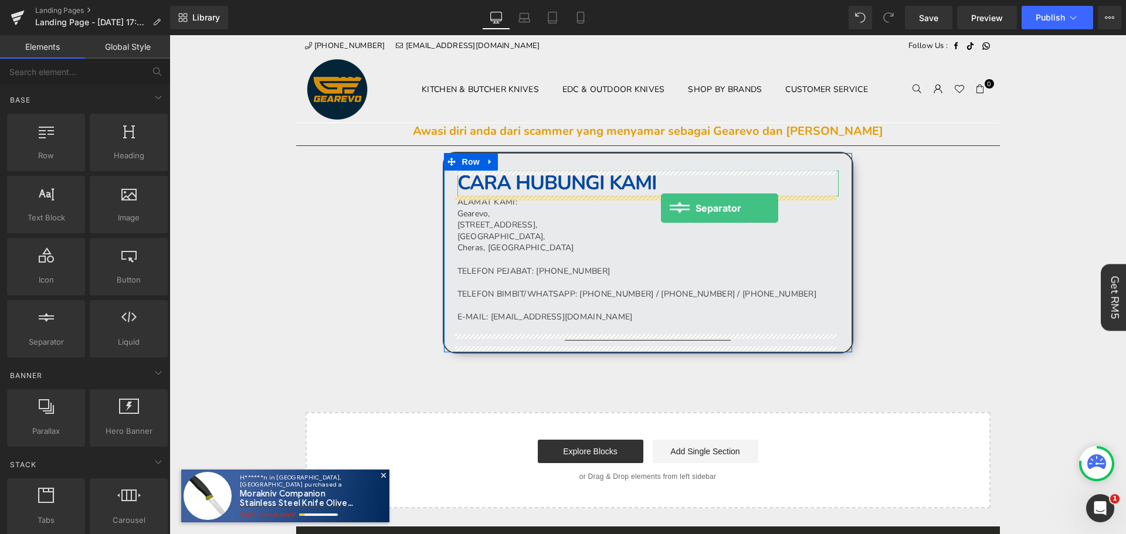
drag, startPoint x: 238, startPoint y: 363, endPoint x: 661, endPoint y: 208, distance: 450.5
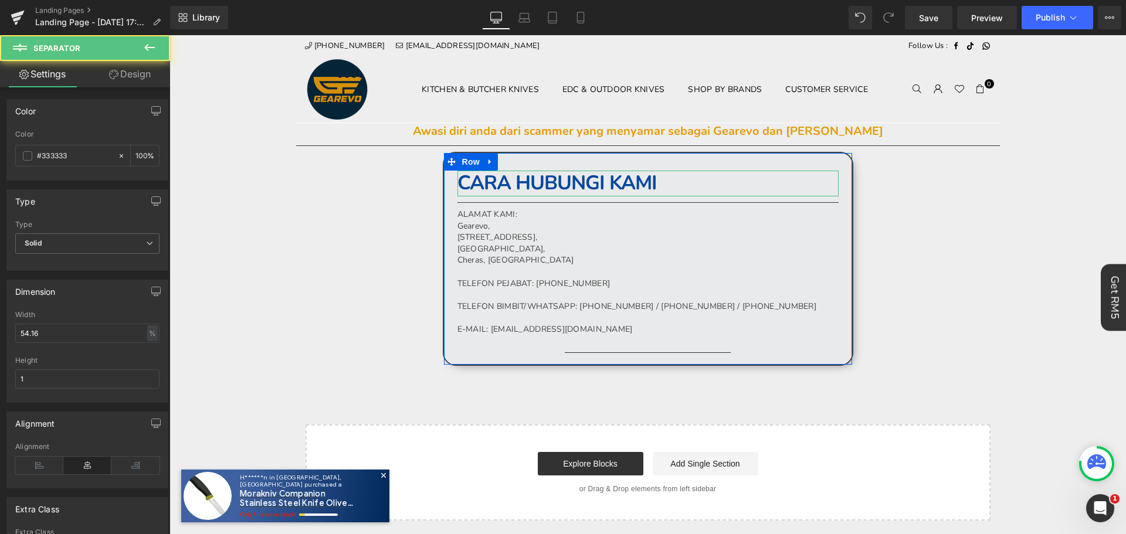
click at [769, 175] on h1 "CARA HUBUNGI KAMI" at bounding box center [648, 184] width 381 height 26
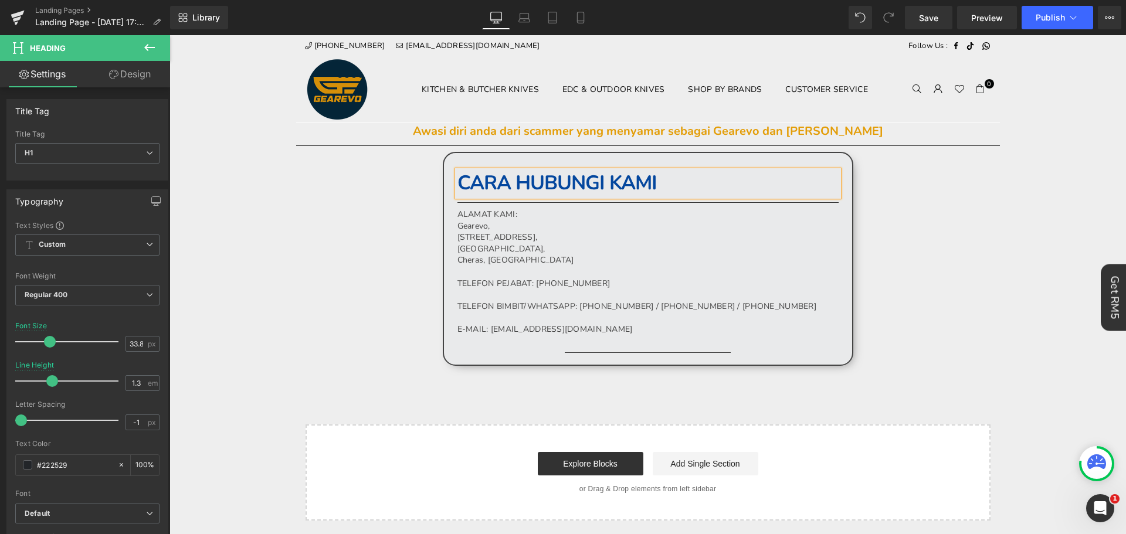
click at [679, 187] on h1 "CARA HUBUNGI KAMI" at bounding box center [648, 184] width 381 height 26
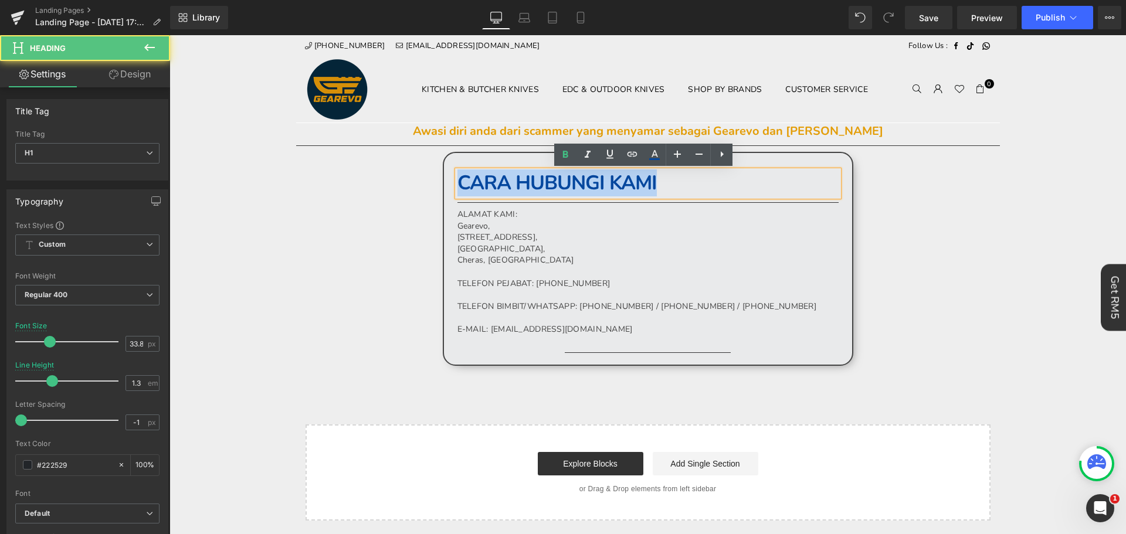
paste div
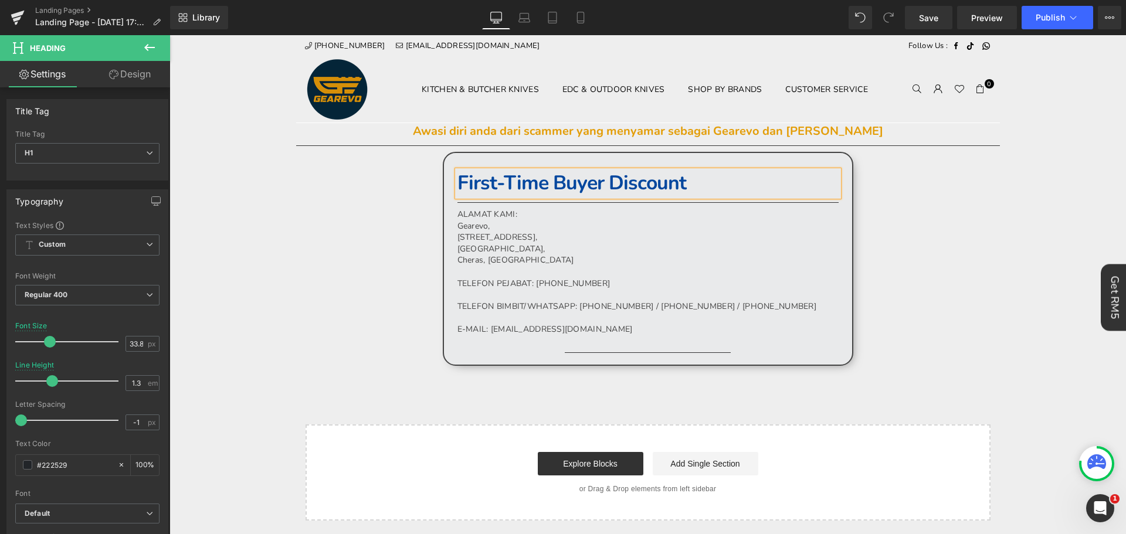
drag, startPoint x: 605, startPoint y: 250, endPoint x: 613, endPoint y: 255, distance: 9.0
click at [605, 250] on p "[GEOGRAPHIC_DATA]," at bounding box center [648, 249] width 381 height 12
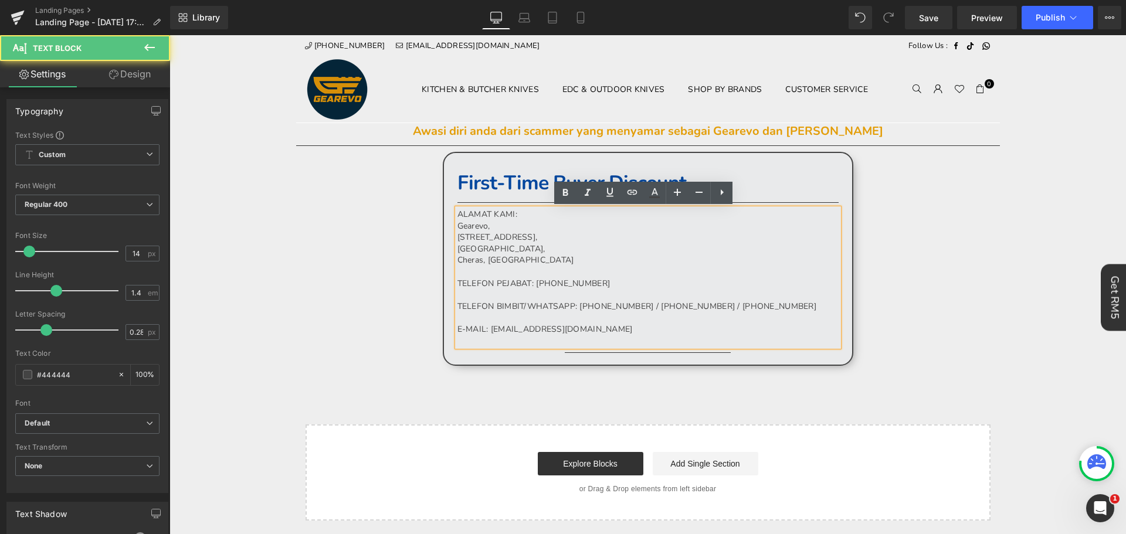
click at [613, 254] on p "[GEOGRAPHIC_DATA]," at bounding box center [648, 249] width 381 height 12
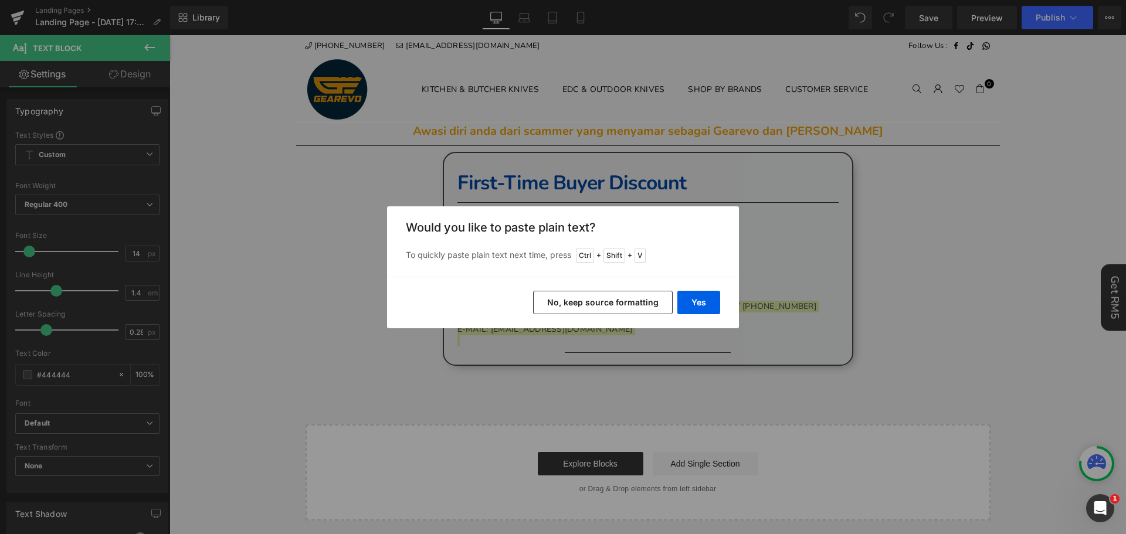
click at [666, 295] on button "No, keep source formatting" at bounding box center [603, 302] width 140 height 23
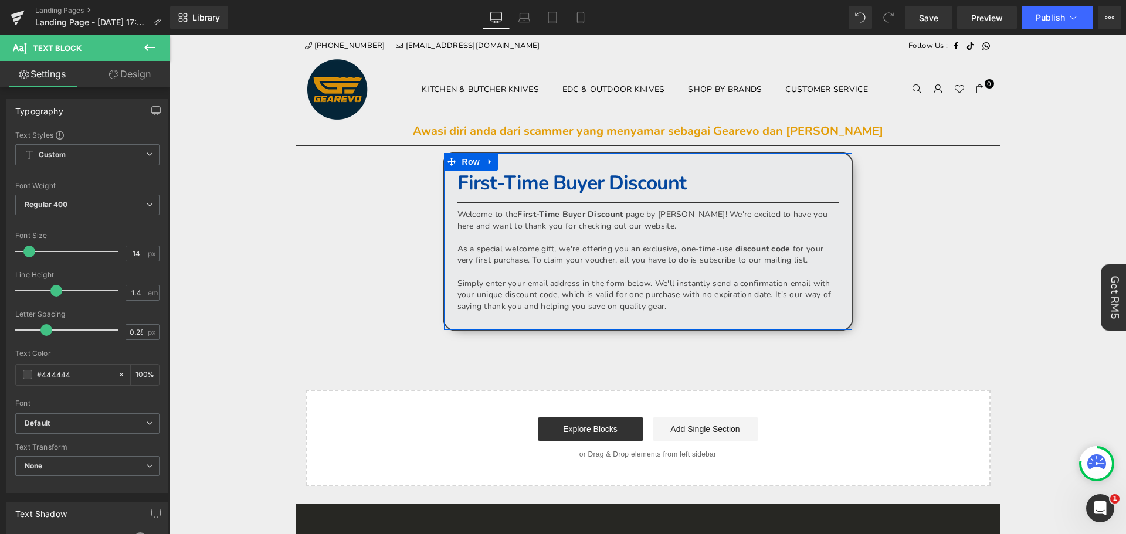
click at [621, 162] on div "First-Time Buyer Discount Heading Separator Welcome to the First-Time Buyer Dis…" at bounding box center [648, 242] width 411 height 180
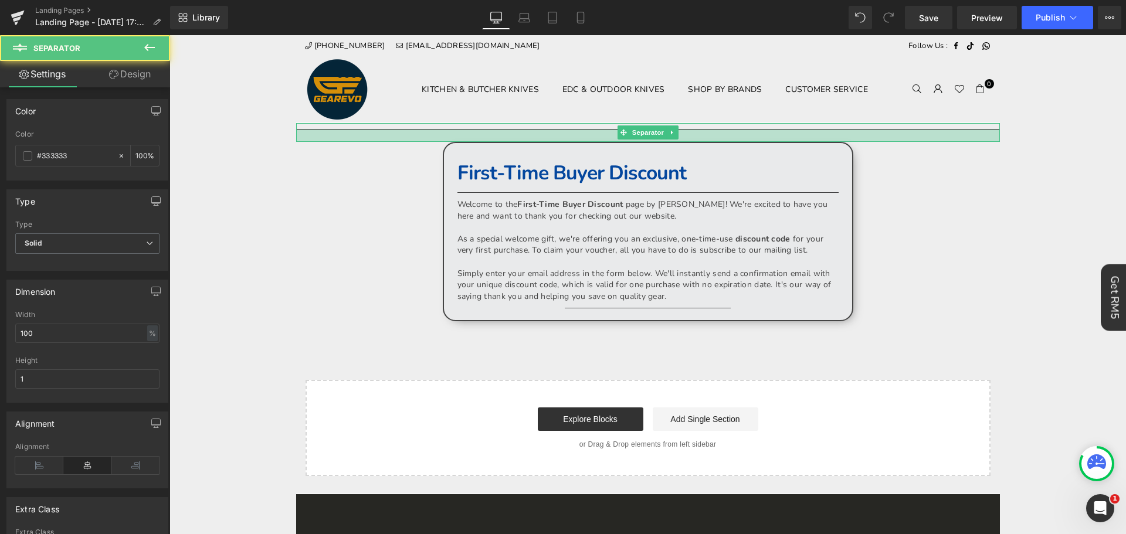
drag, startPoint x: 877, startPoint y: 133, endPoint x: 877, endPoint y: 139, distance: 6.5
click at [877, 139] on div at bounding box center [648, 136] width 704 height 12
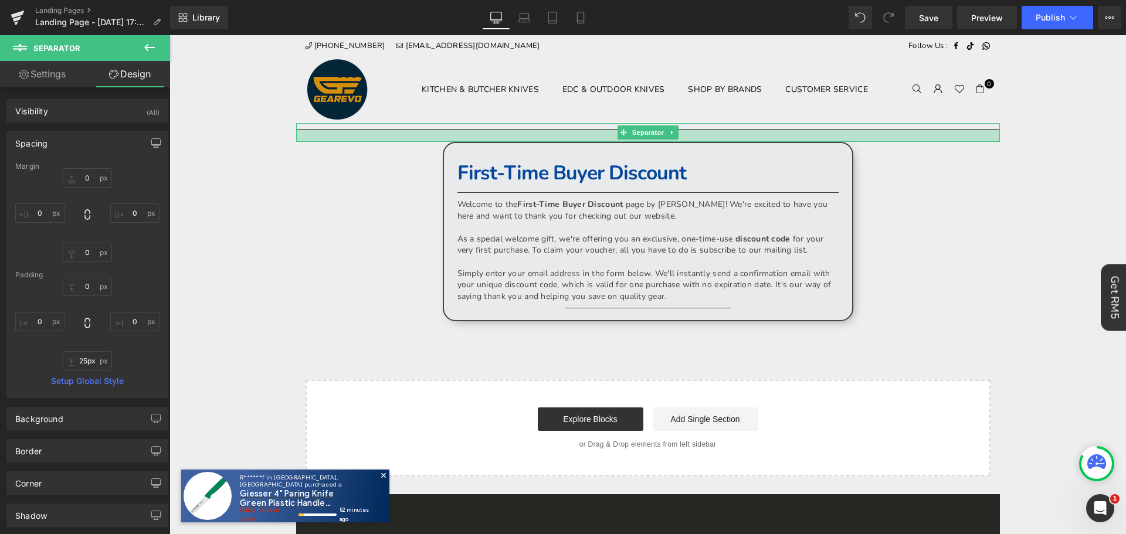
type input "27px"
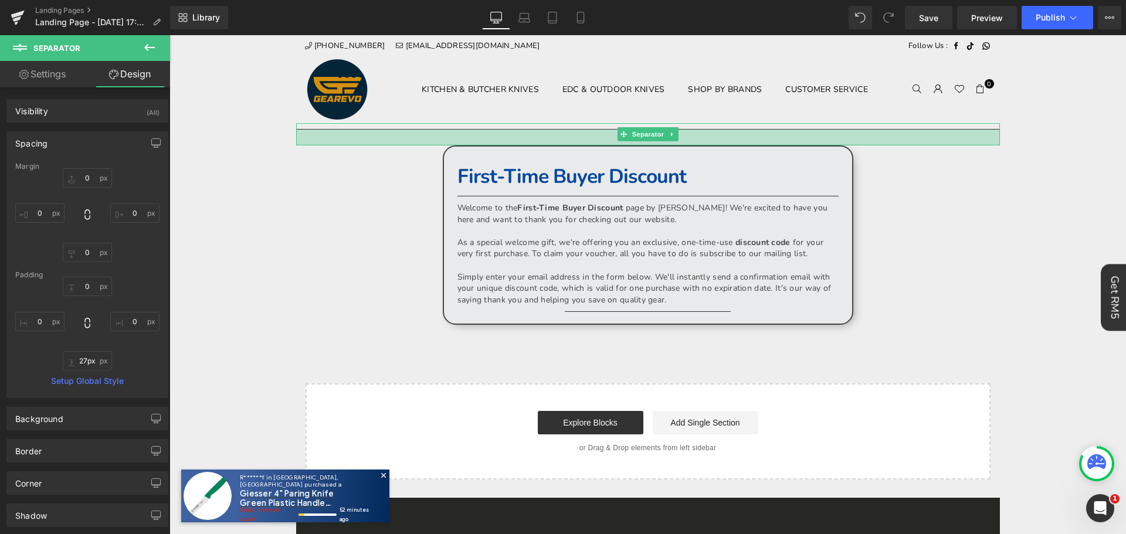
click at [926, 141] on div at bounding box center [648, 138] width 704 height 16
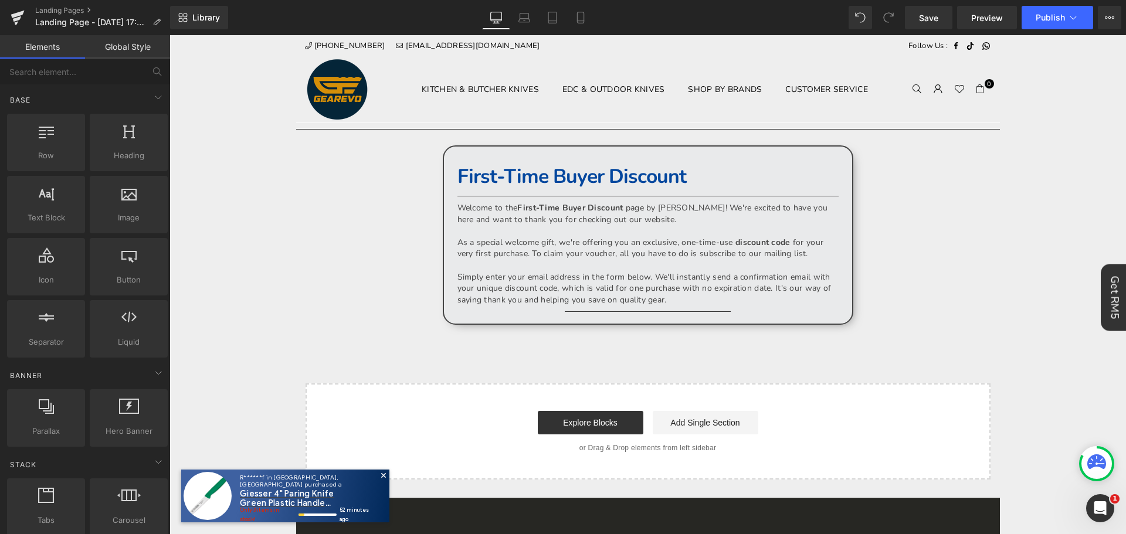
click at [1048, 224] on body "Time to own it Why wait? Shop [DATE], 0% interest over 3 payments. 0% interest …" at bounding box center [648, 465] width 957 height 861
drag, startPoint x: 163, startPoint y: 22, endPoint x: 165, endPoint y: 37, distance: 15.0
click at [163, 22] on p "Landing Page - [DATE] 17:46:23" at bounding box center [98, 22] width 135 height 14
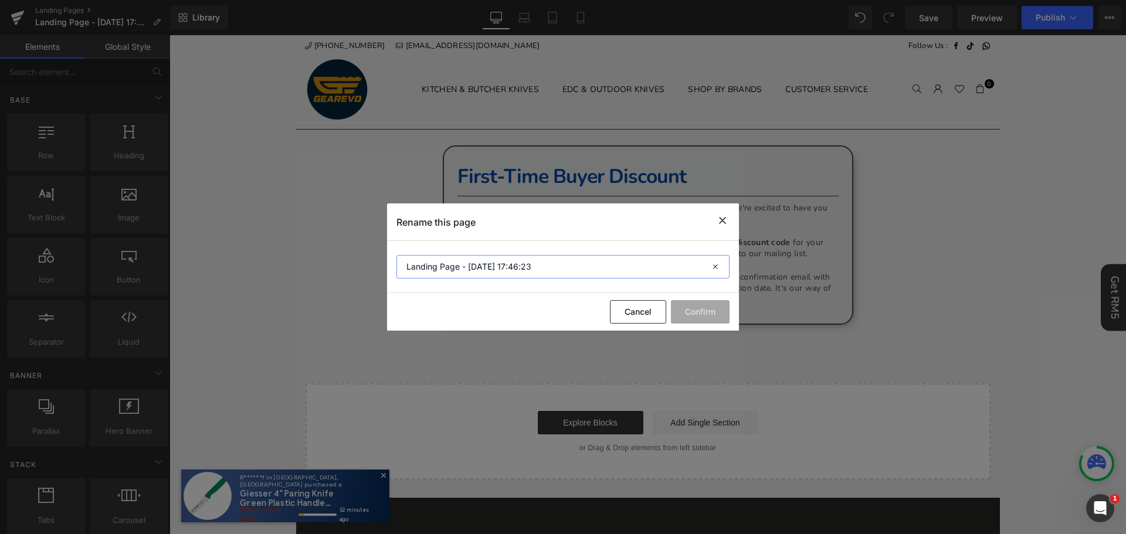
drag, startPoint x: 327, startPoint y: 250, endPoint x: 341, endPoint y: 255, distance: 15.0
click at [290, 251] on div "Rename this page Landing Page - [DATE] 17:46:23 Cancel Confirm" at bounding box center [563, 267] width 1126 height 534
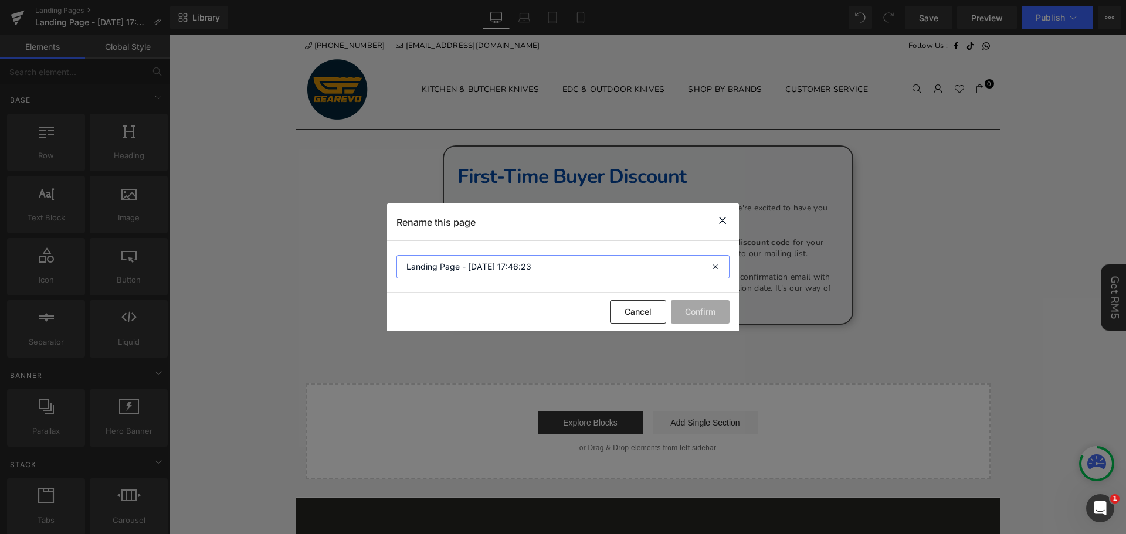
type input "f"
type input "First-Time Buyer Discount"
click at [677, 310] on button "Confirm" at bounding box center [700, 311] width 59 height 23
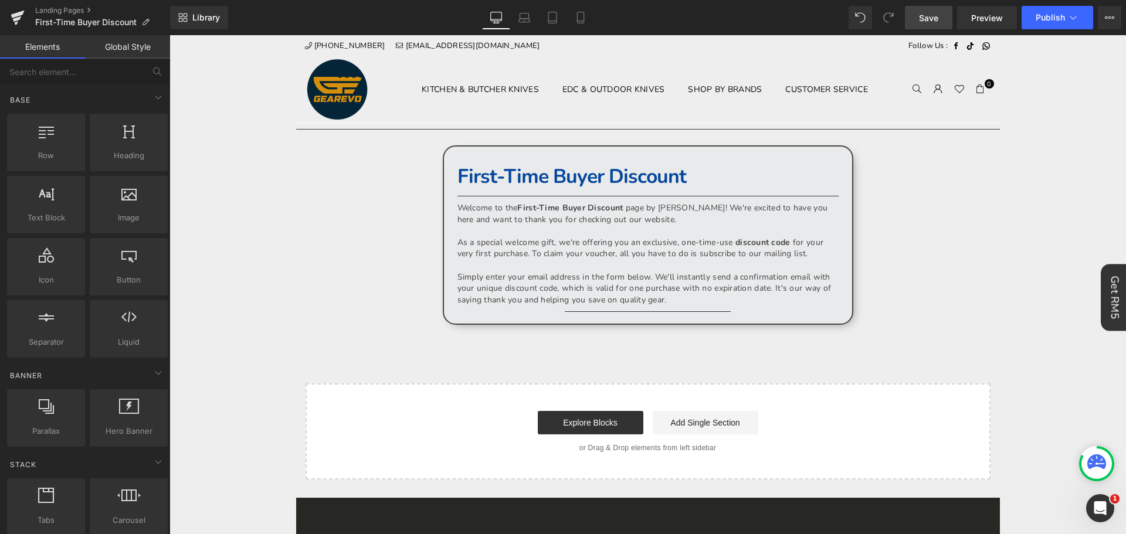
click at [923, 16] on span "Save" at bounding box center [928, 18] width 19 height 12
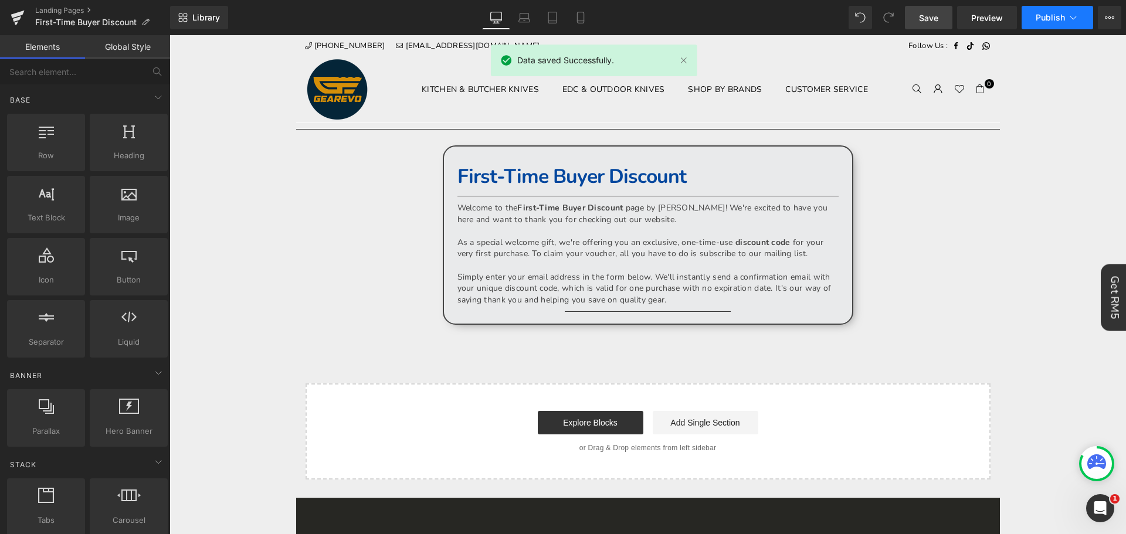
click at [1060, 24] on button "Publish" at bounding box center [1058, 17] width 72 height 23
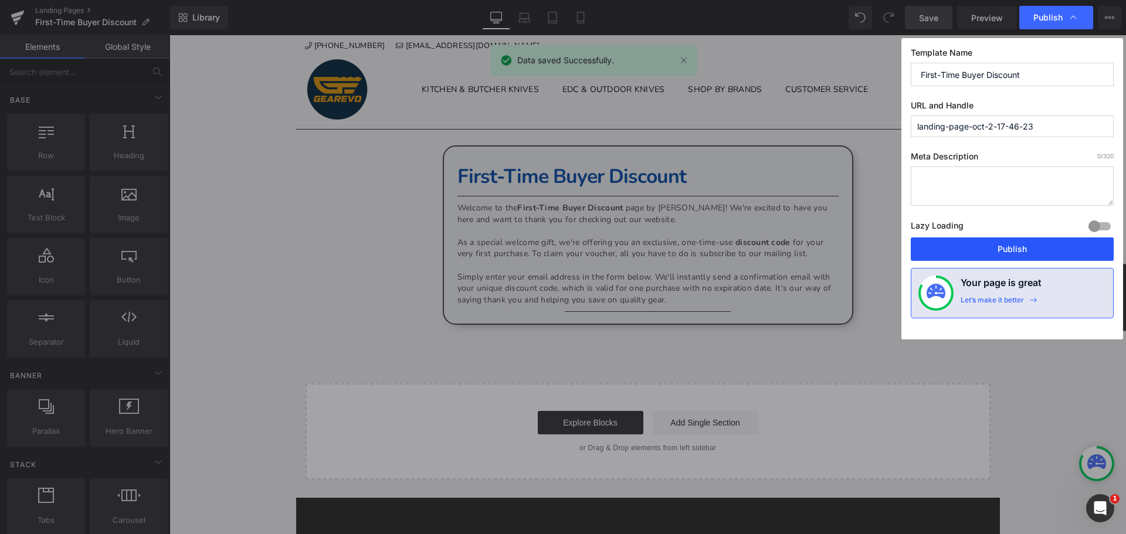
click at [1054, 241] on button "Publish" at bounding box center [1012, 249] width 203 height 23
